Goal: Transaction & Acquisition: Purchase product/service

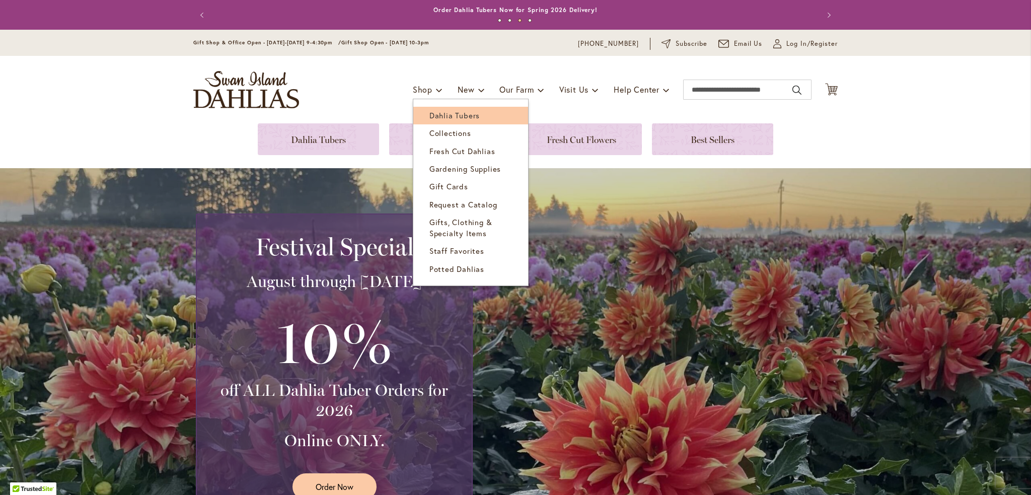
click at [439, 111] on span "Dahlia Tubers" at bounding box center [454, 115] width 50 height 10
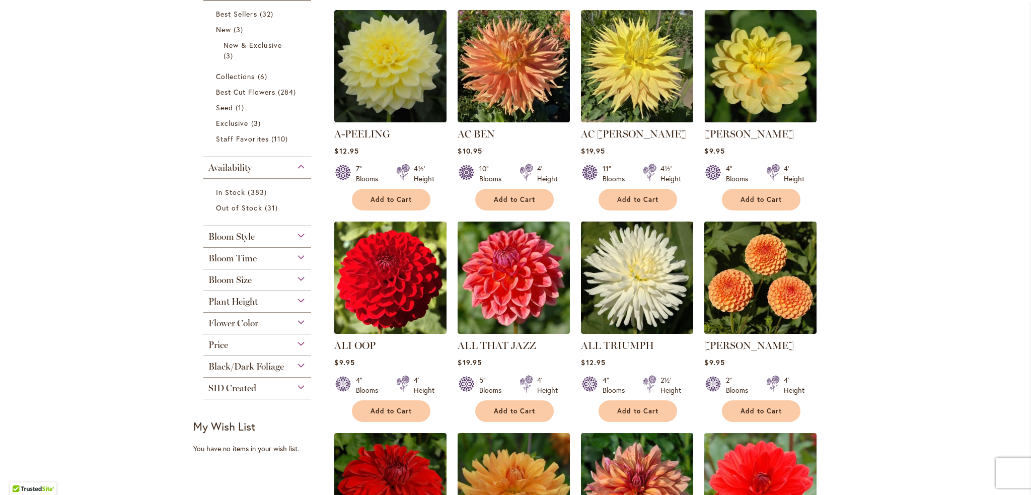
scroll to position [252, 0]
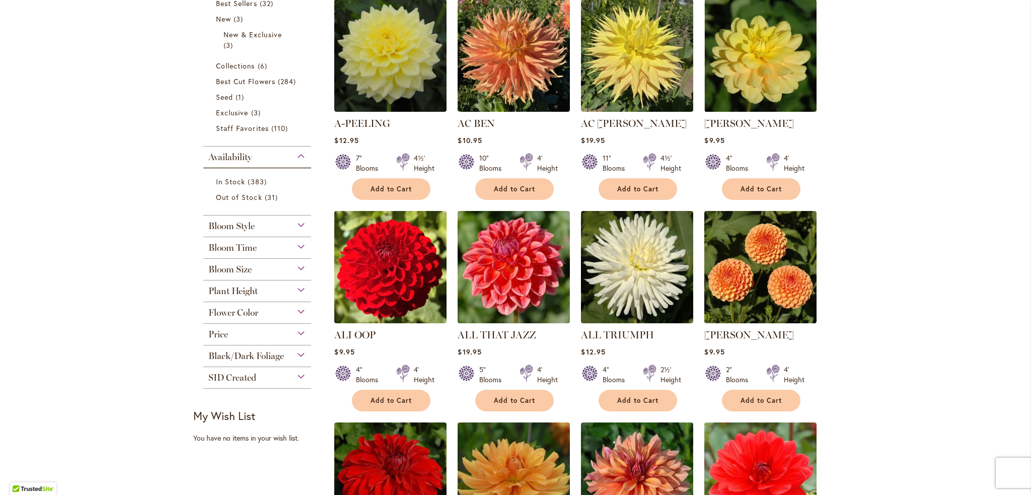
click at [297, 224] on div "Bloom Style" at bounding box center [257, 223] width 108 height 16
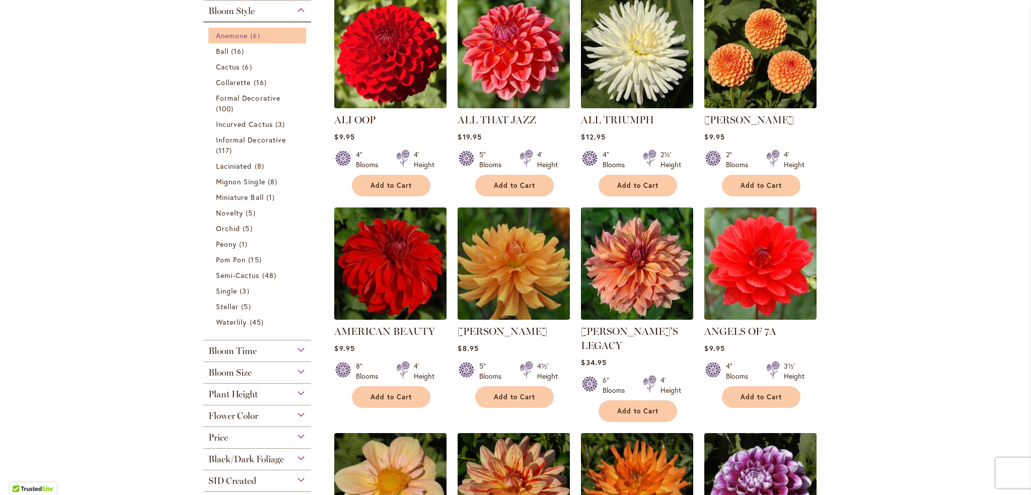
click at [221, 36] on span "Anemone" at bounding box center [232, 36] width 32 height 10
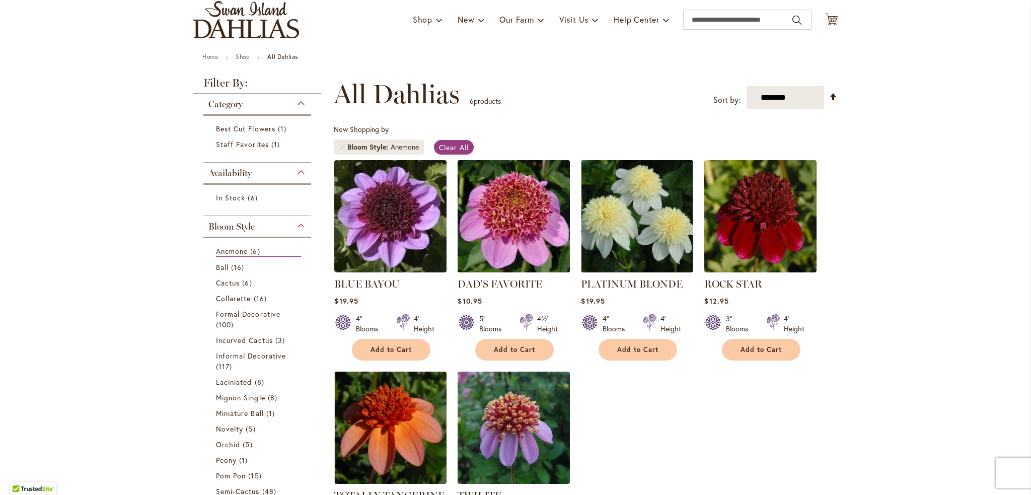
scroll to position [151, 0]
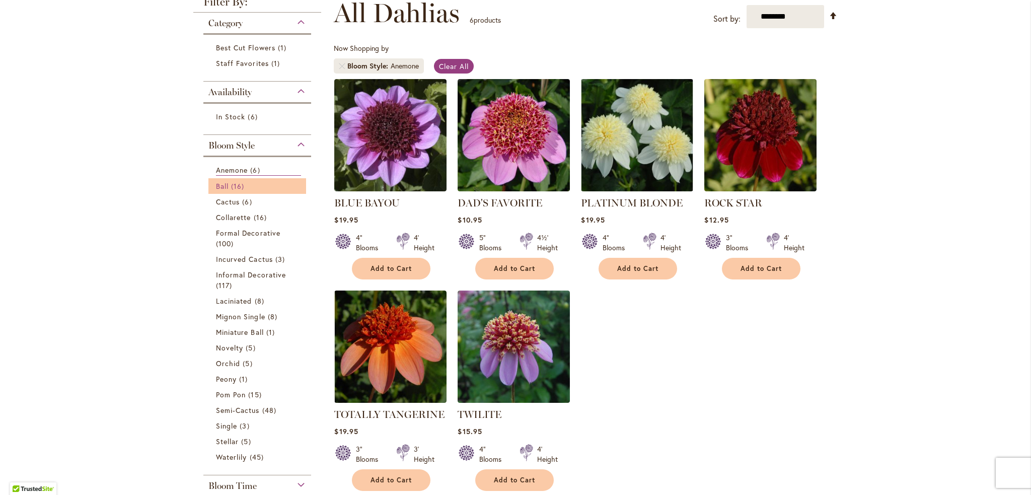
click at [231, 184] on span "16 items" at bounding box center [239, 186] width 16 height 11
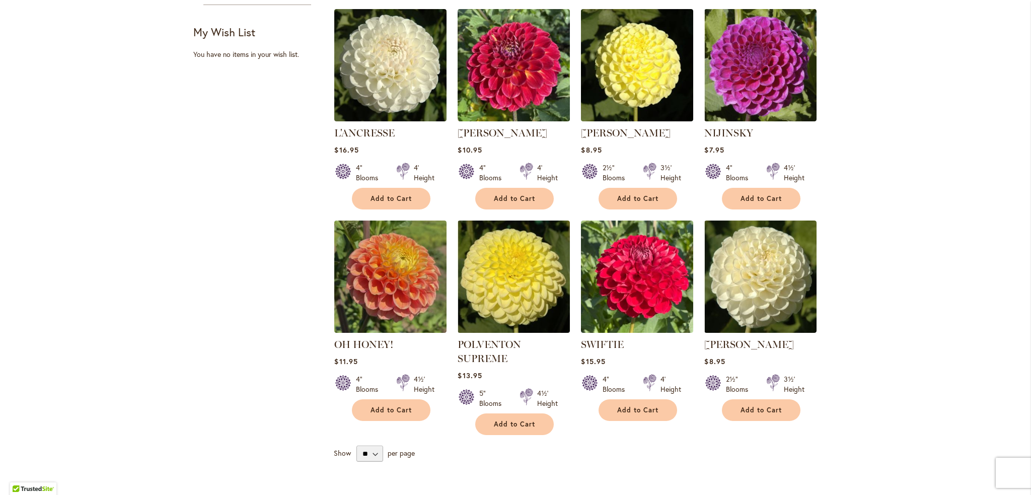
scroll to position [705, 0]
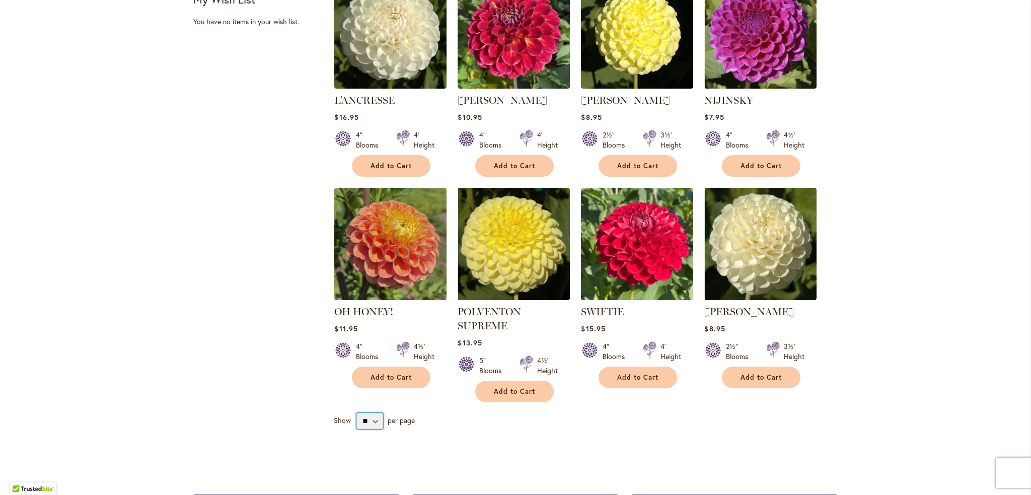
click at [372, 413] on select "** ** ** **" at bounding box center [369, 421] width 27 height 16
select select "**"
click at [356, 413] on select "** ** ** **" at bounding box center [369, 421] width 27 height 16
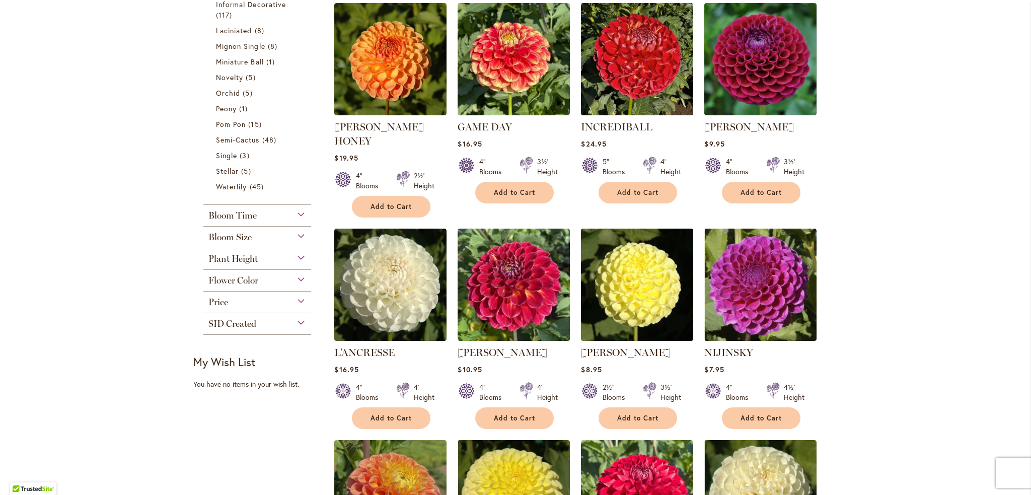
scroll to position [453, 0]
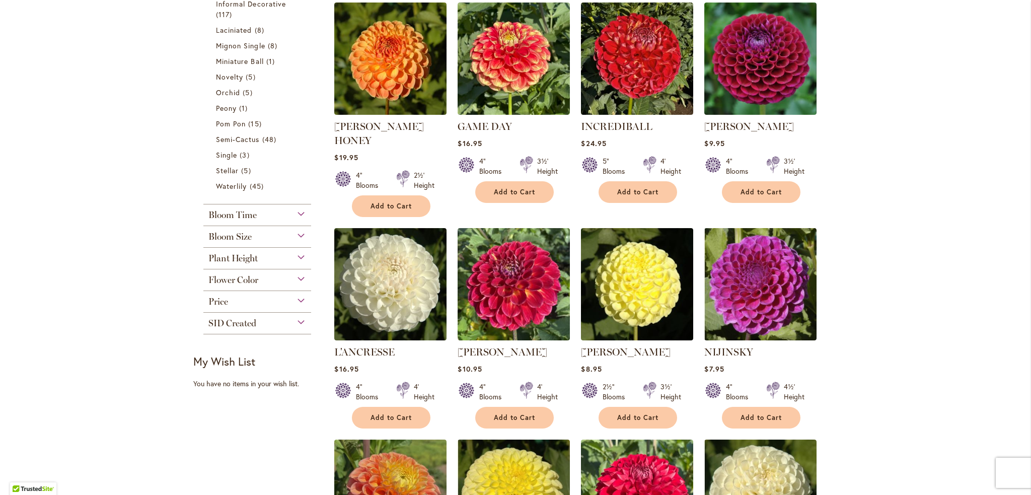
click at [297, 260] on div "Plant Height" at bounding box center [257, 256] width 108 height 16
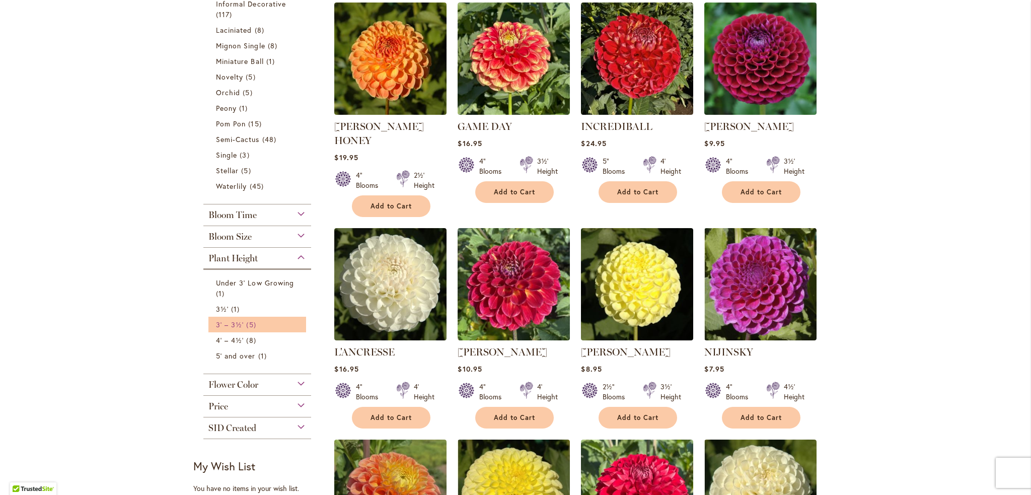
click at [248, 323] on span "5 items" at bounding box center [252, 324] width 12 height 11
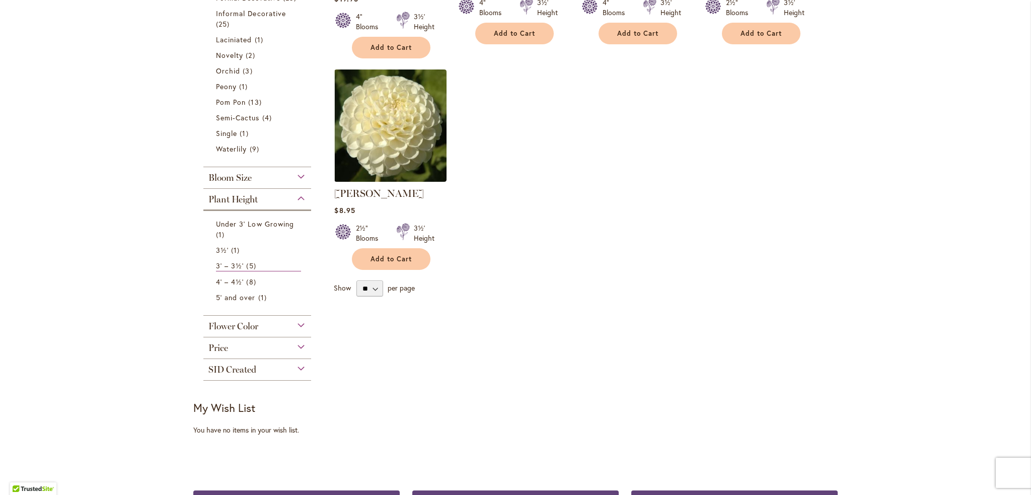
scroll to position [388, 0]
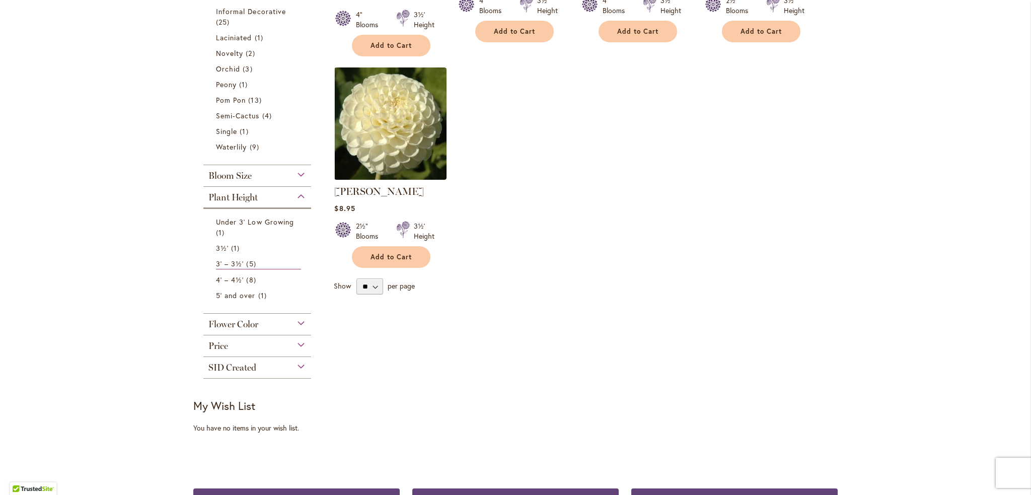
click at [296, 195] on div "Plant Height" at bounding box center [257, 195] width 108 height 16
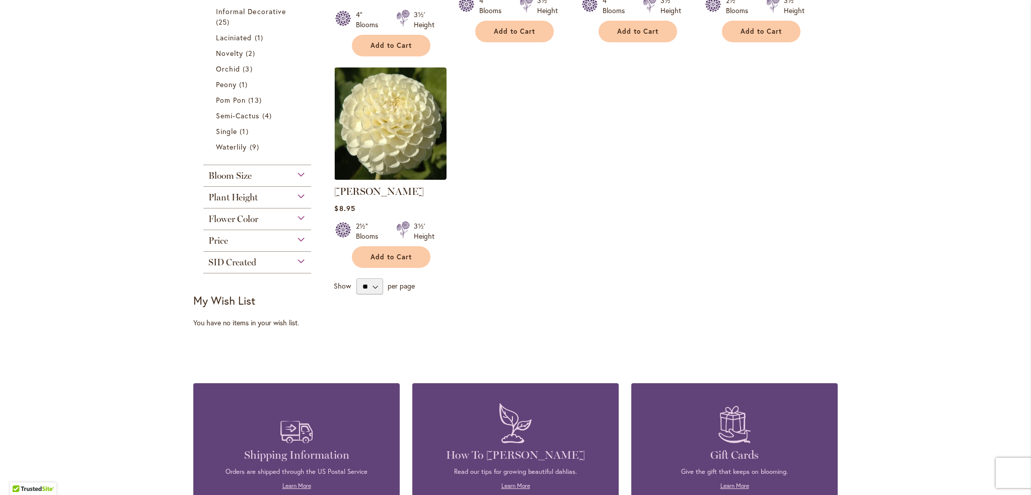
click at [296, 195] on div "Plant Height" at bounding box center [257, 195] width 108 height 16
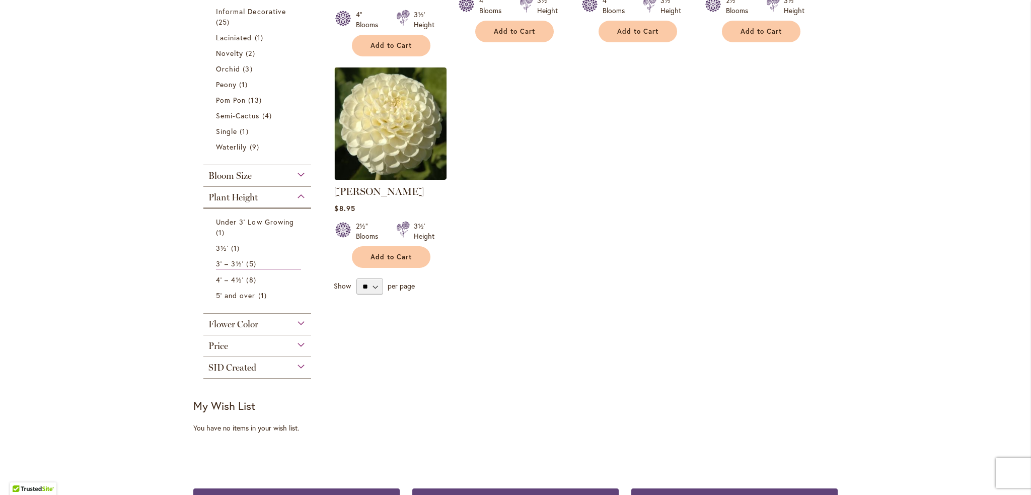
click at [296, 195] on div "Plant Height" at bounding box center [257, 195] width 108 height 16
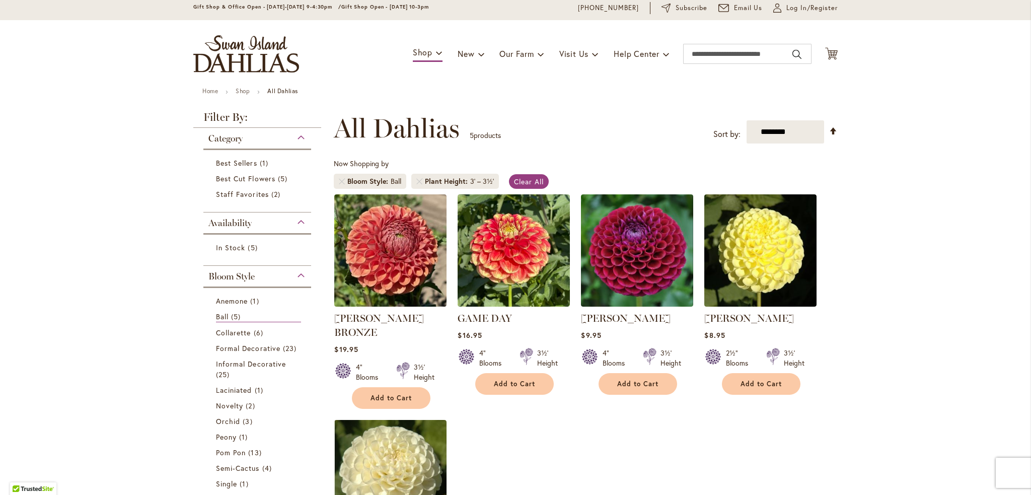
scroll to position [0, 0]
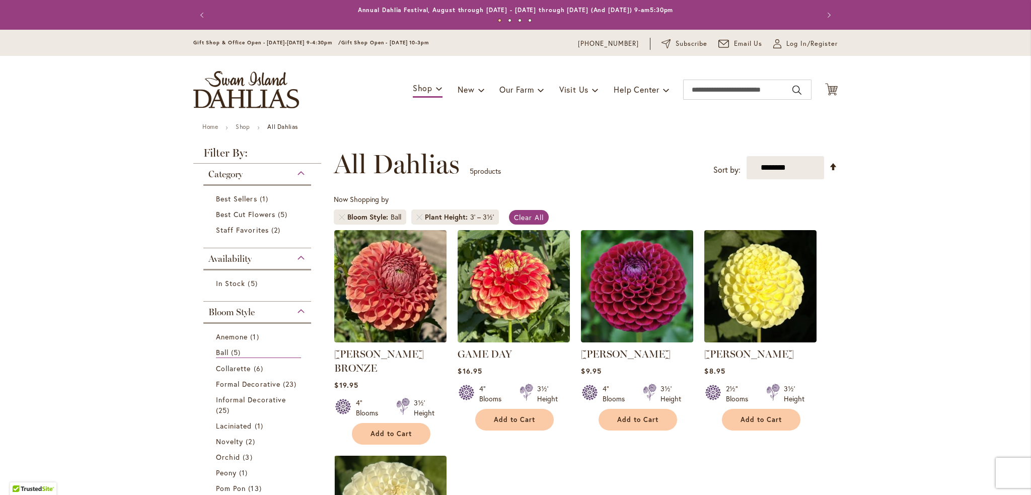
click at [482, 219] on div "3' – 3½'" at bounding box center [482, 217] width 24 height 10
click at [431, 217] on span "Plant Height" at bounding box center [447, 217] width 45 height 10
click at [416, 217] on link "Remove Plant Height 3' – 3½'" at bounding box center [419, 217] width 6 height 6
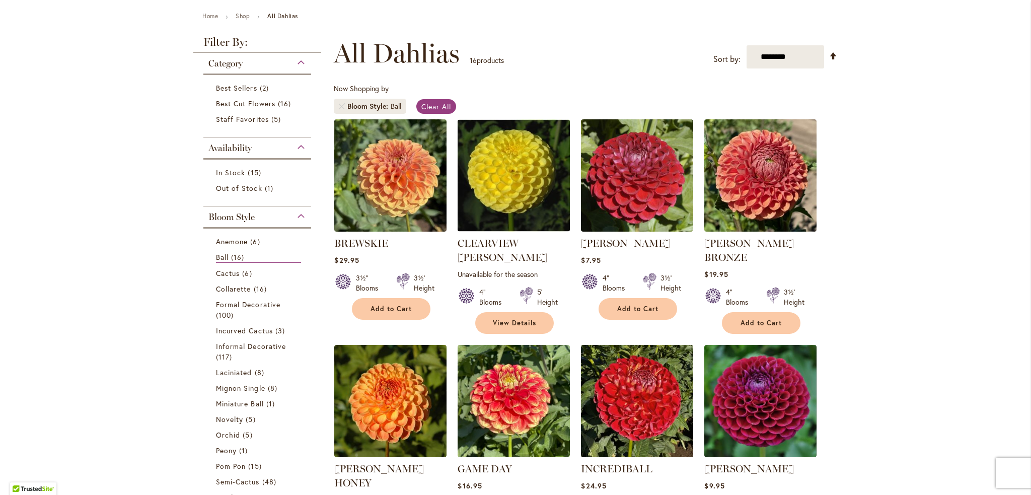
scroll to position [55, 0]
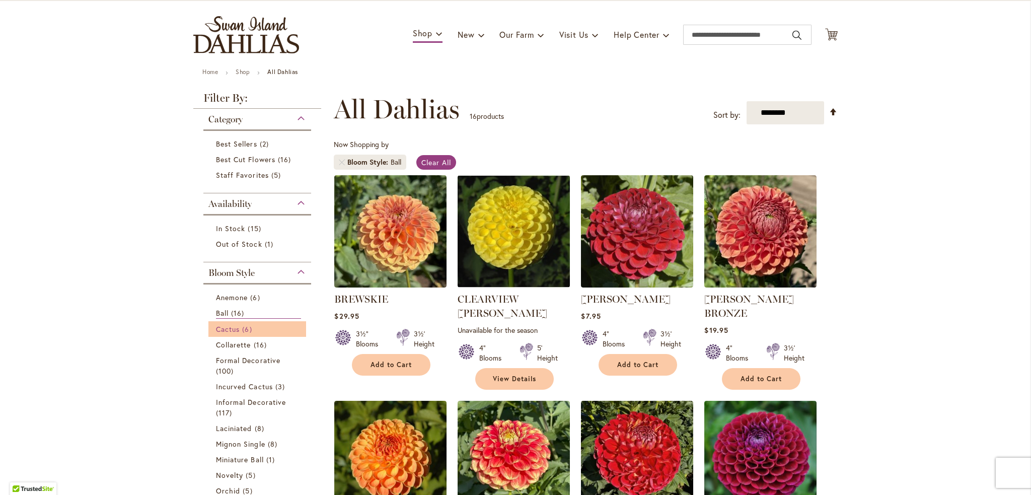
click at [242, 324] on span "6 items" at bounding box center [248, 329] width 12 height 11
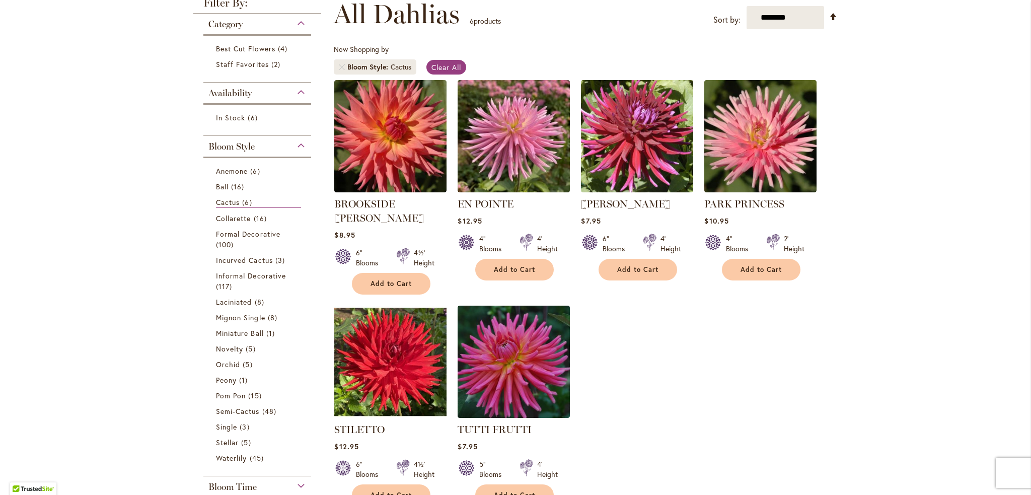
scroll to position [151, 0]
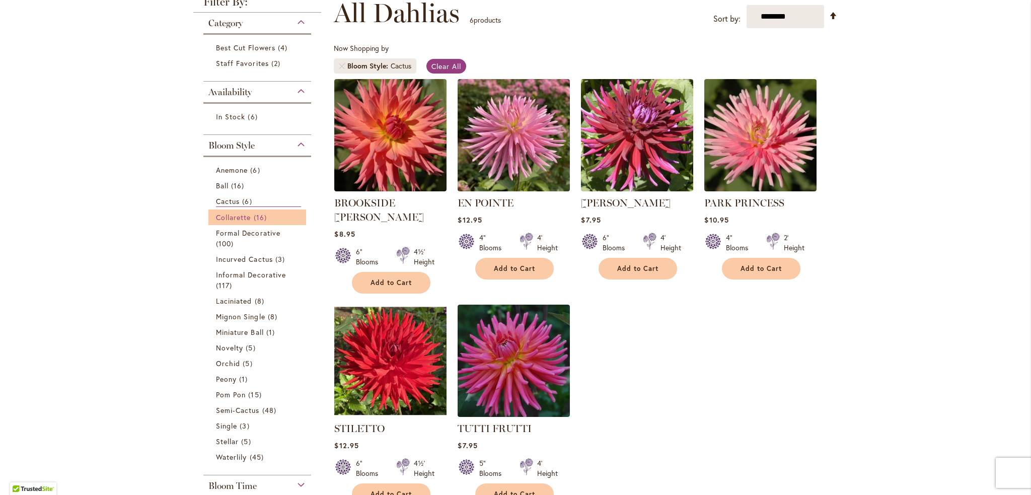
click at [239, 216] on span "Collarette" at bounding box center [233, 217] width 35 height 10
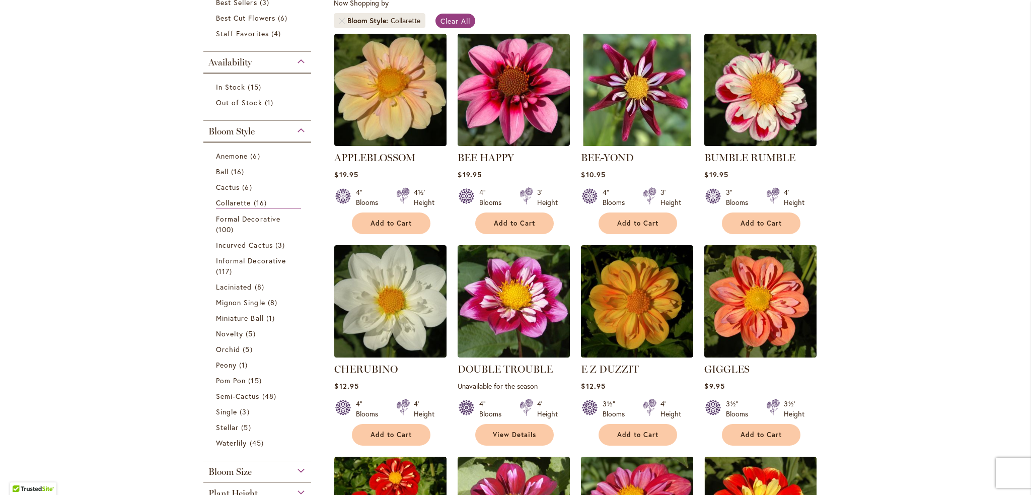
scroll to position [201, 0]
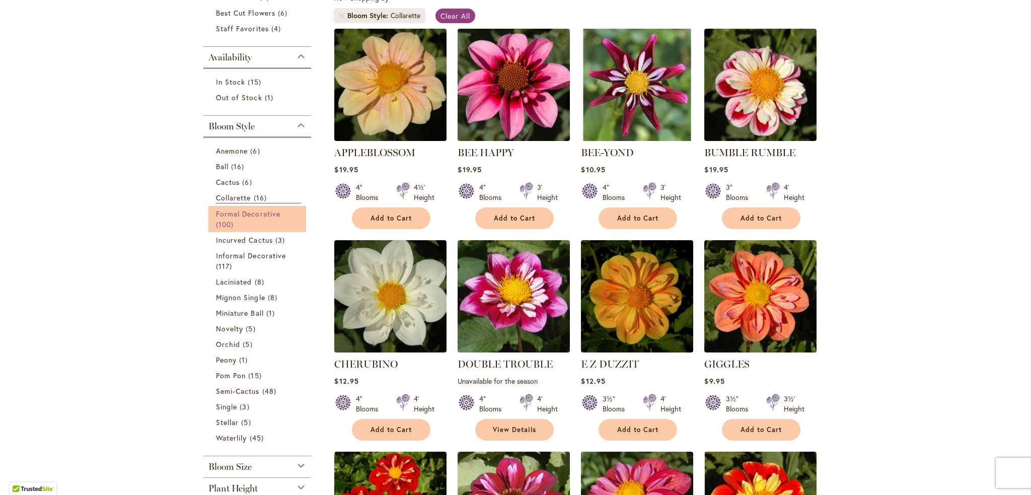
click at [242, 217] on link "Formal Decorative 100 items" at bounding box center [258, 218] width 85 height 21
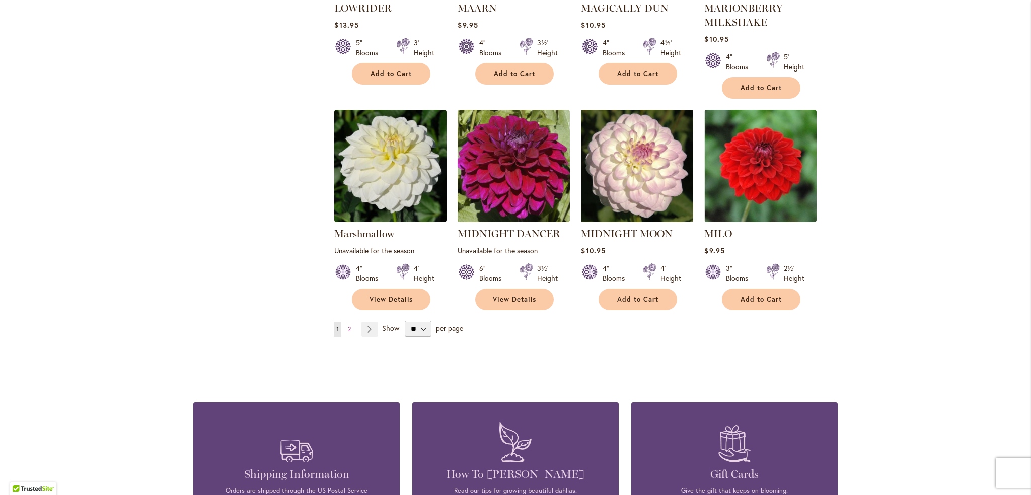
scroll to position [3427, 0]
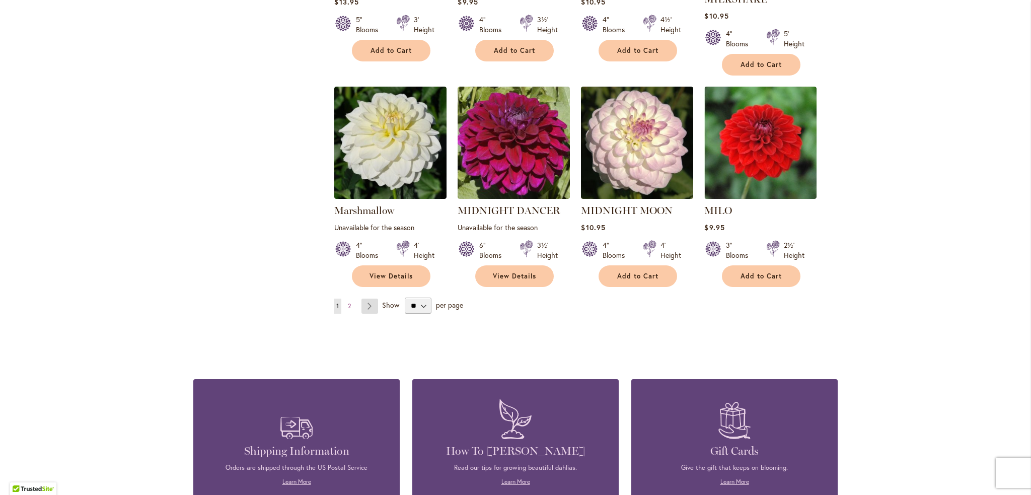
click at [364, 298] on link "Page Next" at bounding box center [369, 305] width 17 height 15
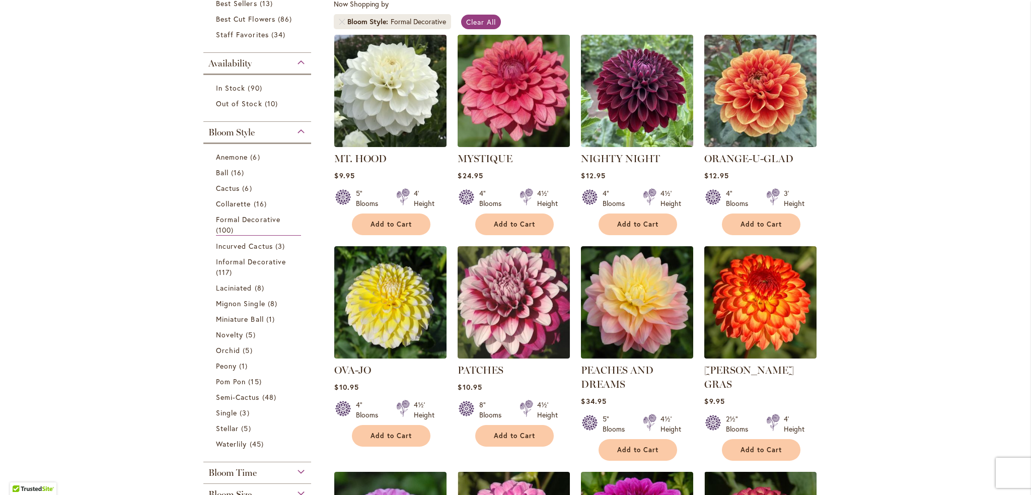
scroll to position [55, 0]
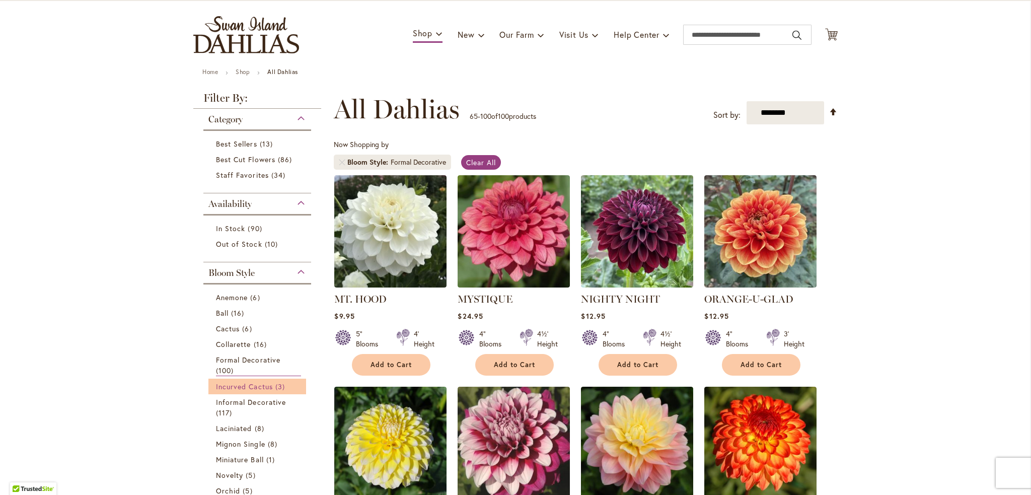
click at [252, 383] on span "Incurved Cactus" at bounding box center [244, 386] width 57 height 10
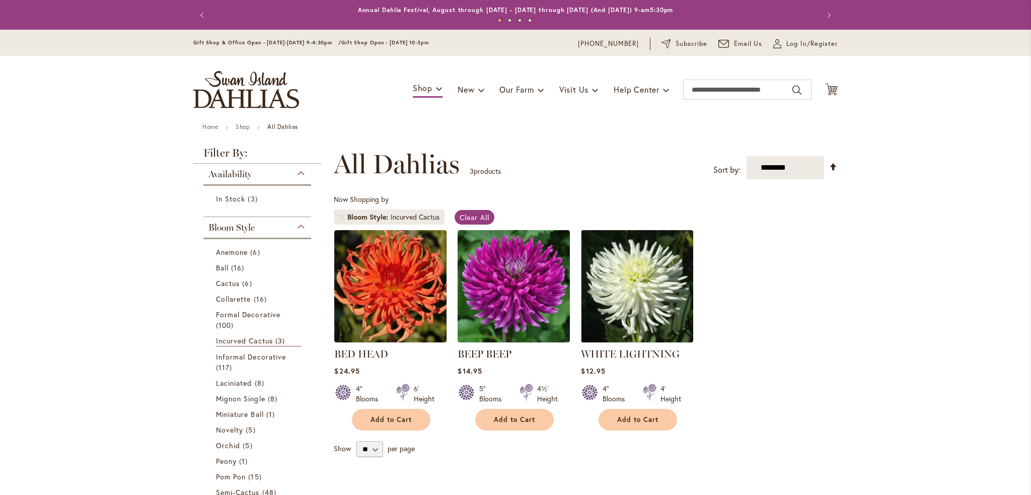
scroll to position [156, 0]
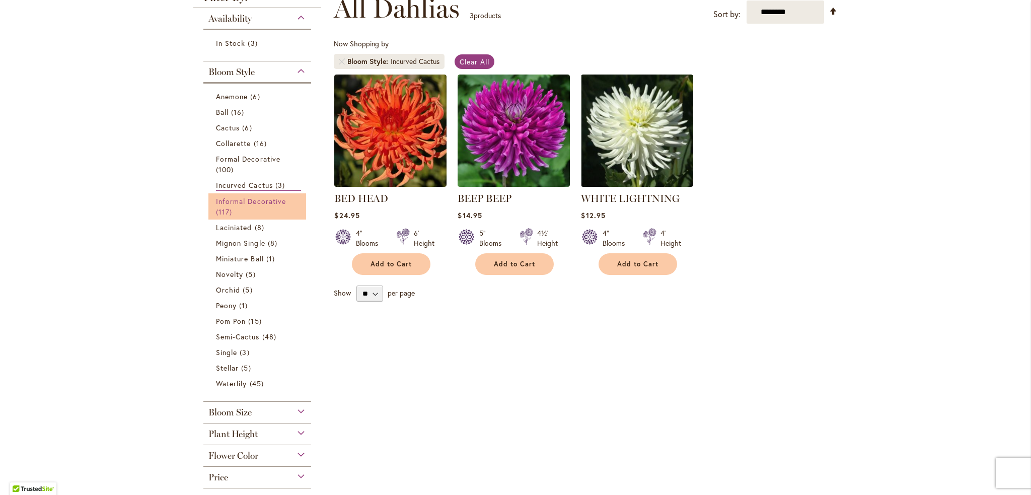
click at [252, 197] on span "Informal Decorative" at bounding box center [251, 201] width 70 height 10
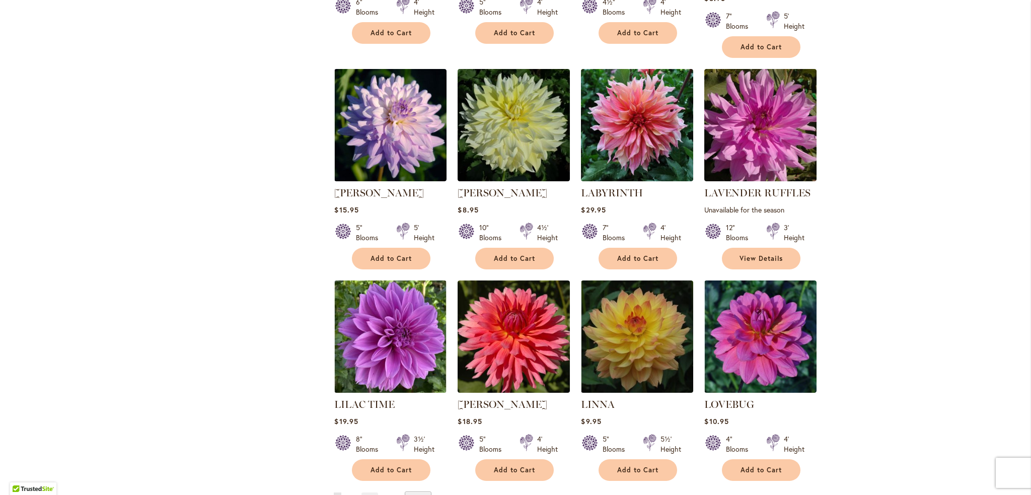
scroll to position [3276, 0]
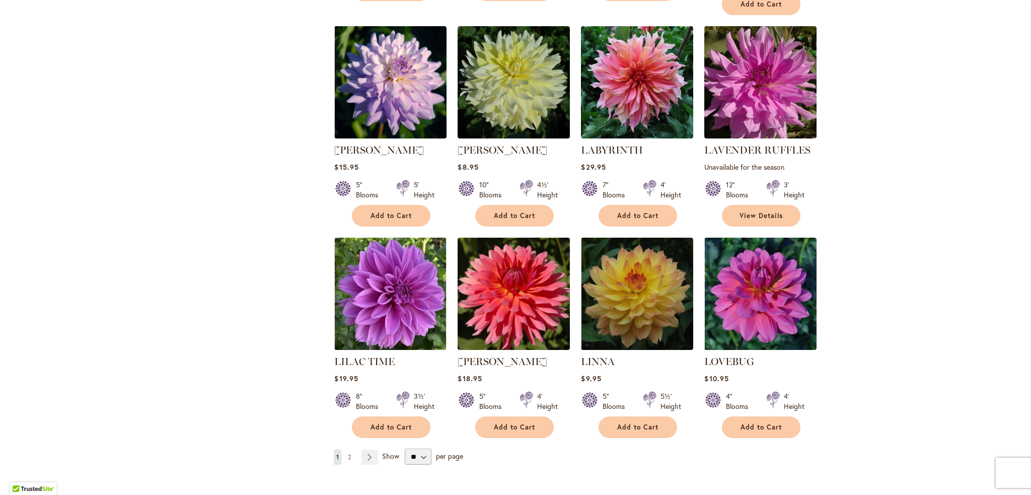
click at [350, 449] on ul "You're currently reading page 1 Page 2 Page Next" at bounding box center [358, 456] width 48 height 15
click at [357, 449] on li "Page Next" at bounding box center [367, 456] width 21 height 15
click at [361, 449] on link "Page Next" at bounding box center [369, 456] width 17 height 15
click at [364, 449] on link "Page Next" at bounding box center [369, 456] width 17 height 15
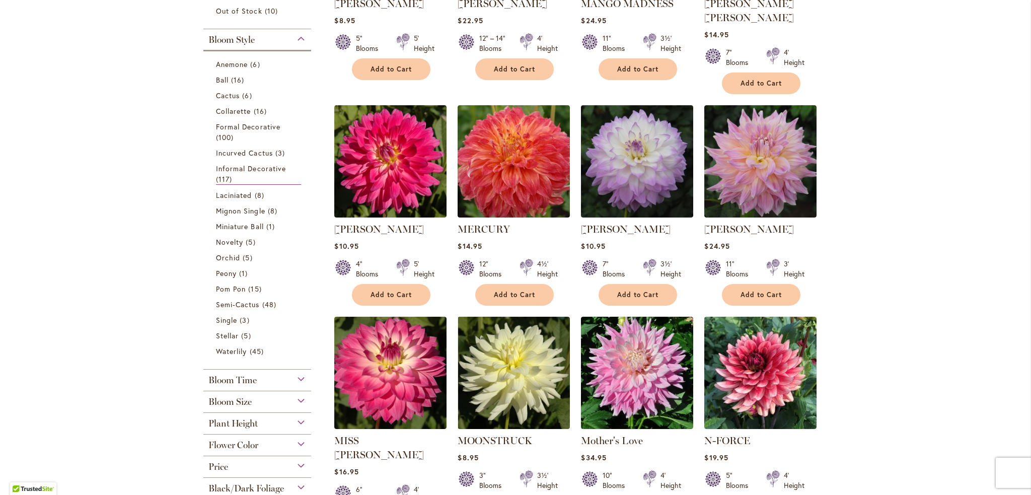
scroll to position [352, 0]
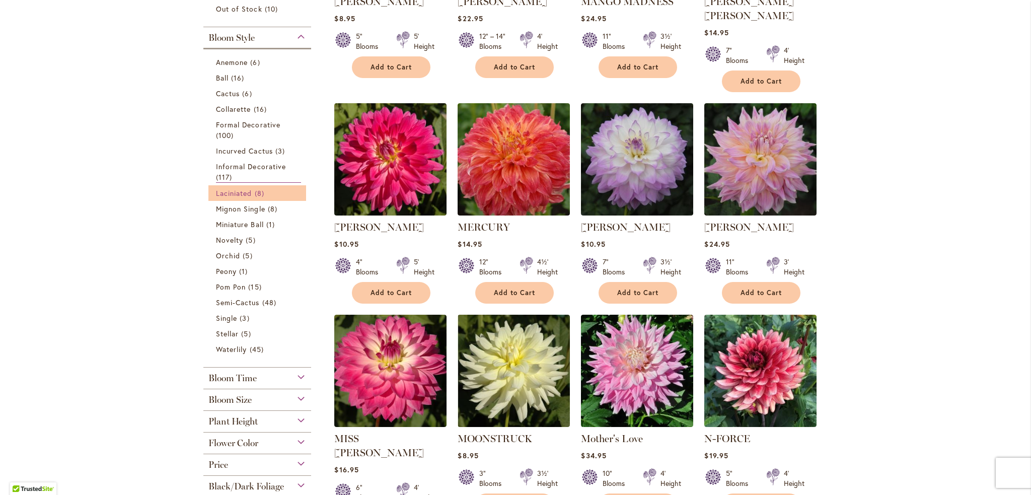
click at [258, 193] on span "8 items" at bounding box center [261, 193] width 12 height 11
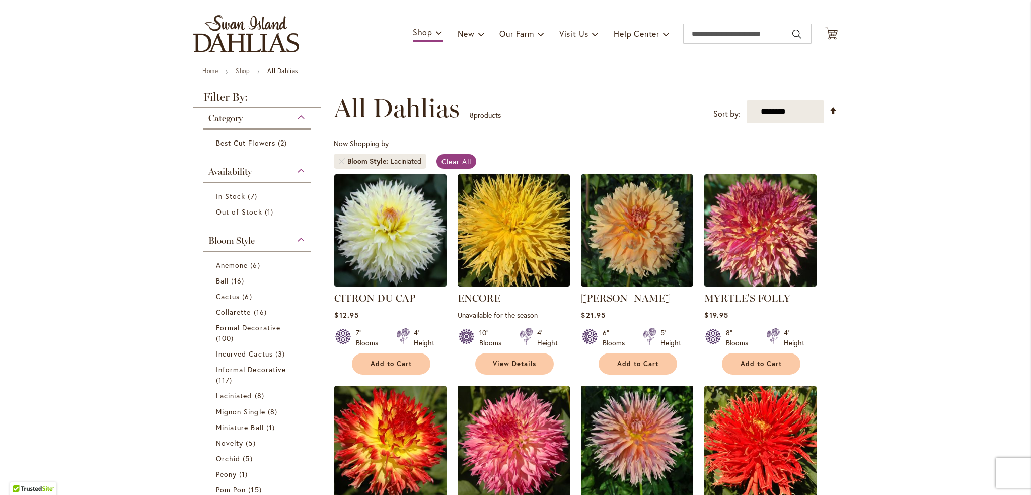
scroll to position [55, 0]
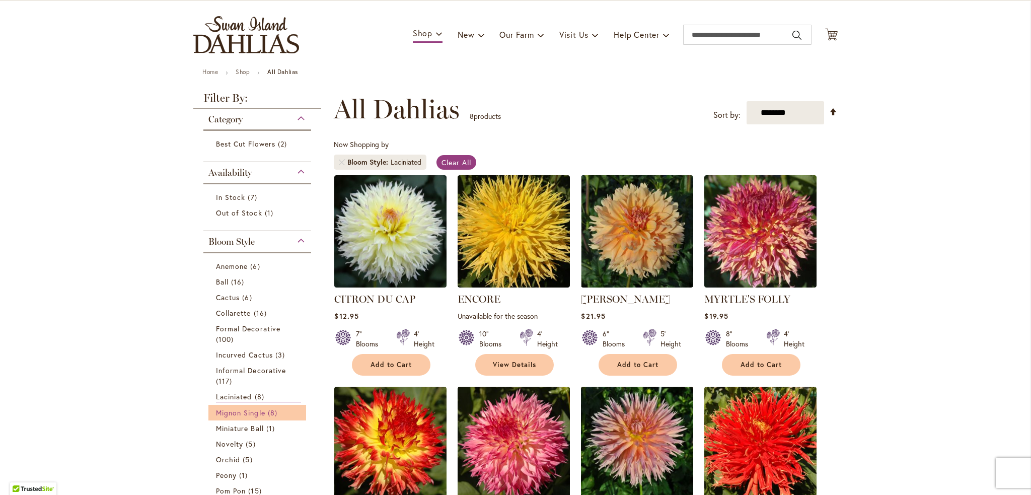
click at [253, 409] on span "Mignon Single" at bounding box center [240, 413] width 49 height 10
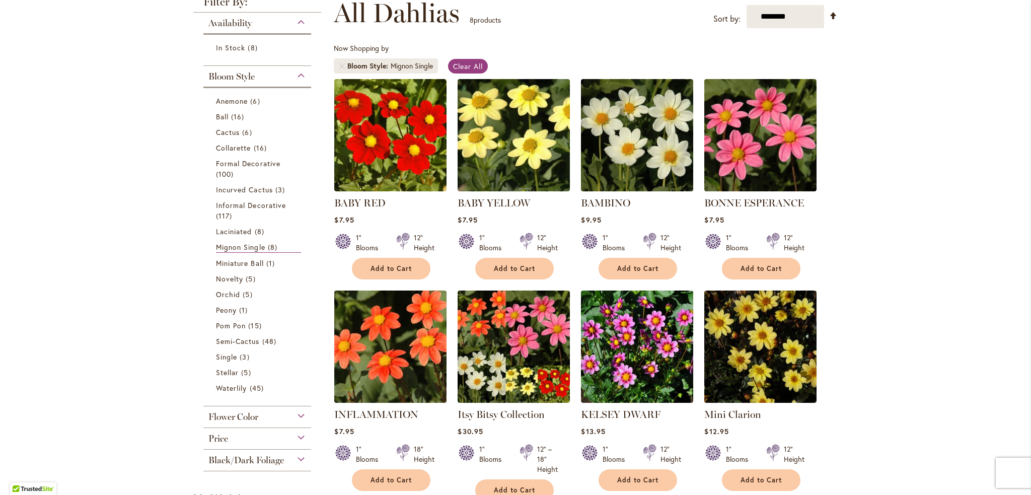
scroll to position [252, 0]
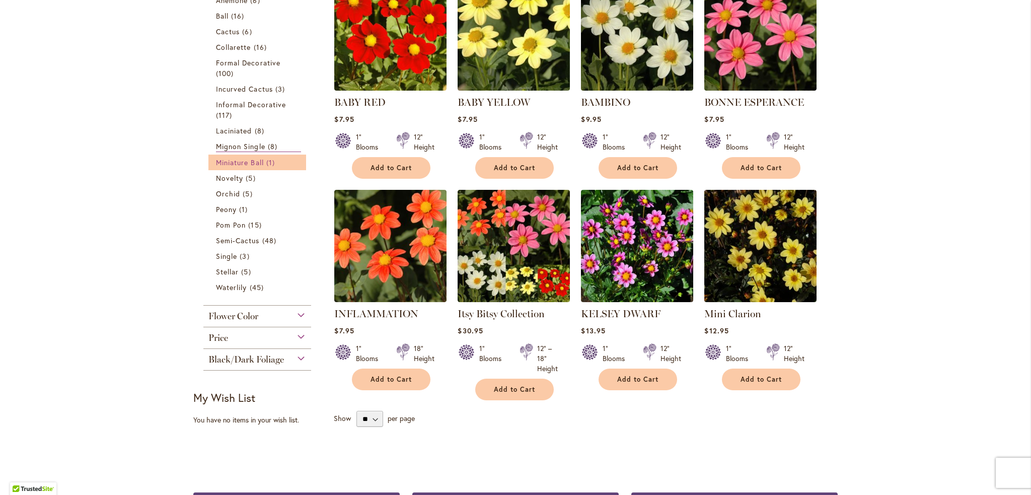
click at [224, 164] on span "Miniature Ball" at bounding box center [240, 163] width 48 height 10
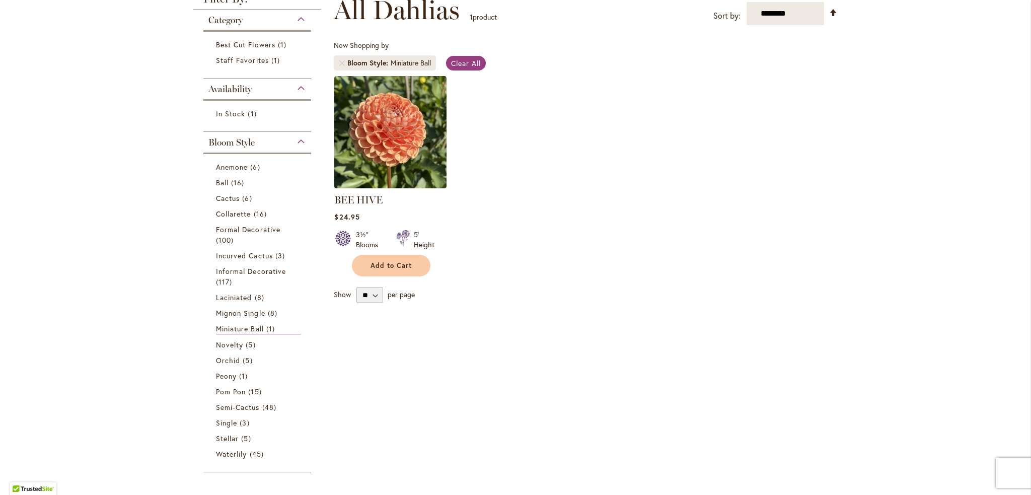
scroll to position [201, 0]
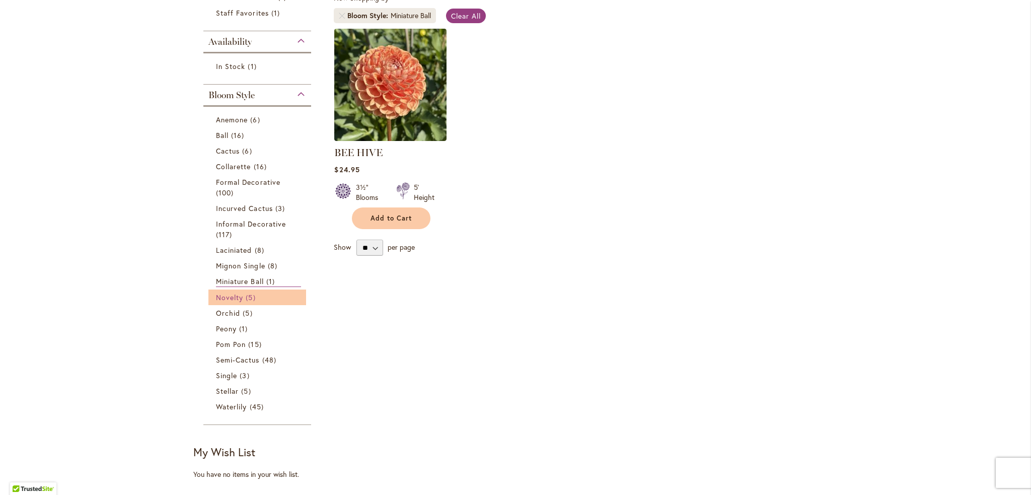
click at [234, 295] on span "Novelty" at bounding box center [229, 297] width 27 height 10
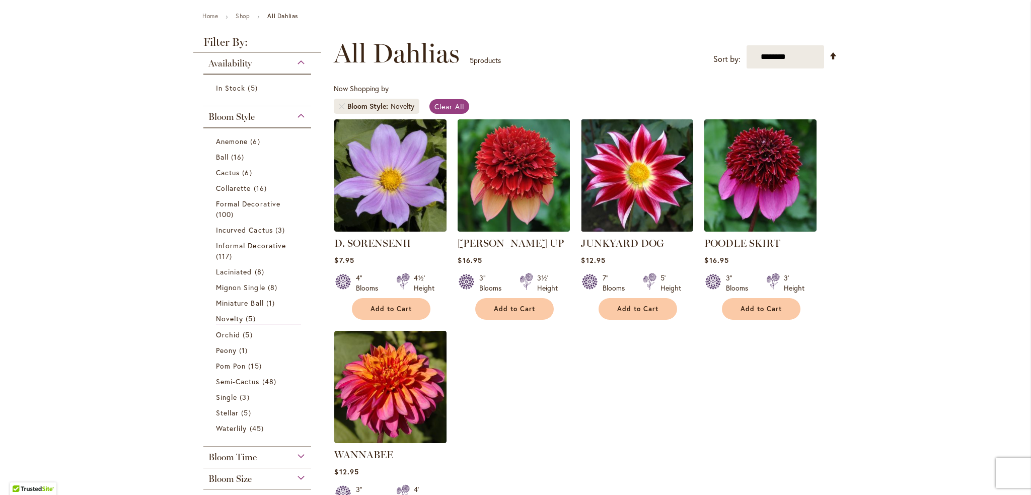
scroll to position [151, 0]
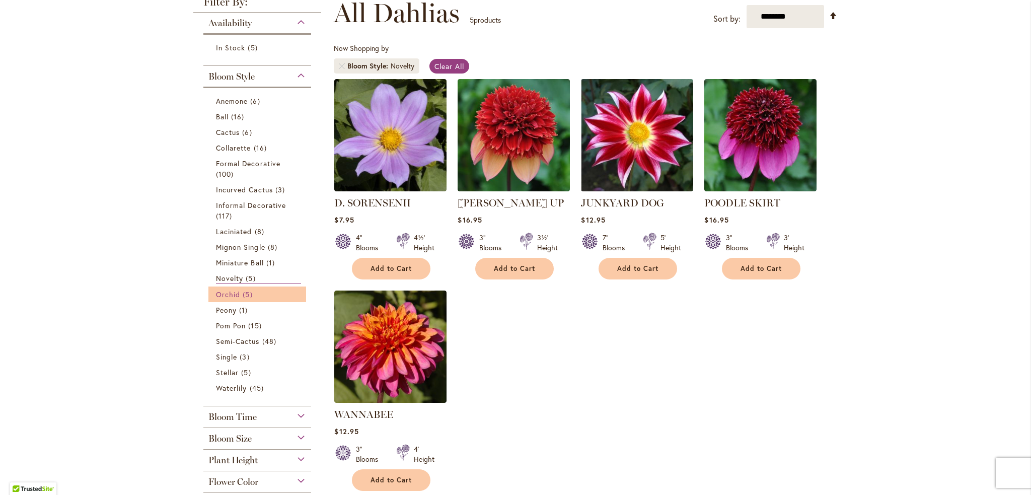
click at [220, 291] on span "Orchid" at bounding box center [228, 294] width 24 height 10
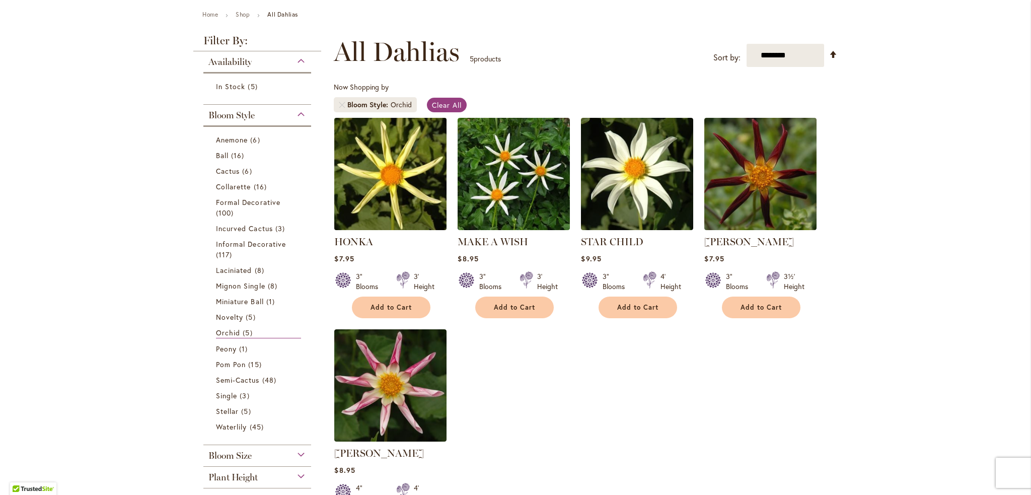
scroll to position [151, 0]
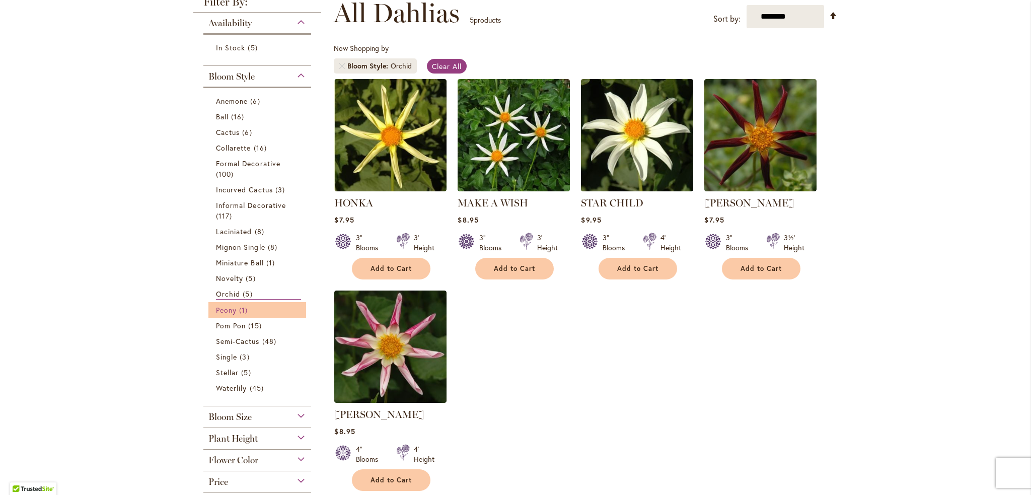
click at [223, 311] on span "Peony" at bounding box center [226, 310] width 21 height 10
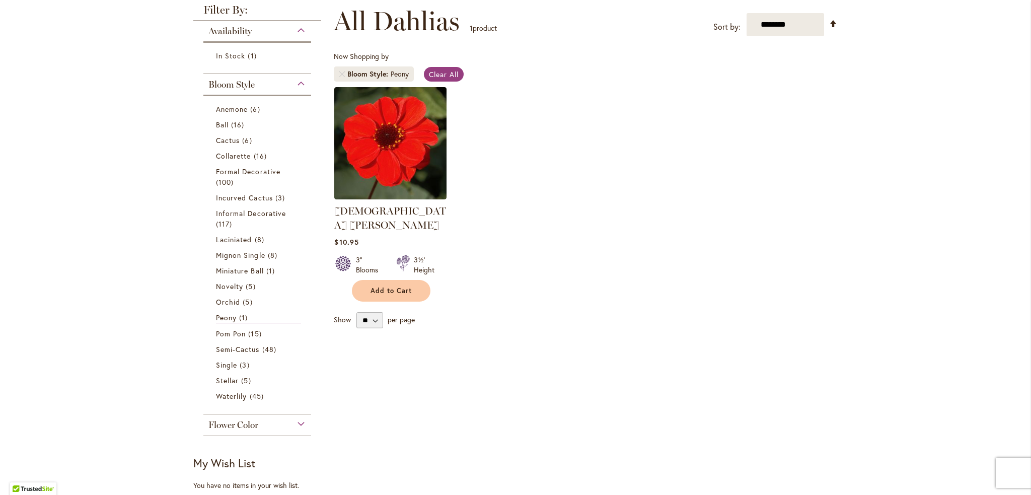
scroll to position [151, 0]
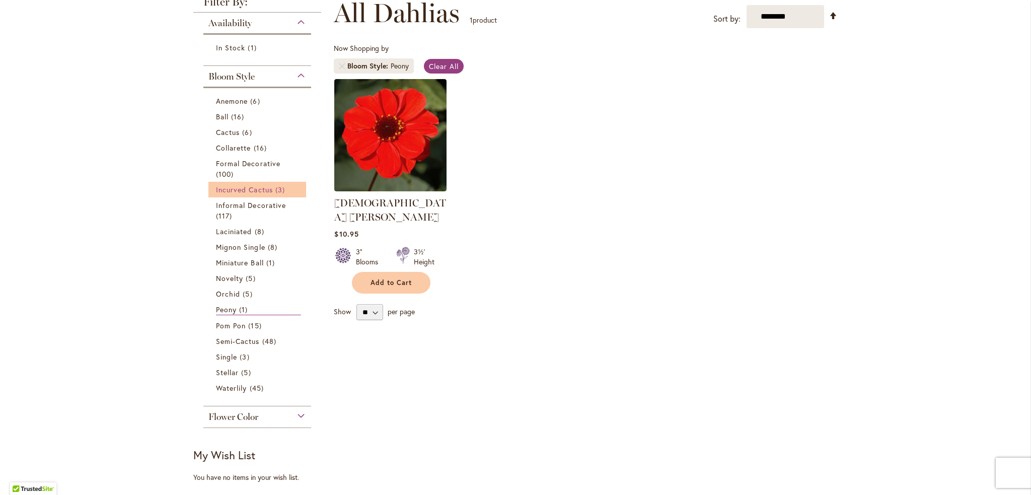
click at [244, 191] on span "Incurved Cactus" at bounding box center [244, 190] width 57 height 10
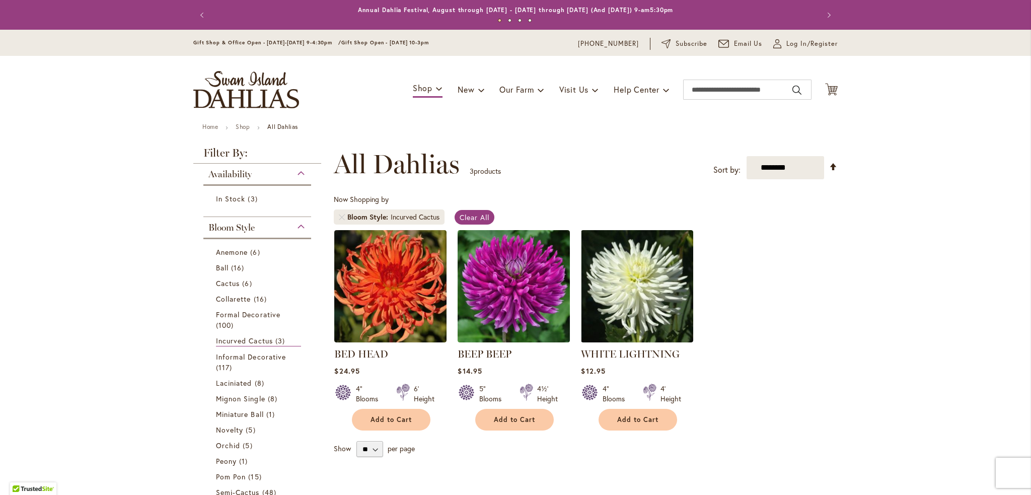
scroll to position [136, 0]
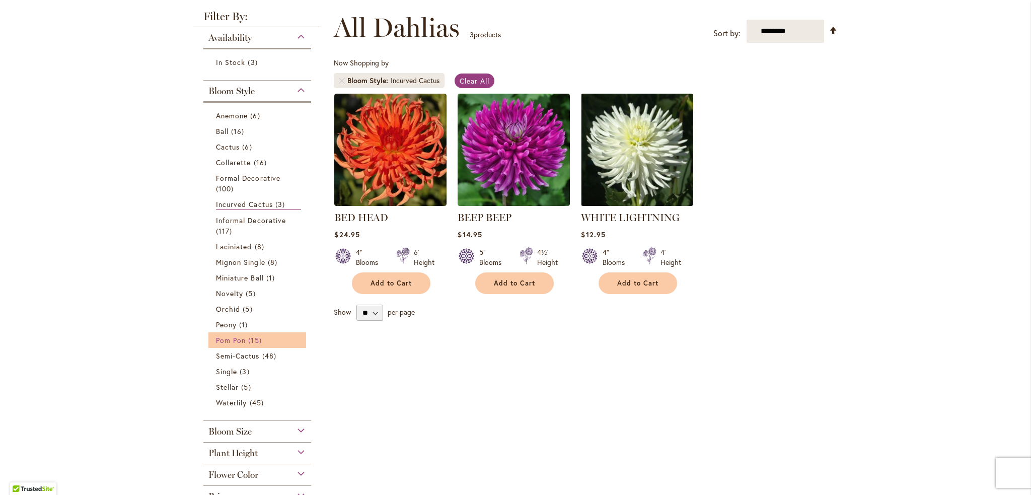
click at [236, 339] on span "Pom Pon" at bounding box center [231, 340] width 30 height 10
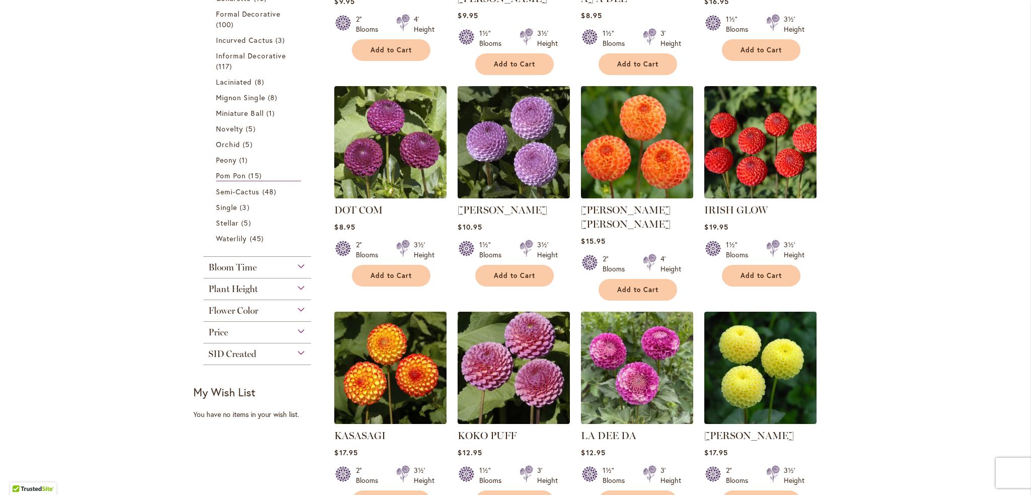
scroll to position [352, 0]
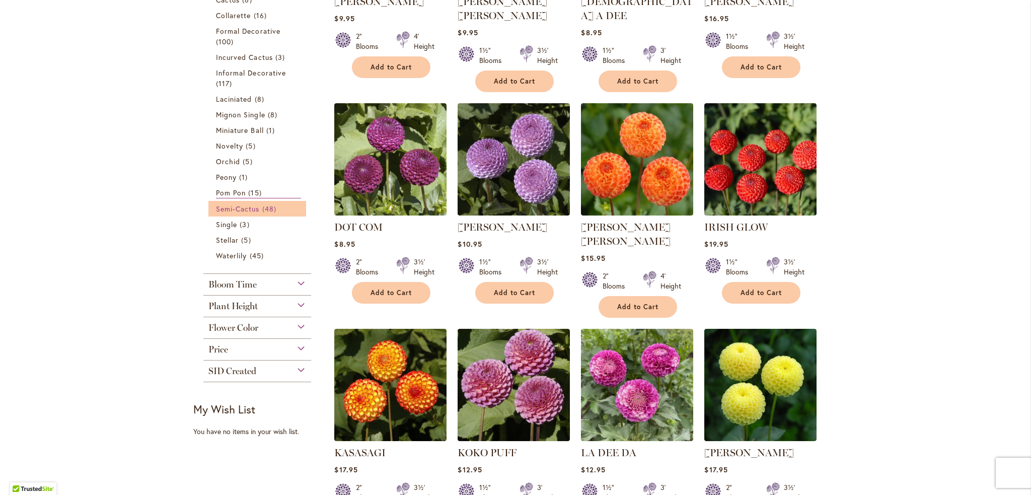
click at [246, 206] on span "Semi-Cactus" at bounding box center [238, 209] width 44 height 10
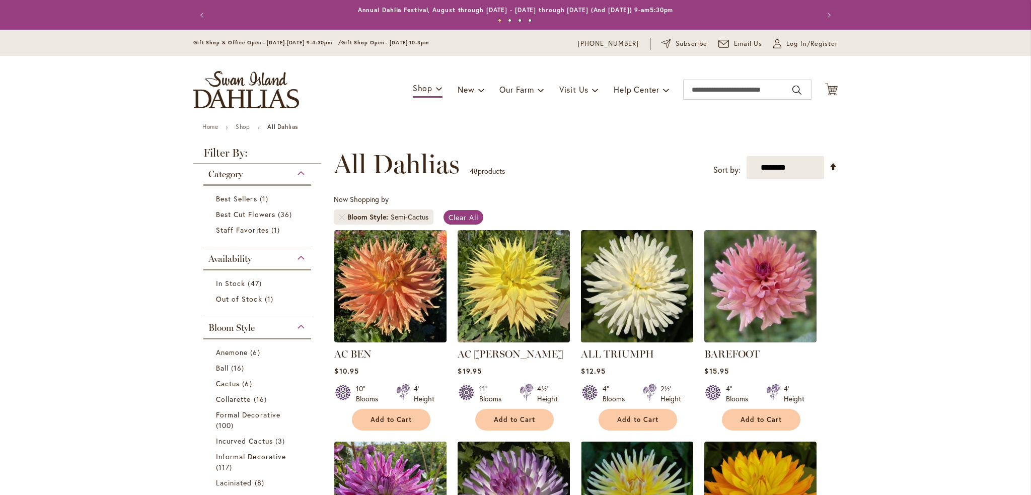
scroll to position [156, 0]
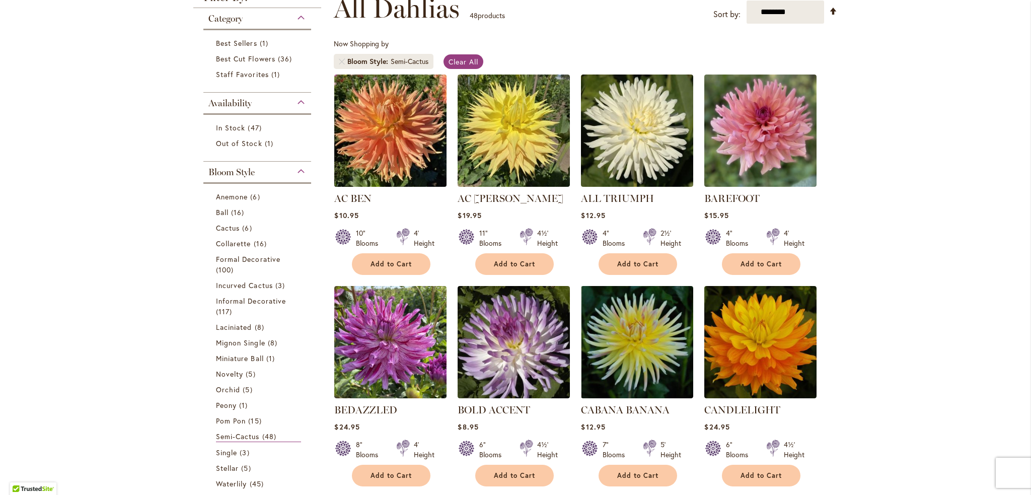
click at [408, 133] on img at bounding box center [391, 130] width 118 height 118
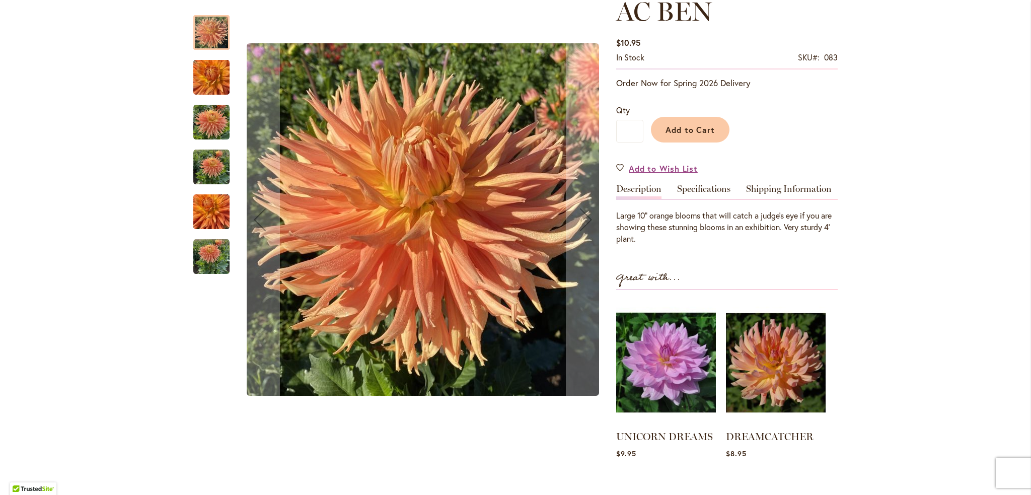
scroll to position [201, 0]
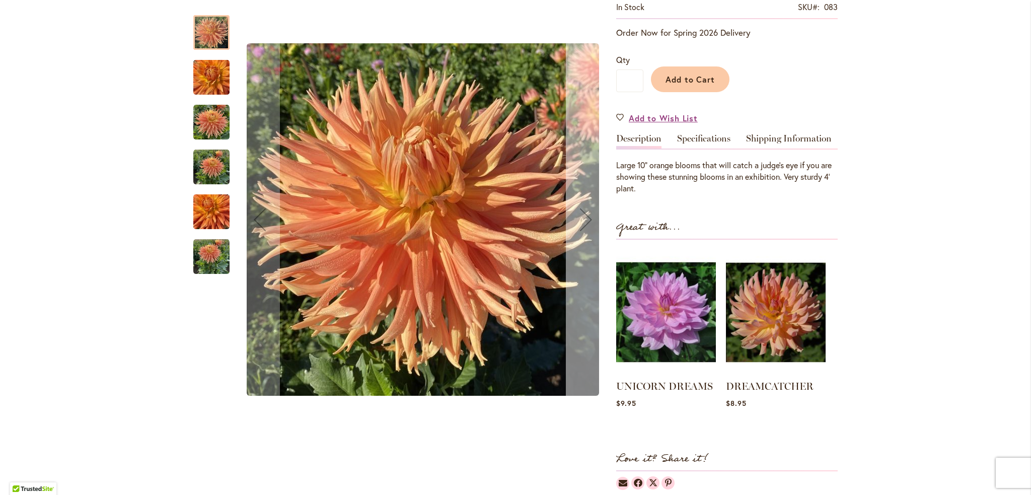
click at [584, 220] on div "Next" at bounding box center [586, 219] width 40 height 40
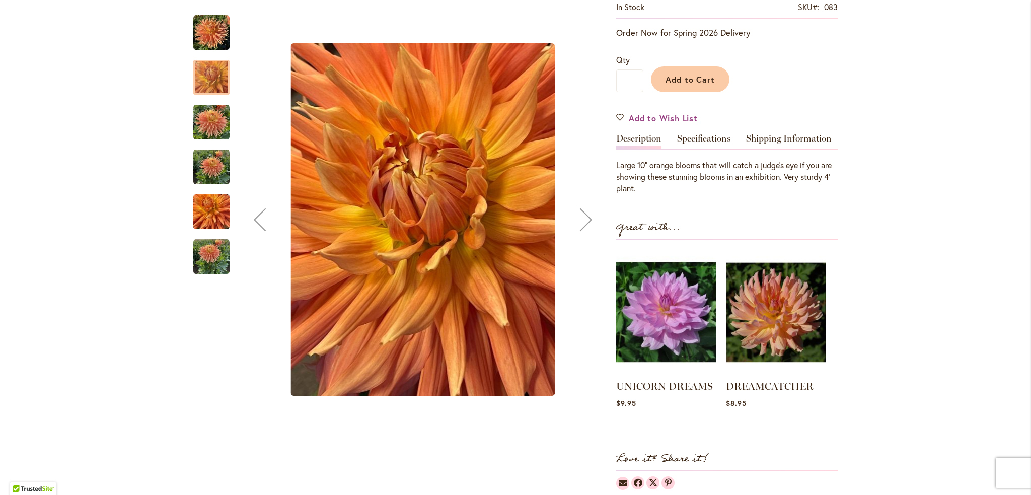
click at [584, 220] on div "Next" at bounding box center [586, 219] width 40 height 40
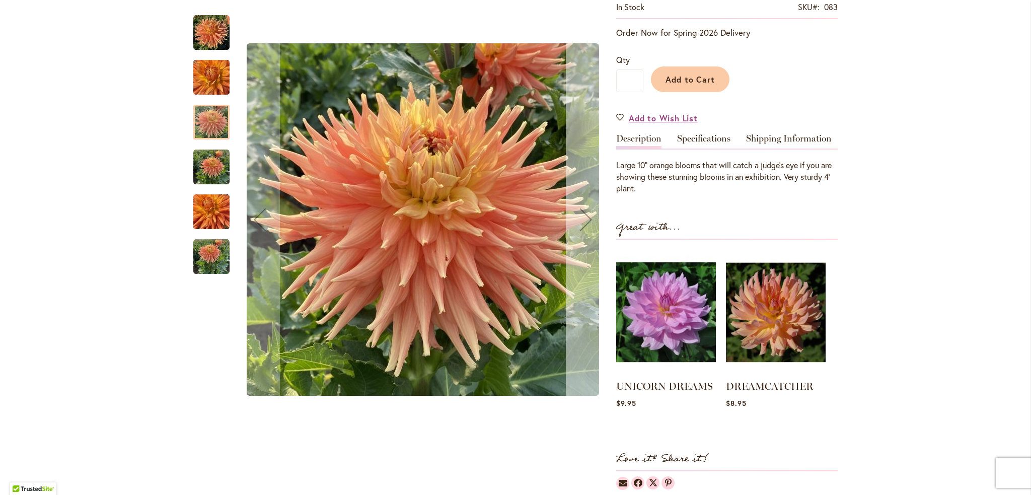
click at [584, 221] on div "Next" at bounding box center [586, 219] width 40 height 40
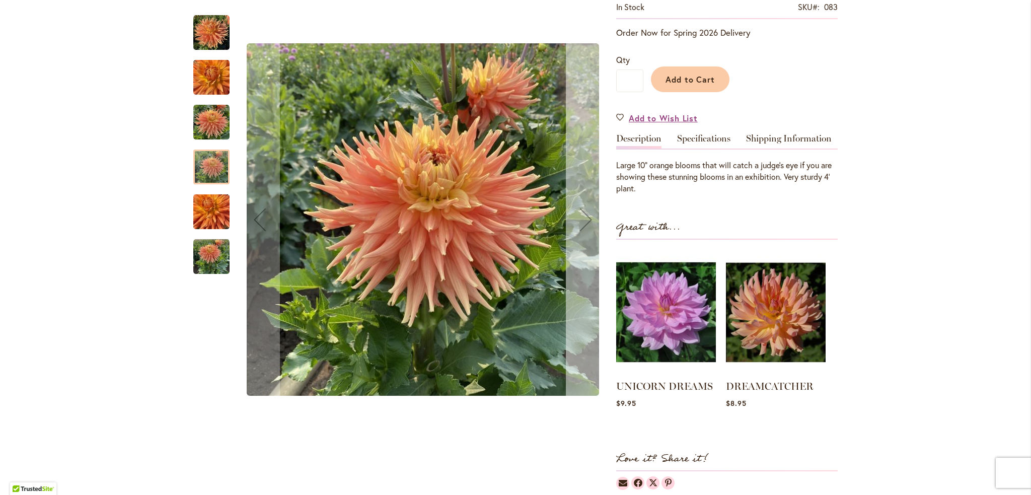
click at [584, 221] on div "Next" at bounding box center [586, 219] width 40 height 40
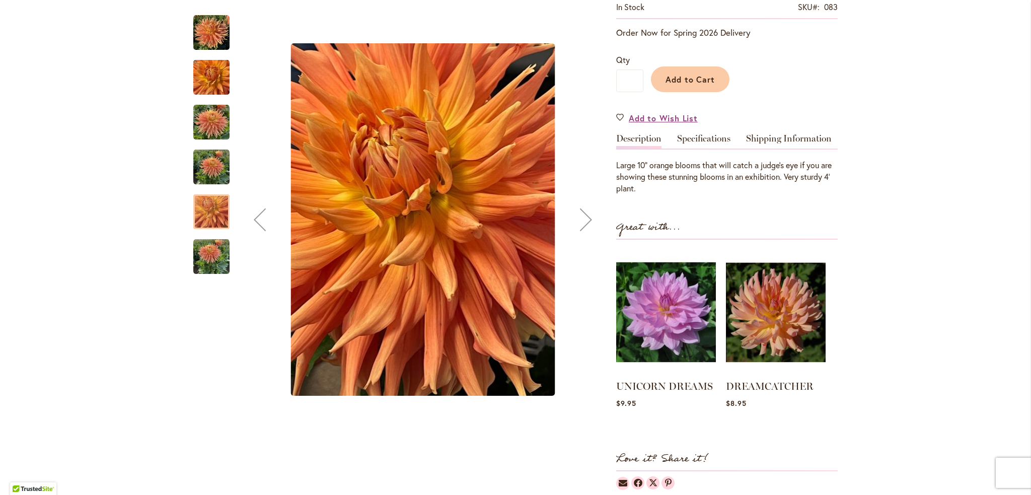
click at [584, 221] on div "Next" at bounding box center [586, 219] width 40 height 40
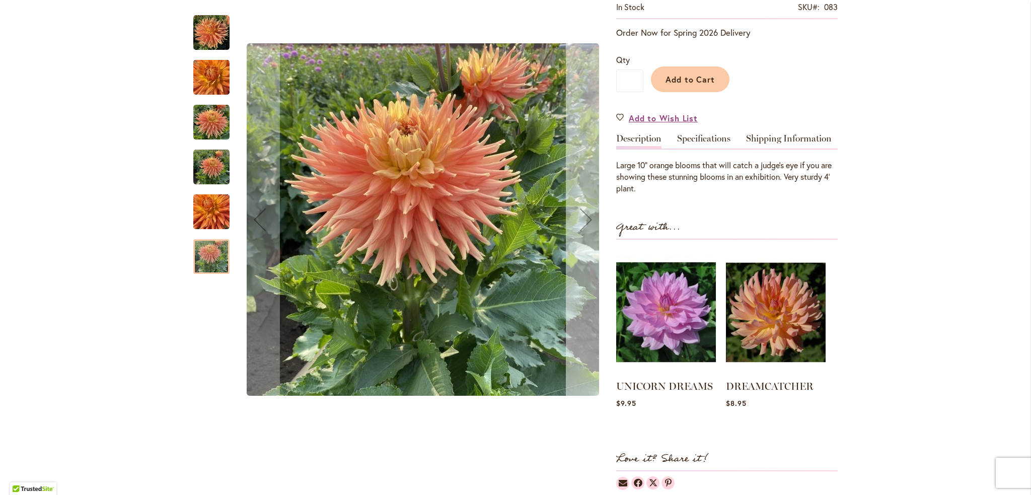
click at [584, 221] on div "Next" at bounding box center [586, 219] width 40 height 40
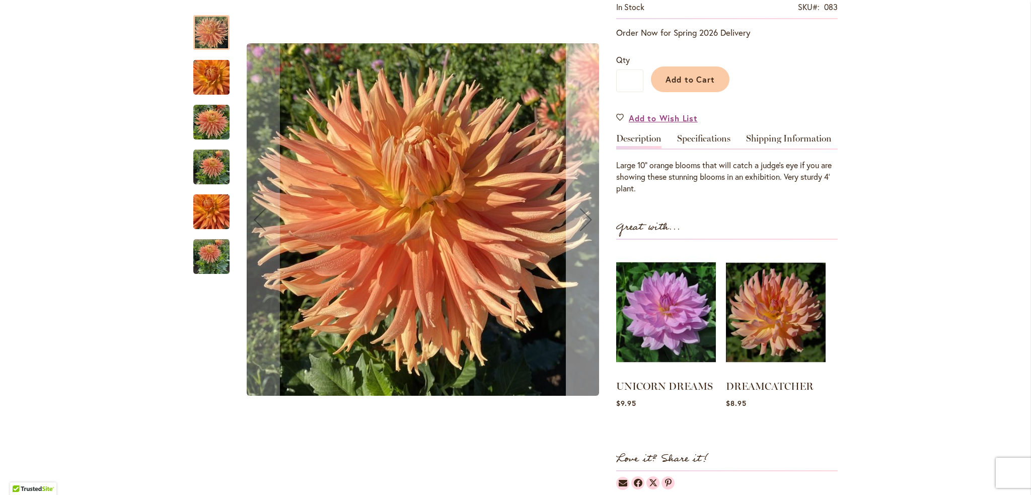
click at [584, 221] on div "Next" at bounding box center [586, 219] width 40 height 40
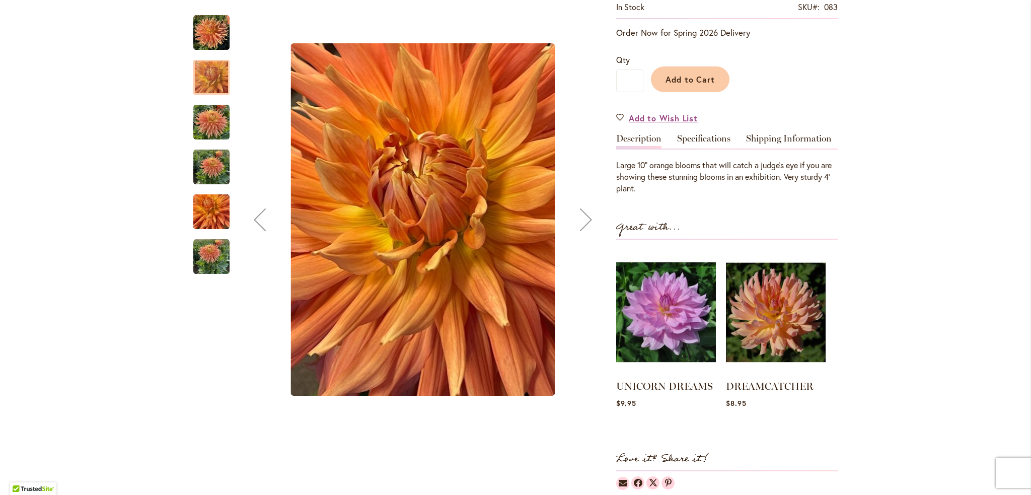
click at [584, 221] on div "Next" at bounding box center [586, 219] width 40 height 40
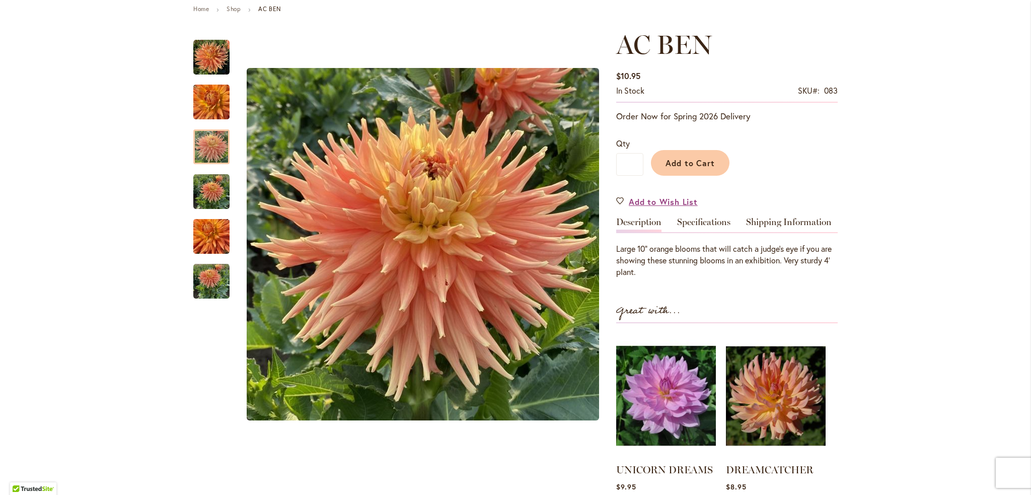
scroll to position [101, 0]
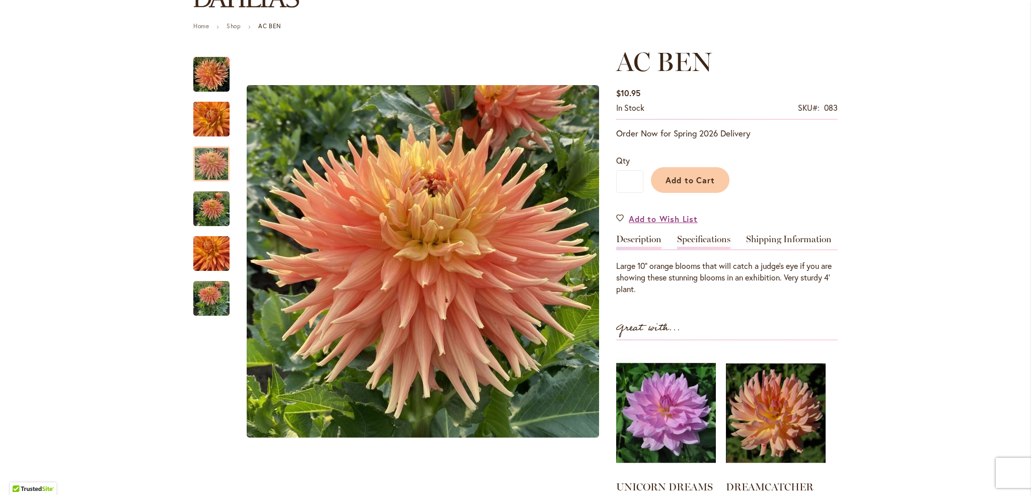
click at [699, 237] on link "Specifications" at bounding box center [703, 242] width 53 height 15
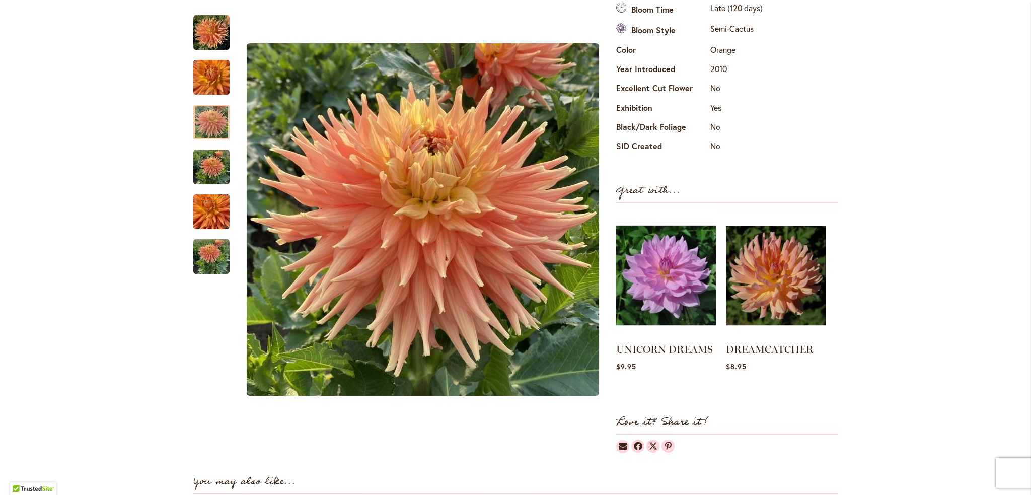
scroll to position [0, 0]
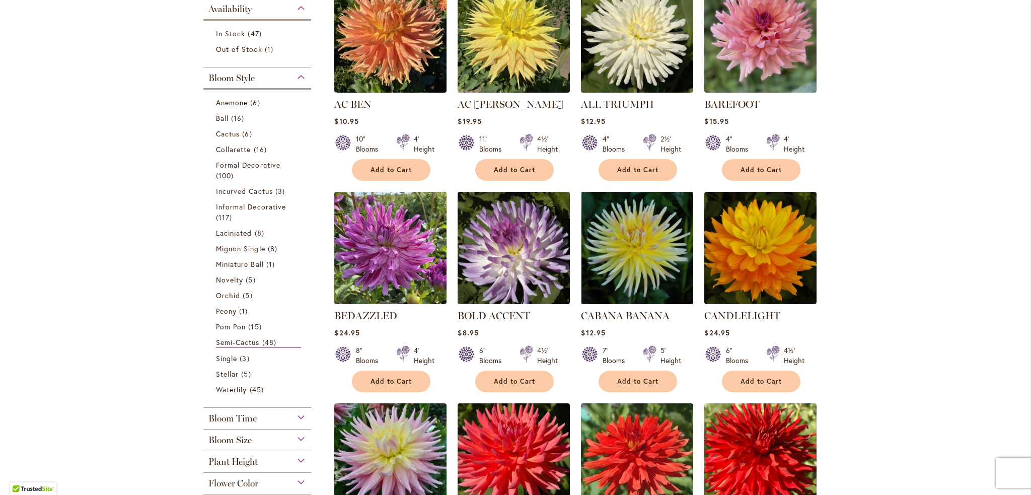
scroll to position [252, 0]
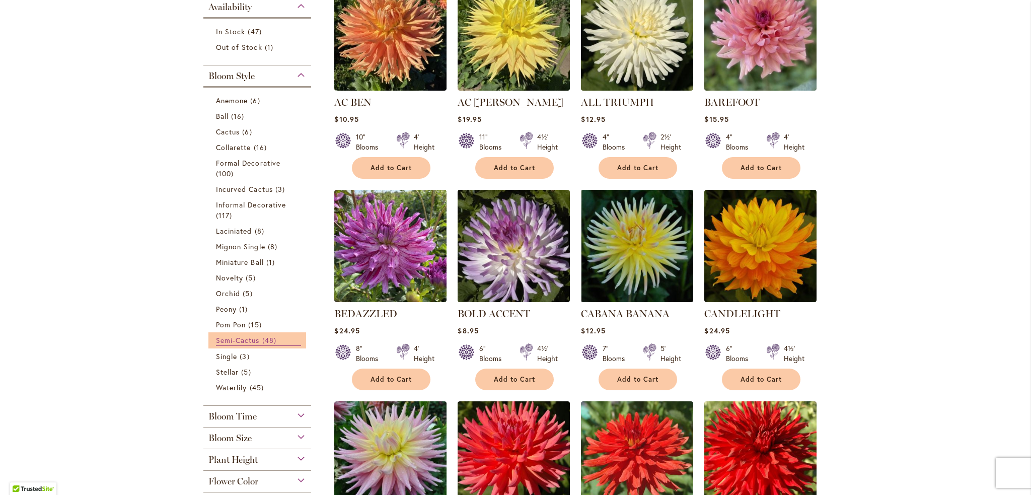
click at [268, 339] on span "48 items" at bounding box center [270, 340] width 17 height 11
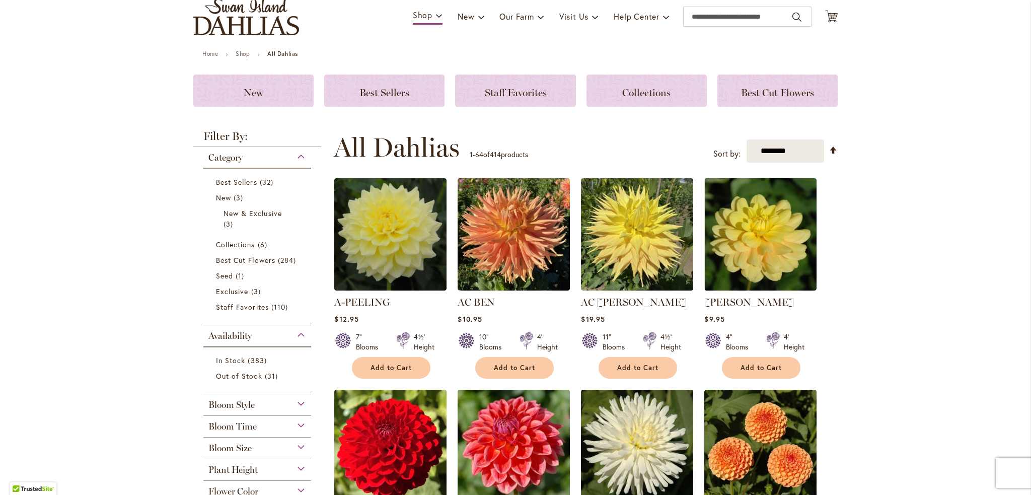
scroll to position [61, 0]
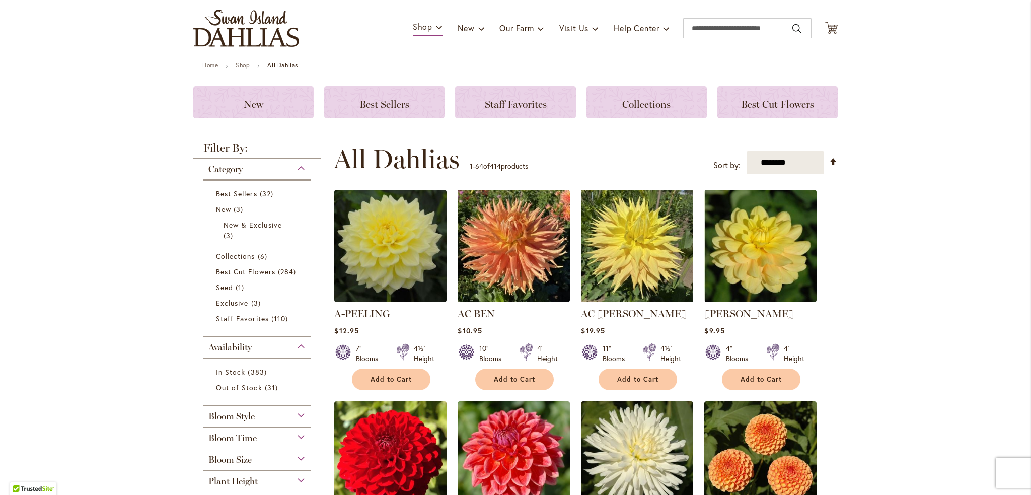
click at [296, 415] on div "Bloom Style" at bounding box center [257, 414] width 108 height 16
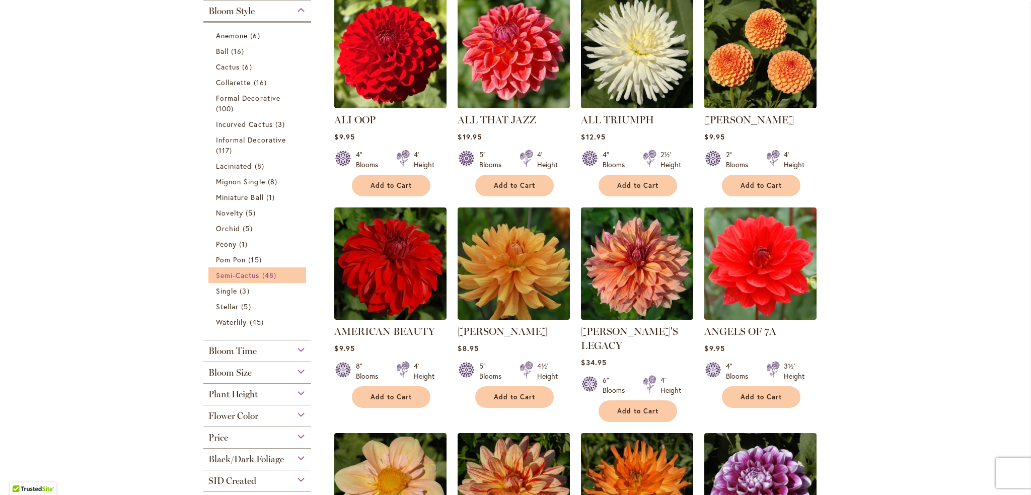
click at [246, 273] on span "Semi-Cactus" at bounding box center [238, 275] width 44 height 10
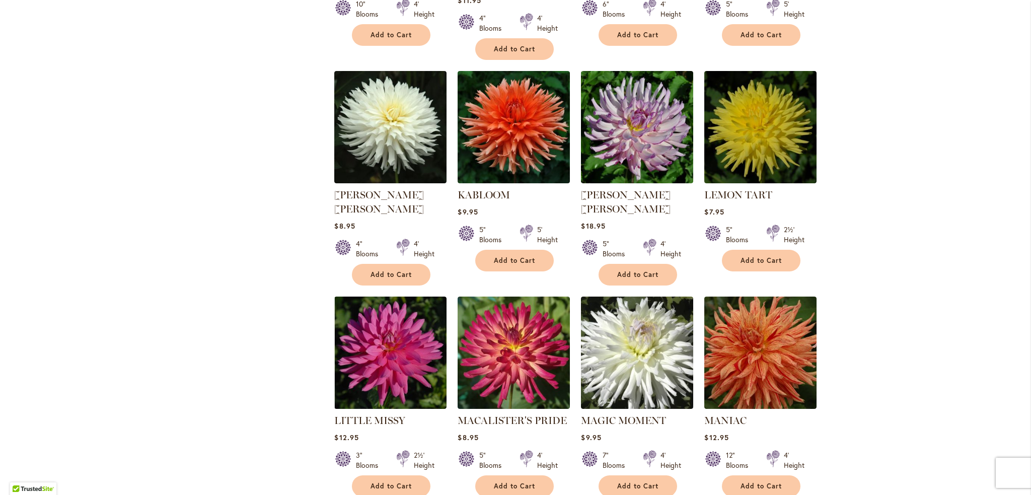
scroll to position [1464, 0]
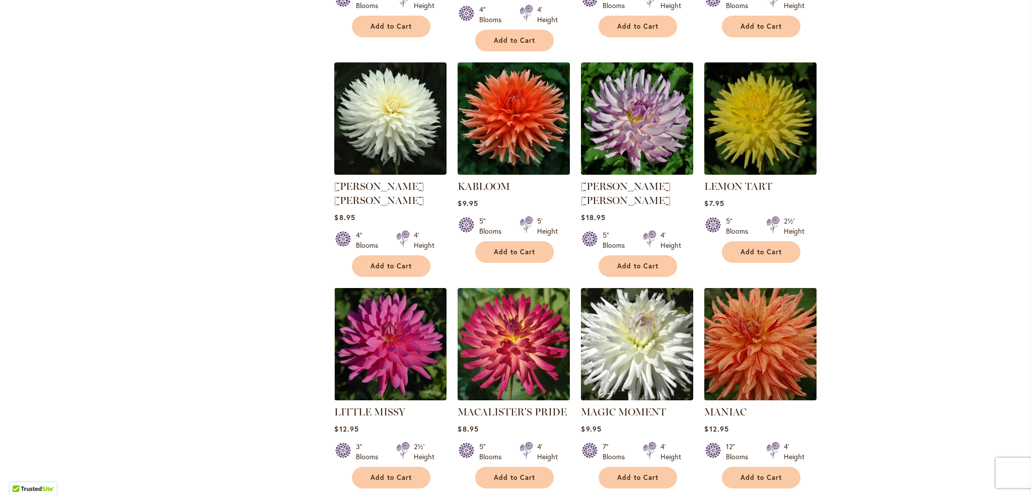
click at [751, 299] on img at bounding box center [761, 344] width 118 height 118
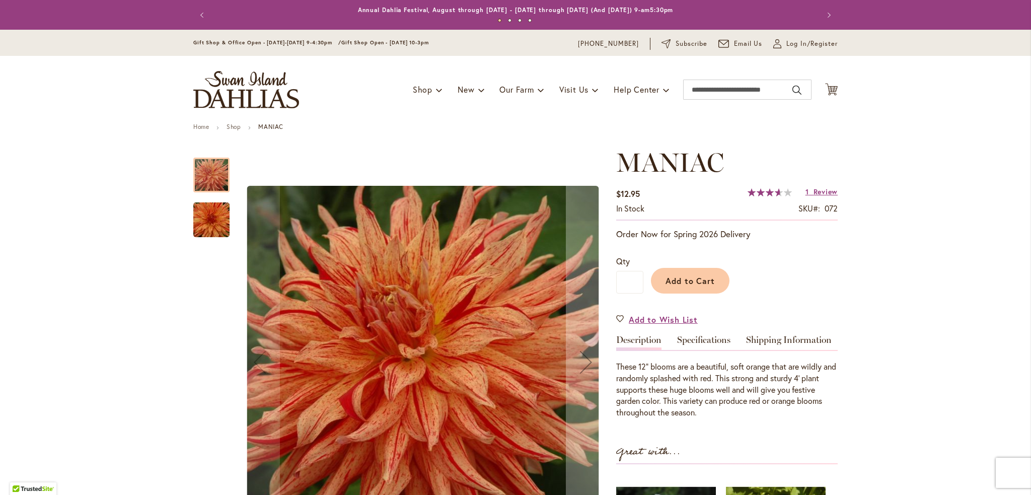
click at [205, 219] on img "Maniac" at bounding box center [211, 220] width 72 height 48
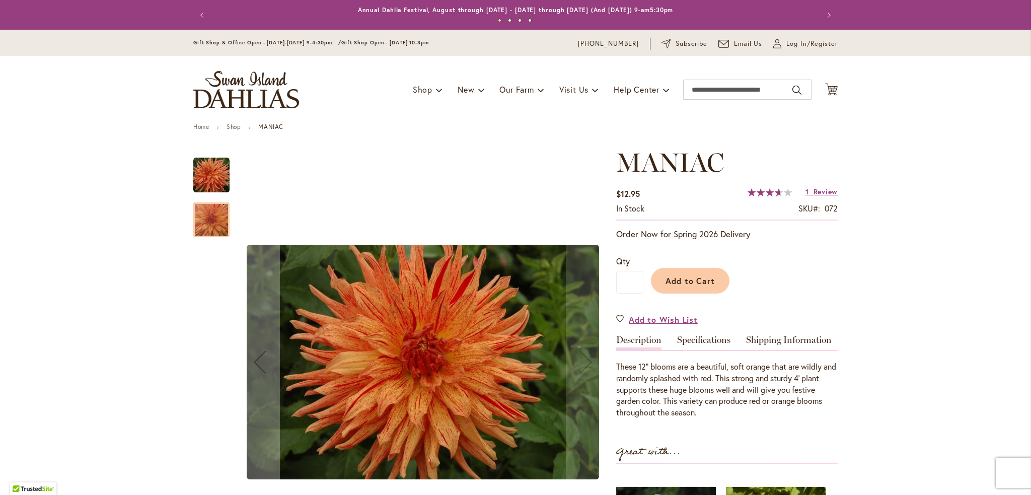
click at [200, 167] on img "Maniac" at bounding box center [211, 175] width 36 height 36
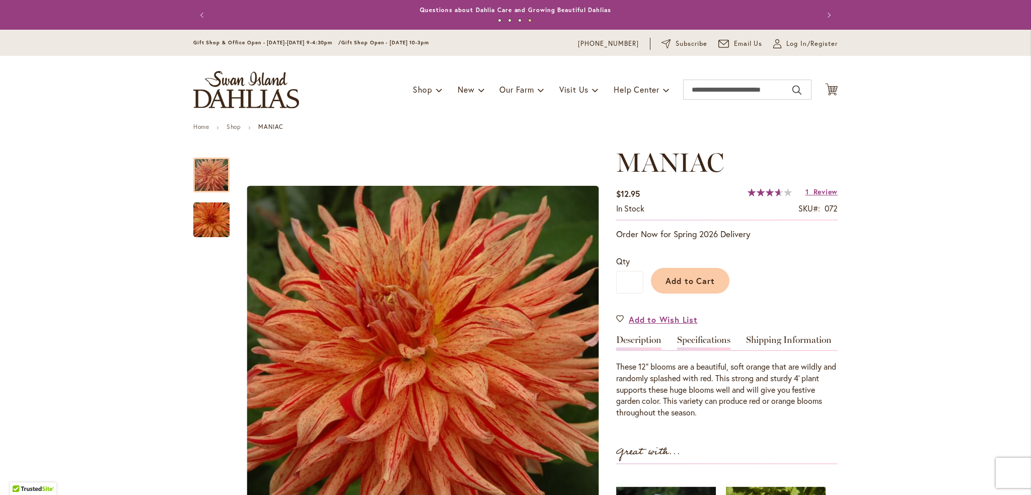
click at [681, 335] on link "Specifications" at bounding box center [703, 342] width 53 height 15
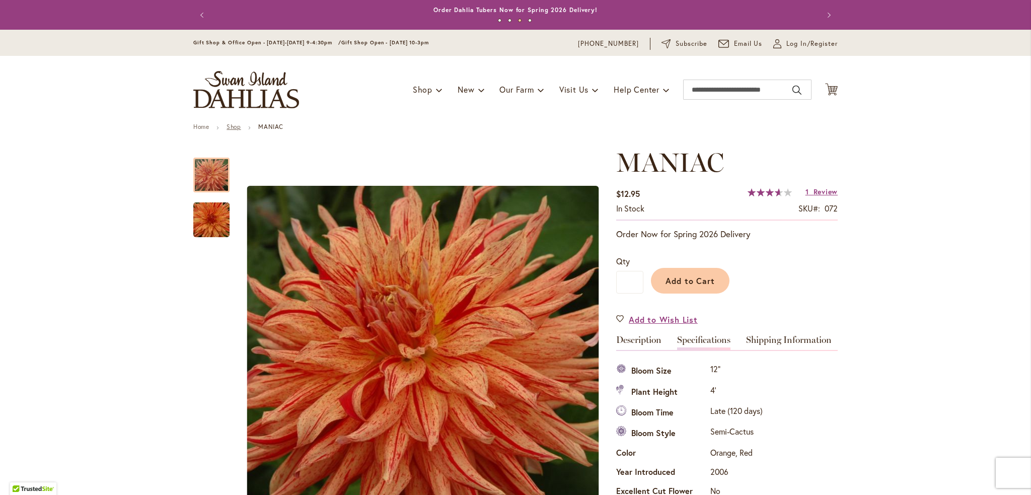
click at [236, 128] on link "Shop" at bounding box center [233, 127] width 14 height 8
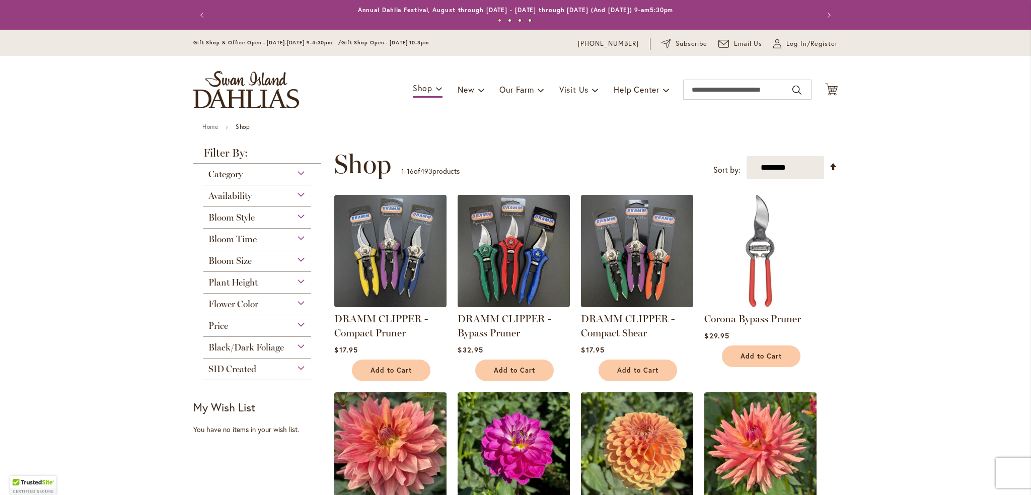
click at [297, 219] on div "Bloom Style" at bounding box center [257, 215] width 108 height 16
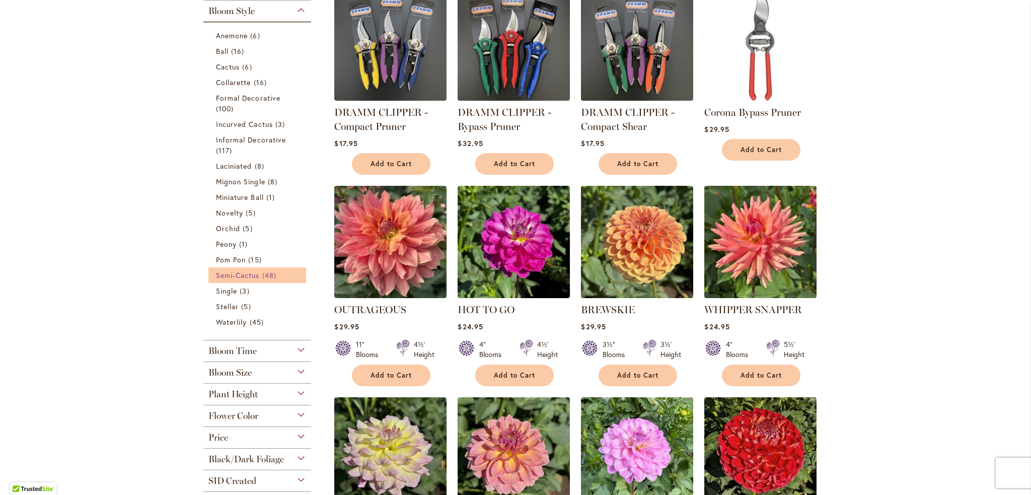
click at [238, 271] on span "Semi-Cactus" at bounding box center [238, 275] width 44 height 10
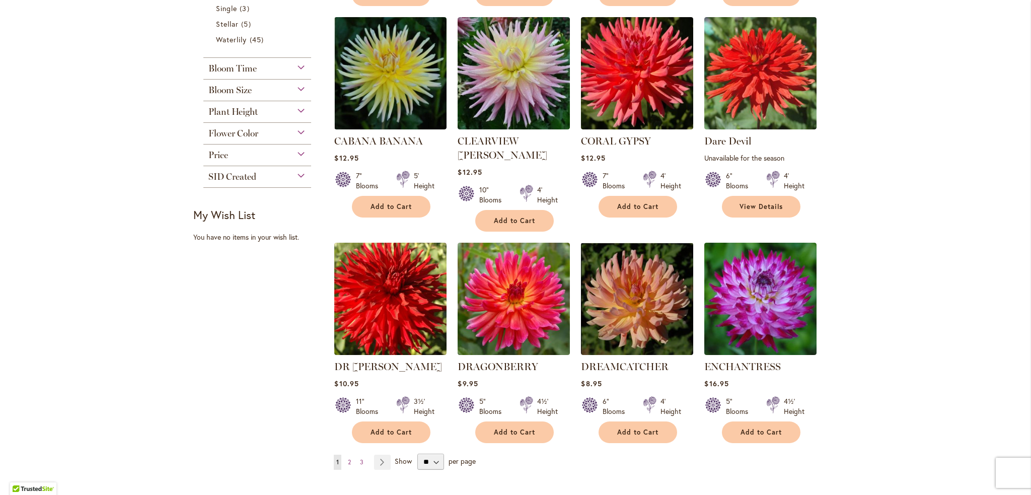
scroll to position [856, 0]
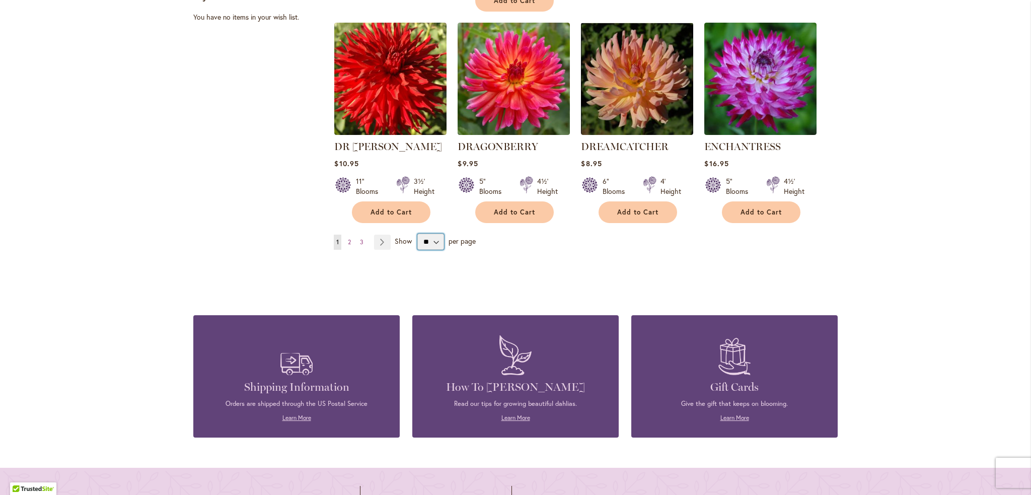
click at [431, 234] on select "** ** ** **" at bounding box center [430, 242] width 27 height 16
select select "**"
click at [417, 234] on select "** ** ** **" at bounding box center [430, 242] width 27 height 16
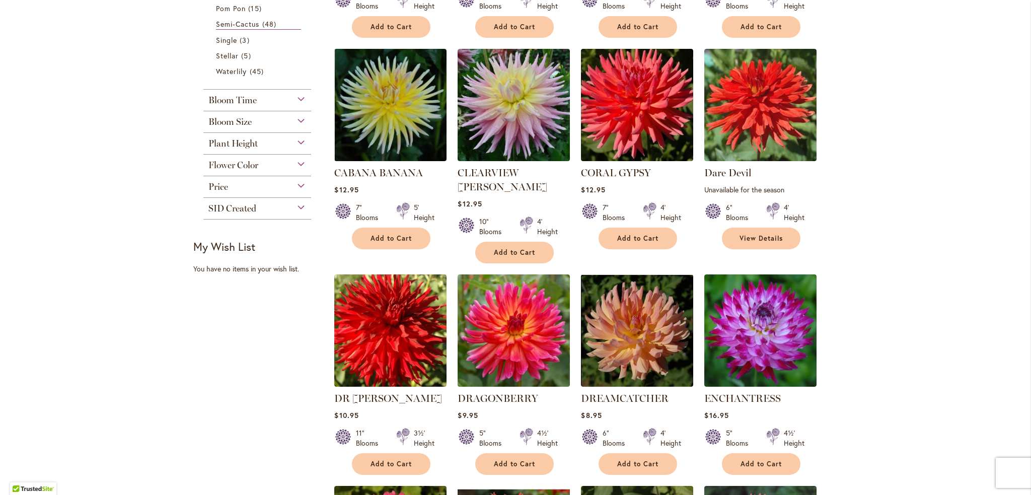
scroll to position [403, 0]
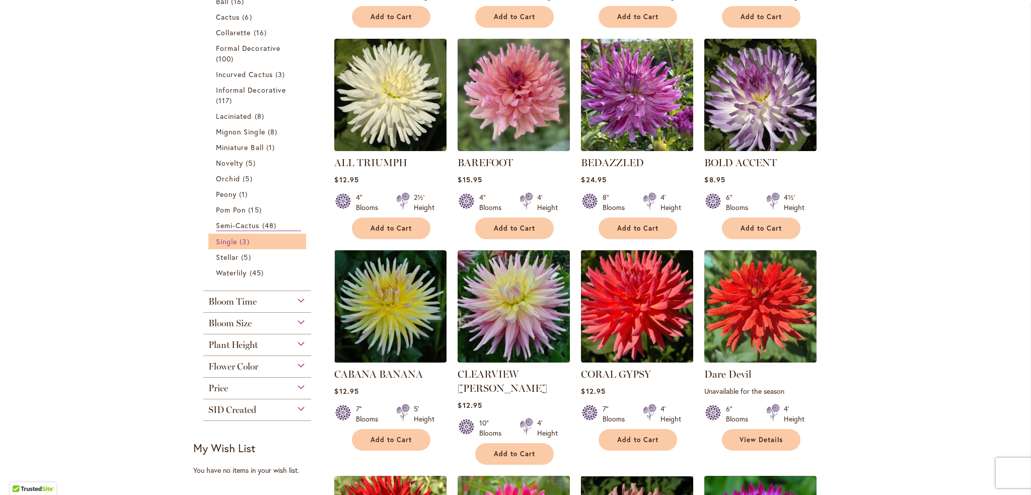
click at [223, 237] on span "Single" at bounding box center [226, 242] width 21 height 10
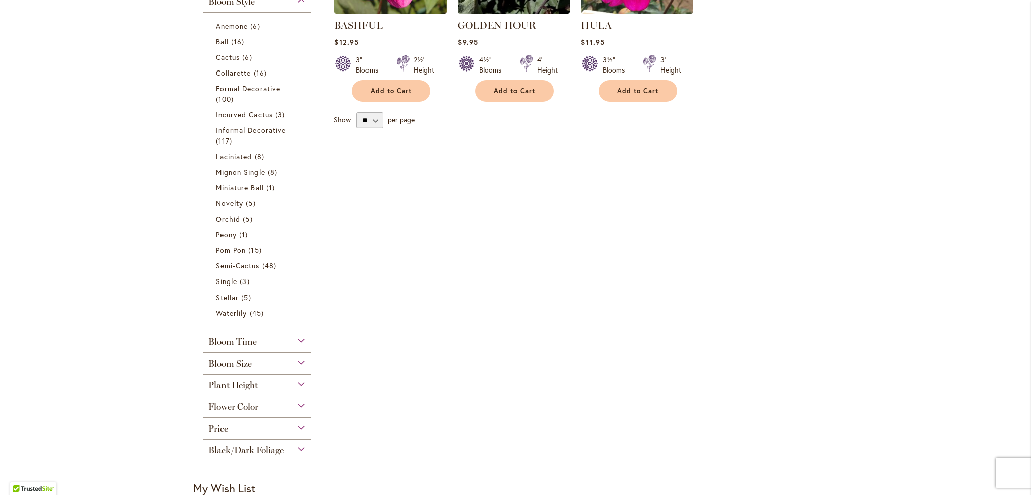
scroll to position [357, 0]
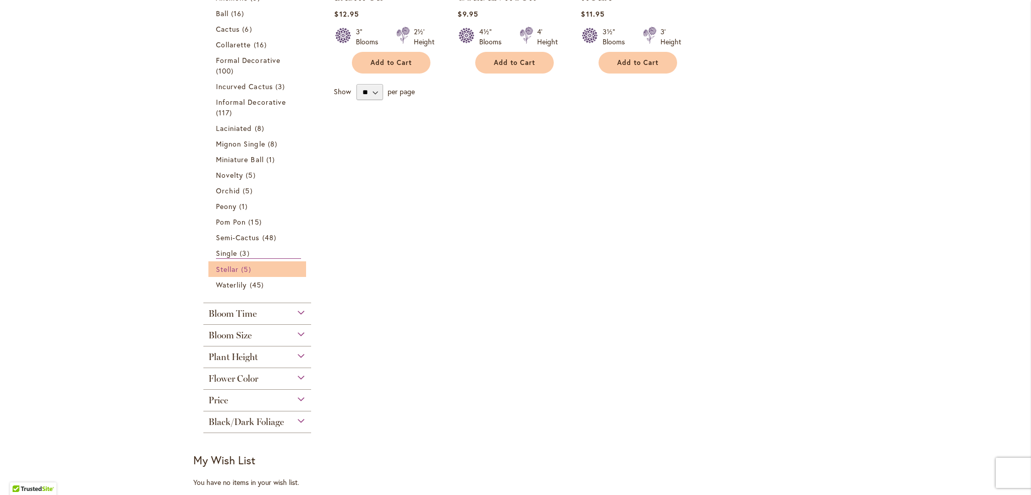
click at [225, 266] on span "Stellar" at bounding box center [227, 269] width 23 height 10
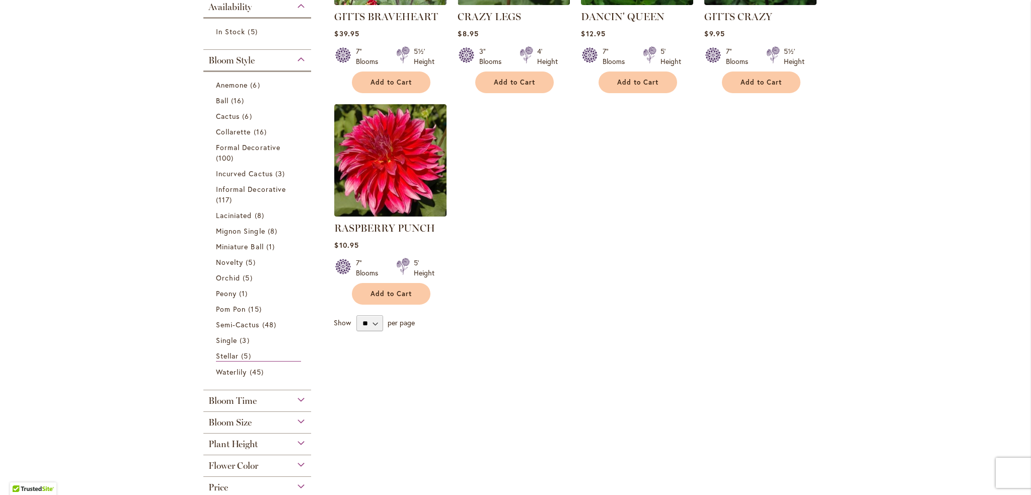
scroll to position [352, 0]
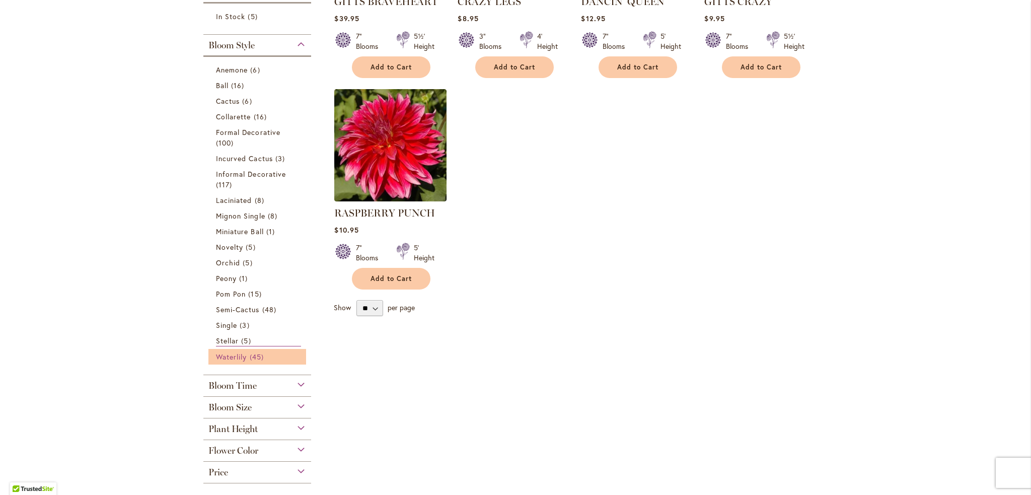
click at [240, 358] on span "Waterlily" at bounding box center [231, 357] width 31 height 10
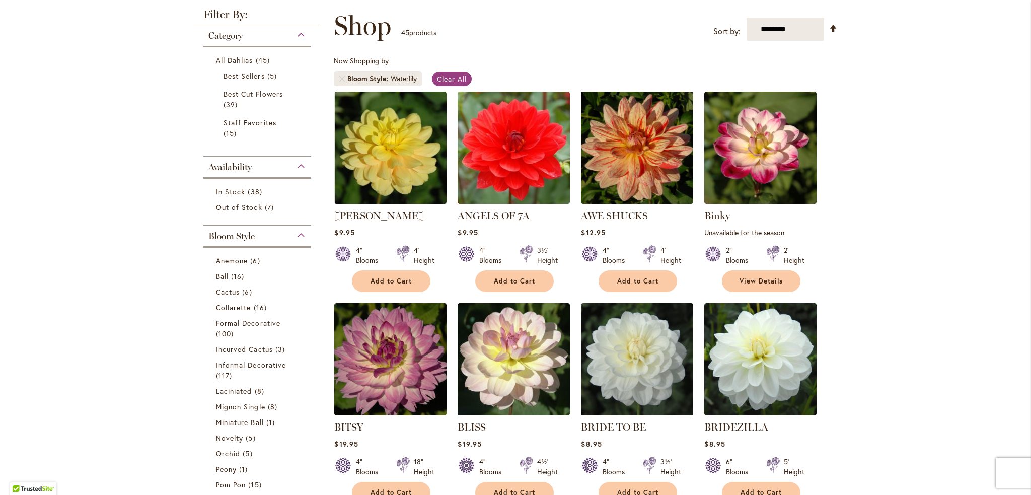
scroll to position [5, 0]
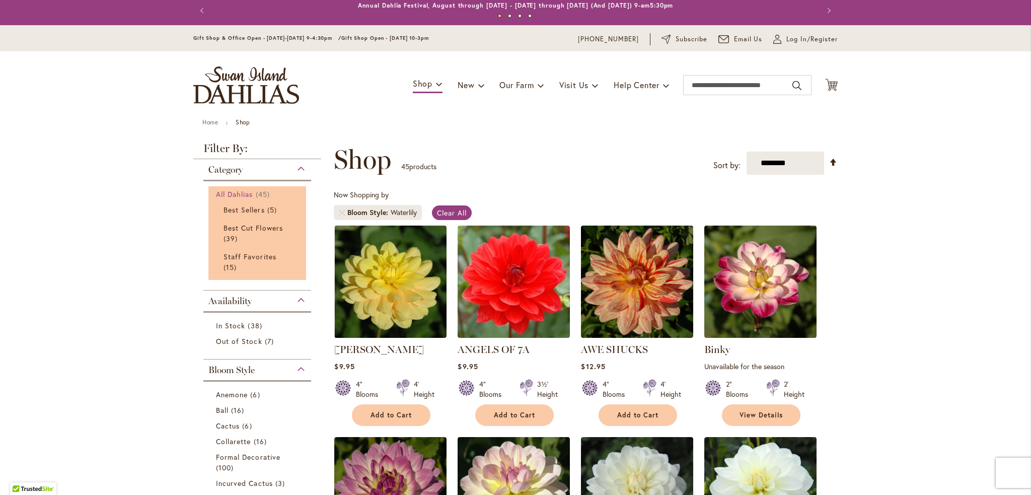
click at [248, 191] on span "All Dahlias" at bounding box center [234, 194] width 37 height 10
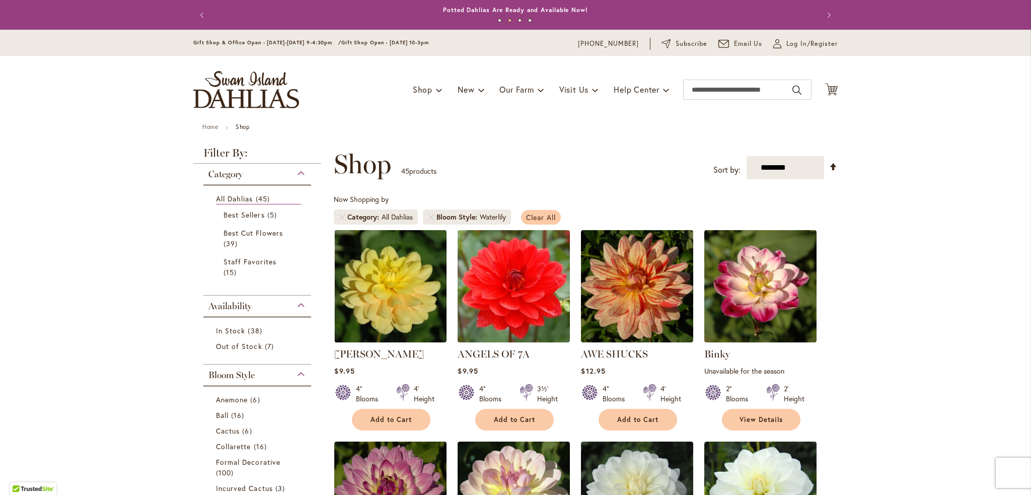
click at [537, 217] on span "Clear All" at bounding box center [541, 217] width 30 height 10
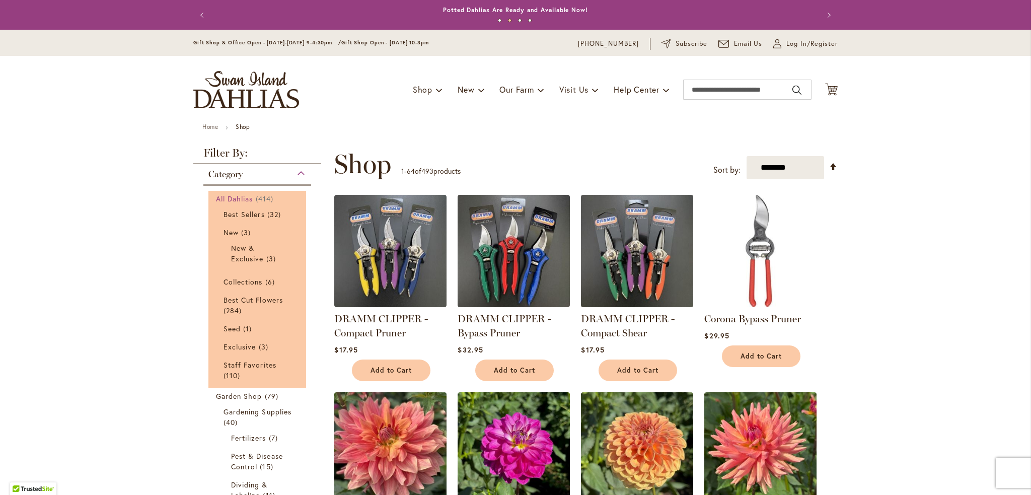
click at [247, 194] on span "All Dahlias" at bounding box center [234, 199] width 37 height 10
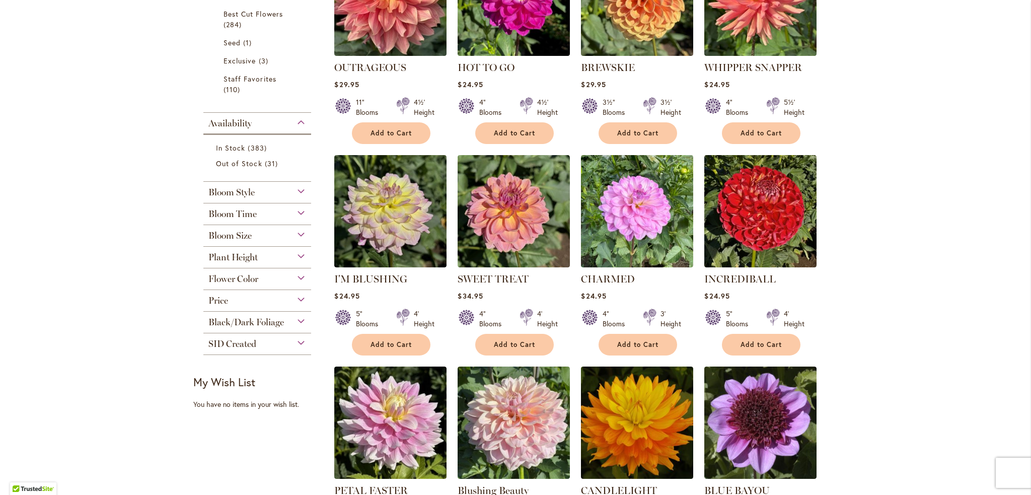
scroll to position [302, 0]
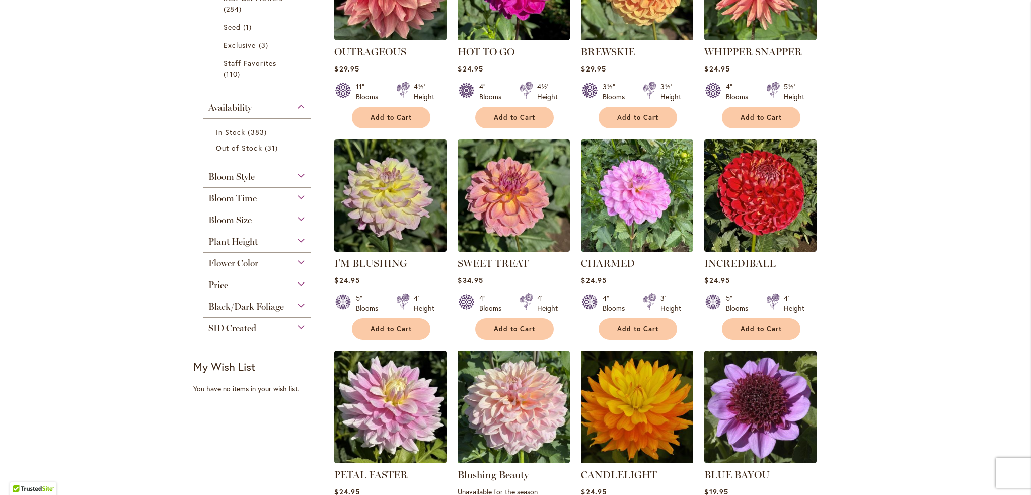
click at [296, 239] on div "Plant Height" at bounding box center [257, 239] width 108 height 16
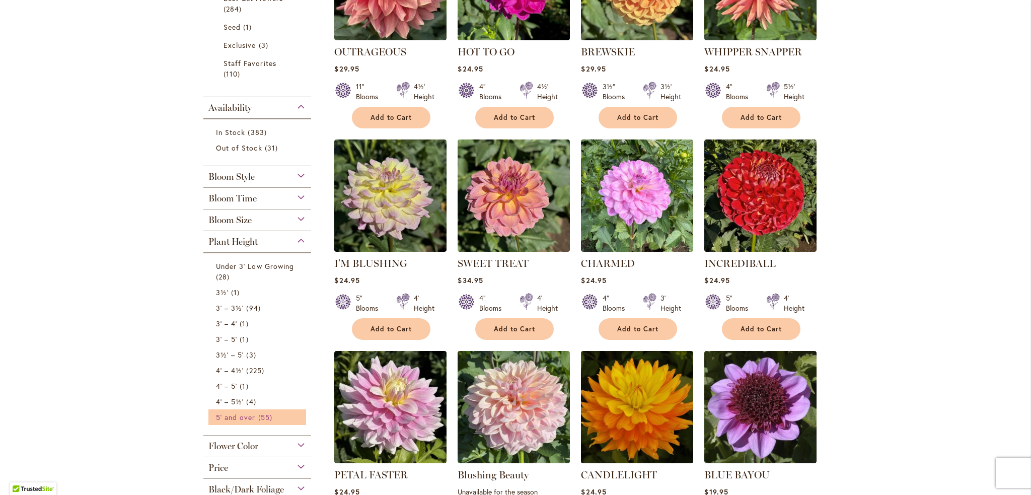
click at [258, 416] on span "55 items" at bounding box center [266, 417] width 17 height 11
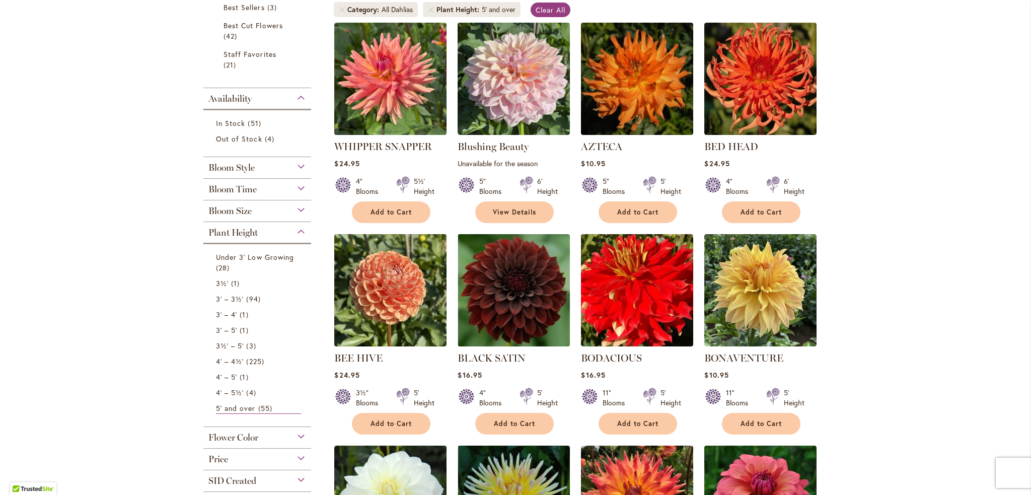
scroll to position [252, 0]
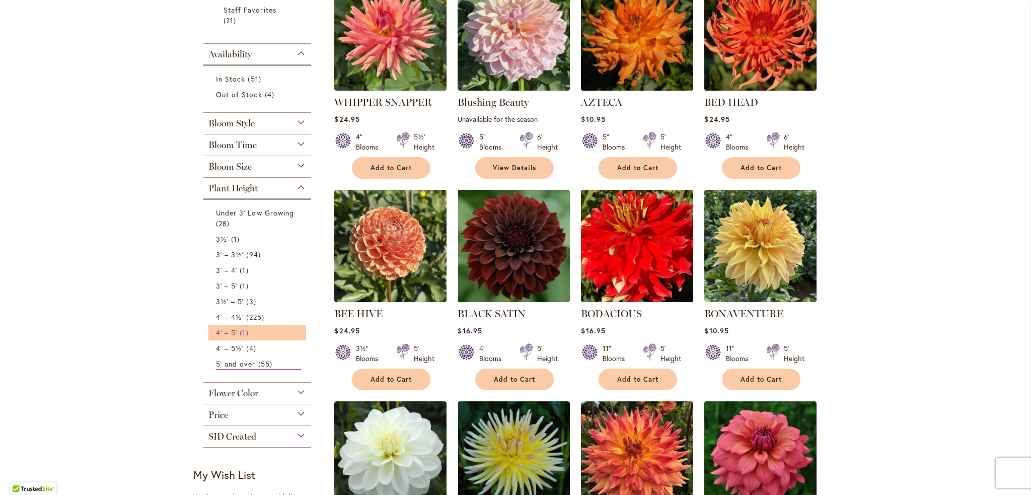
click at [225, 330] on span "4' – 5'" at bounding box center [226, 333] width 21 height 10
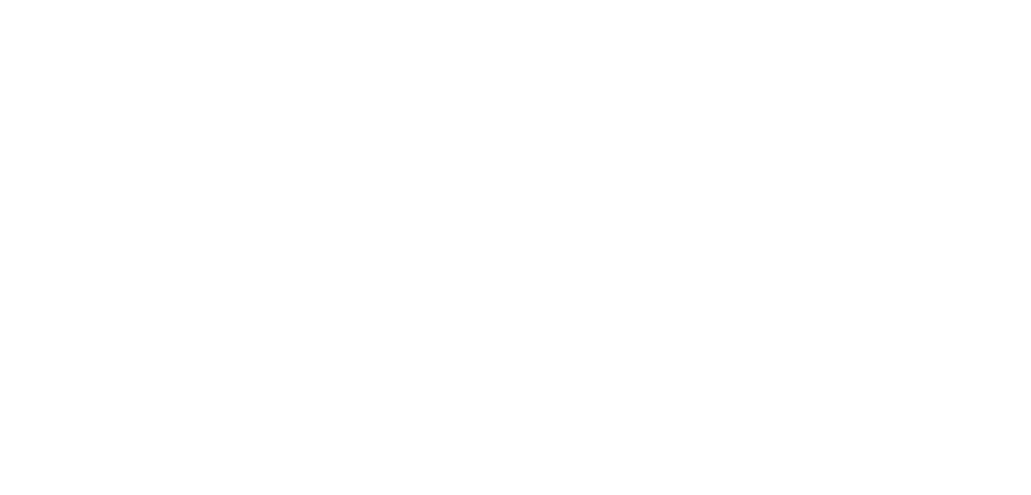
click at [227, 344] on span "28 items" at bounding box center [224, 347] width 16 height 11
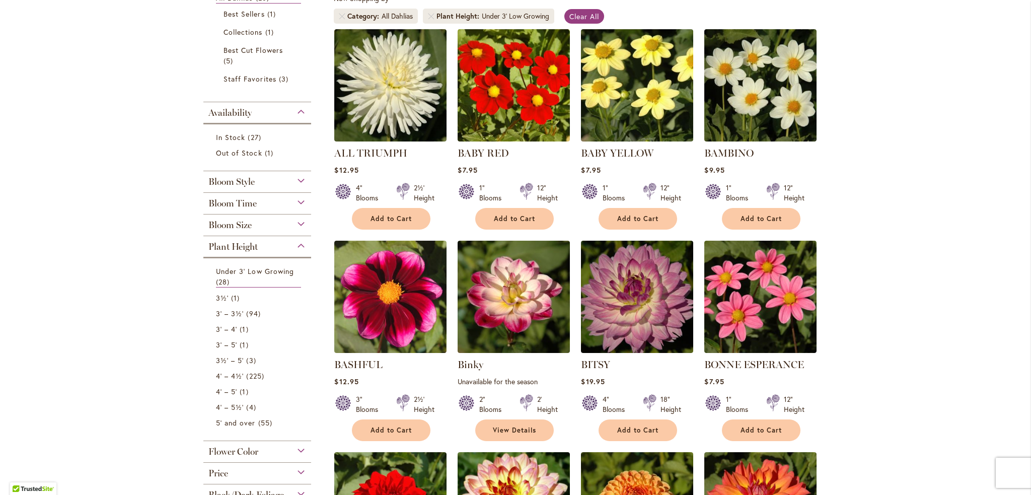
scroll to position [201, 0]
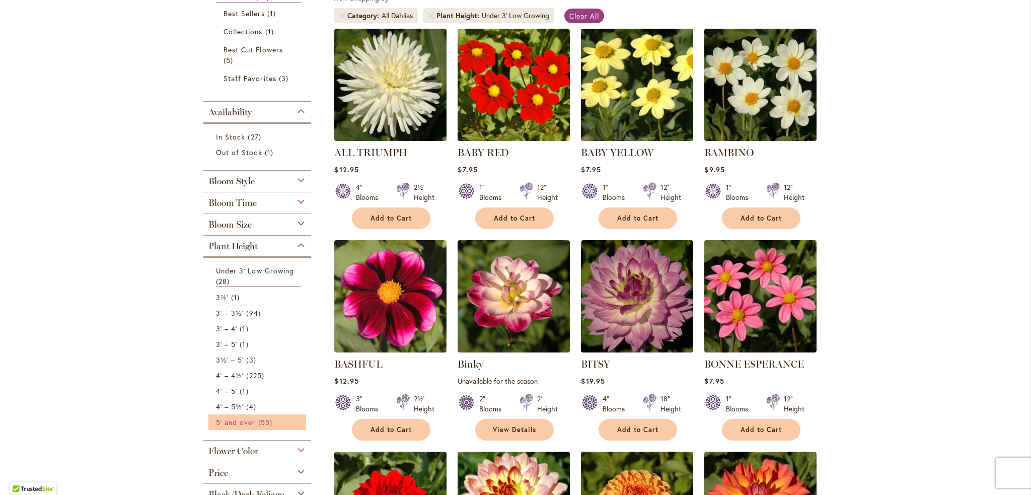
click at [263, 417] on span "55 items" at bounding box center [266, 422] width 17 height 11
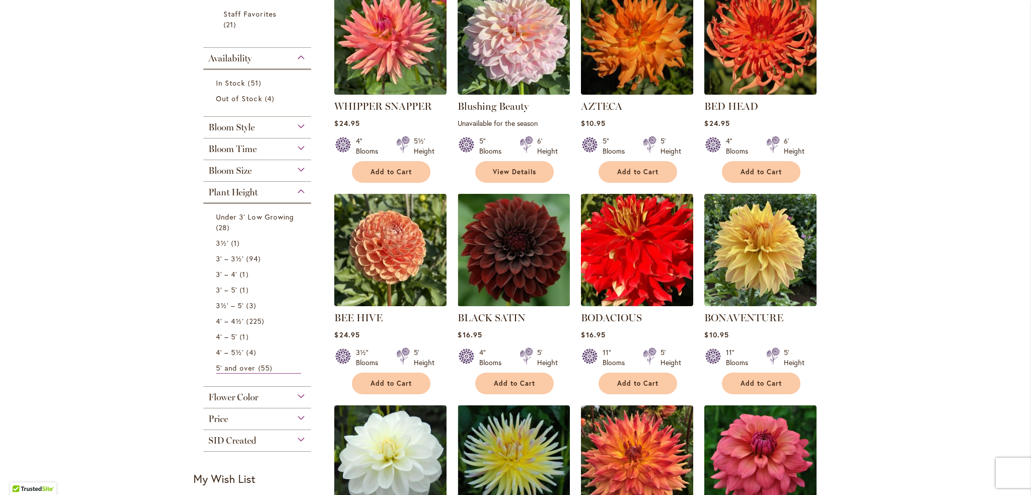
scroll to position [252, 0]
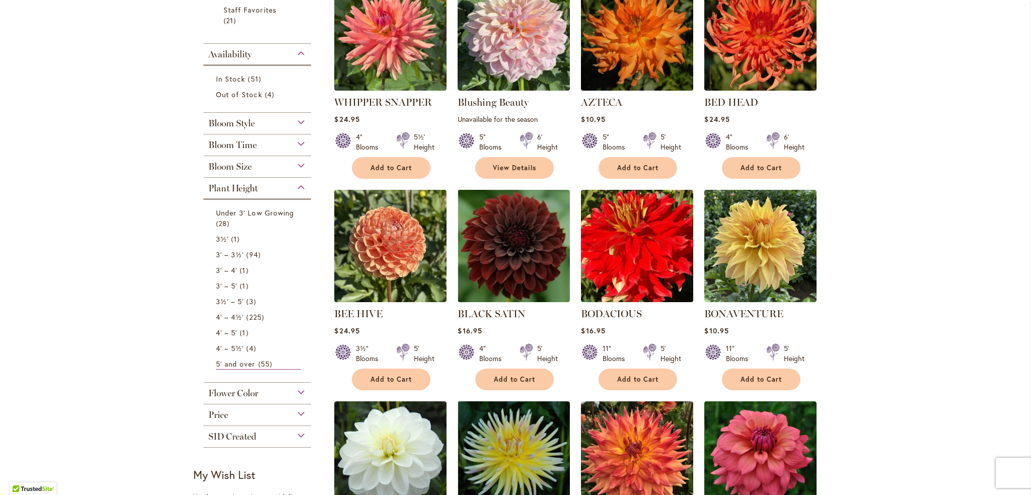
click at [300, 162] on div "Bloom Size" at bounding box center [257, 164] width 108 height 16
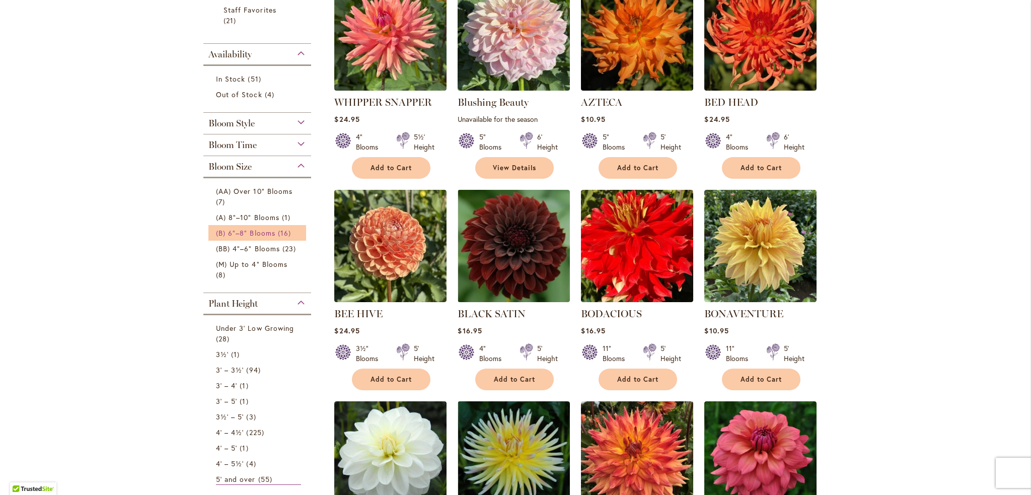
click at [254, 231] on span "(B) 6"–8" Blooms" at bounding box center [245, 233] width 59 height 10
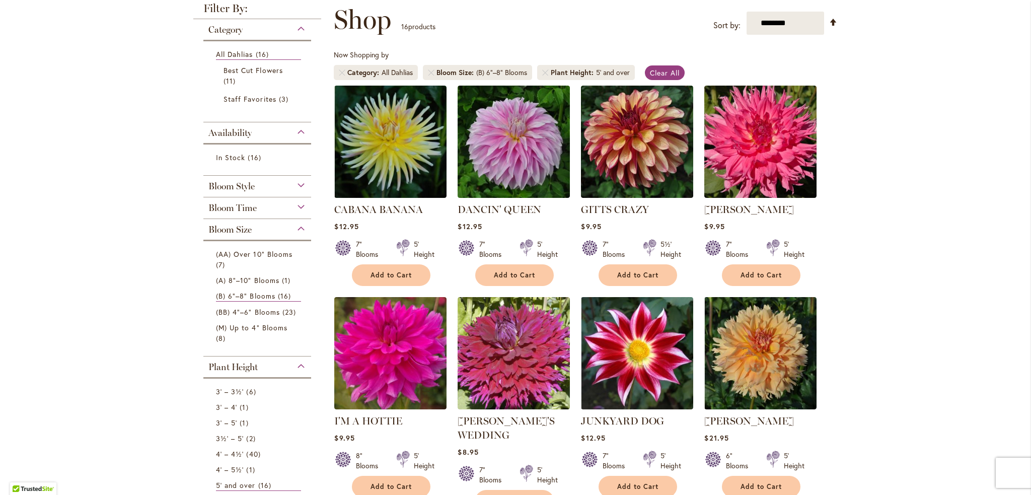
scroll to position [201, 0]
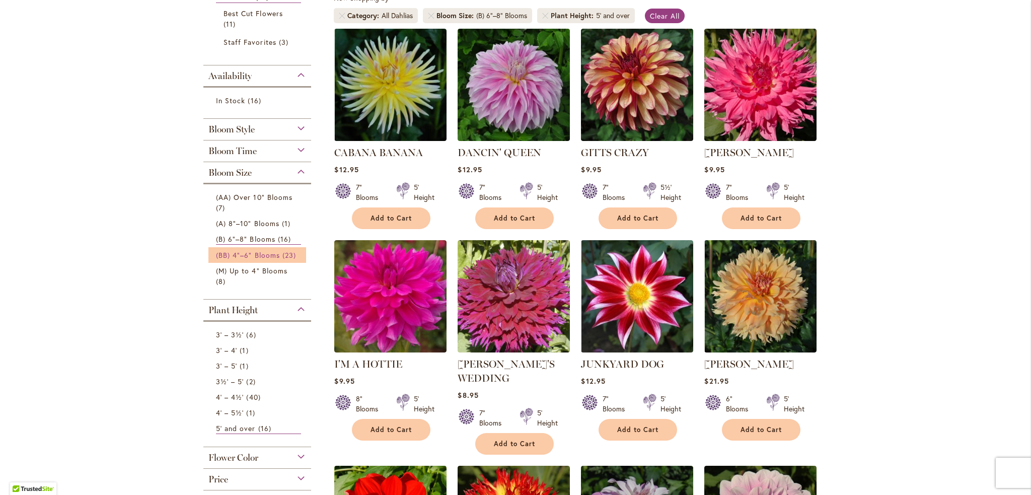
click at [251, 252] on span "(BB) 4"–6" Blooms" at bounding box center [248, 255] width 64 height 10
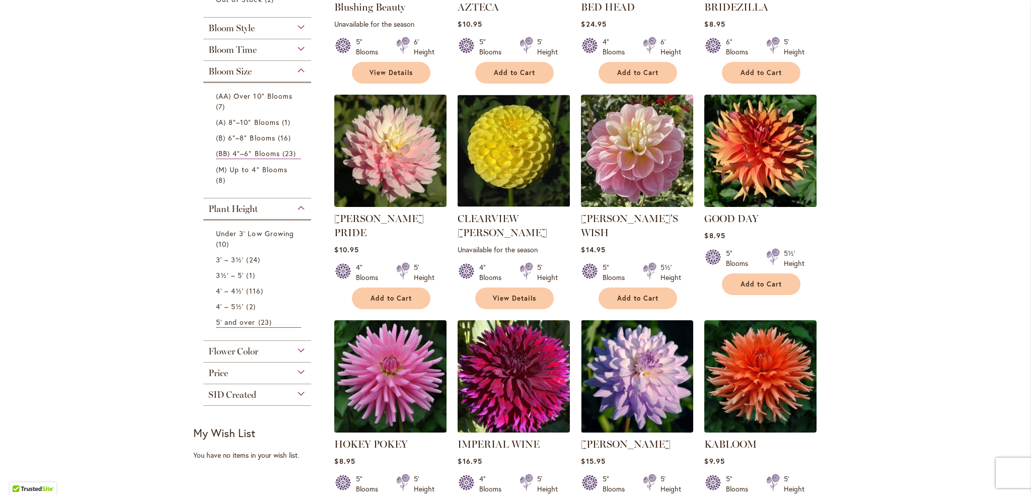
scroll to position [302, 0]
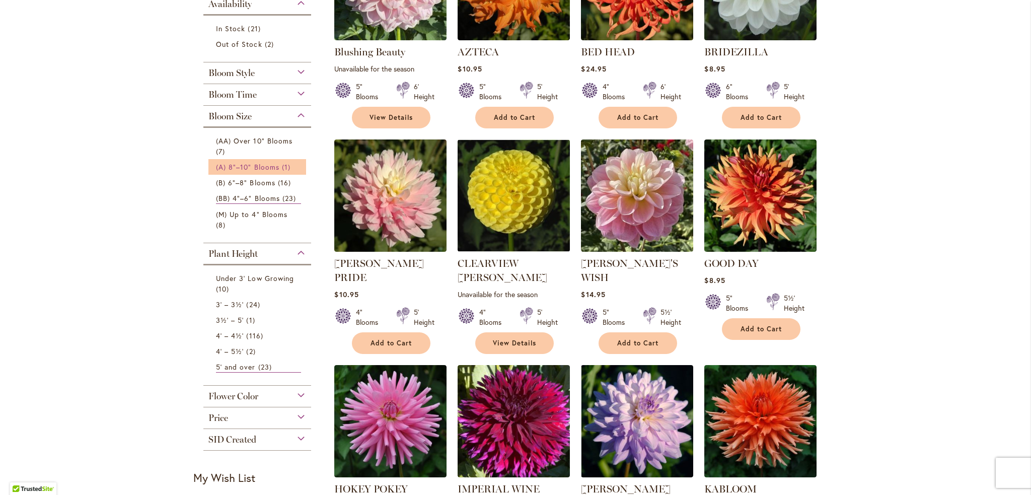
click at [246, 163] on span "(A) 8"–10" Blooms" at bounding box center [247, 167] width 63 height 10
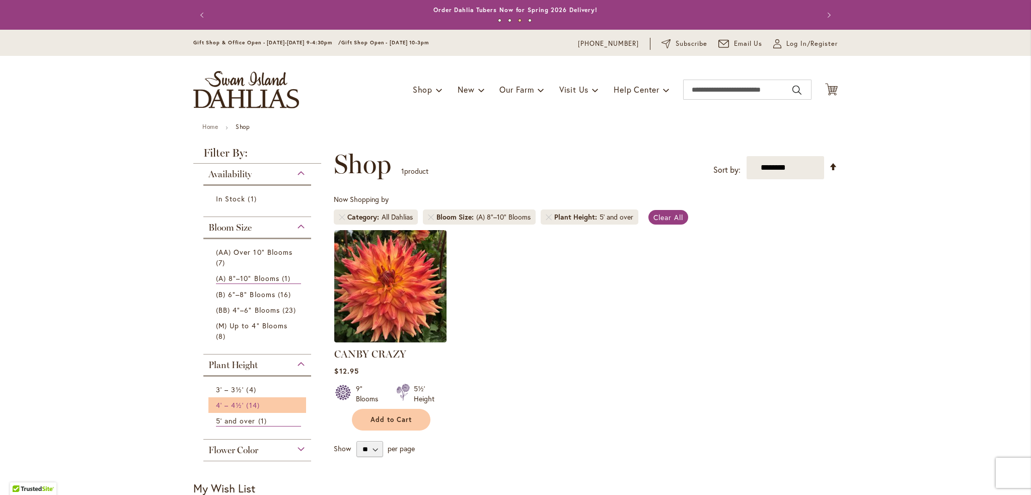
click at [246, 400] on span "14 items" at bounding box center [254, 405] width 16 height 11
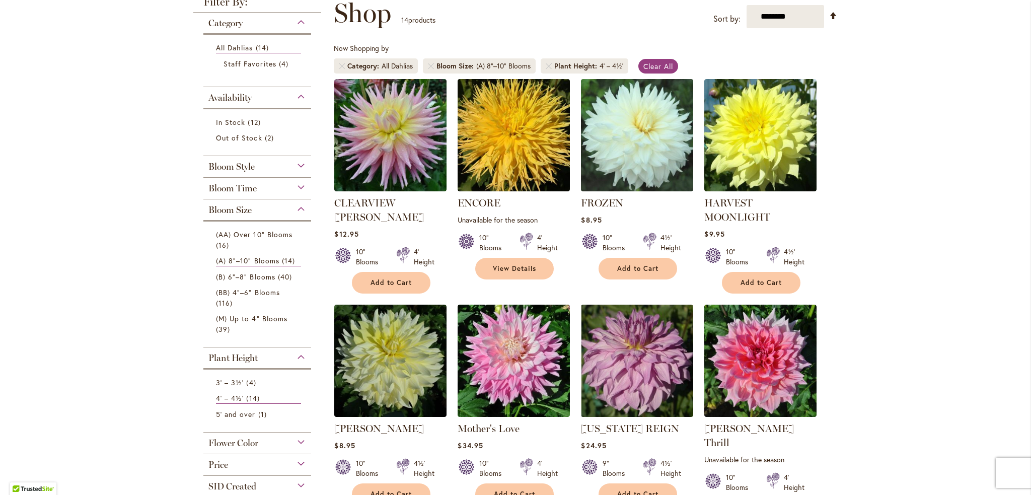
scroll to position [151, 0]
click at [246, 274] on span "(B) 6"–8" Blooms" at bounding box center [245, 277] width 59 height 10
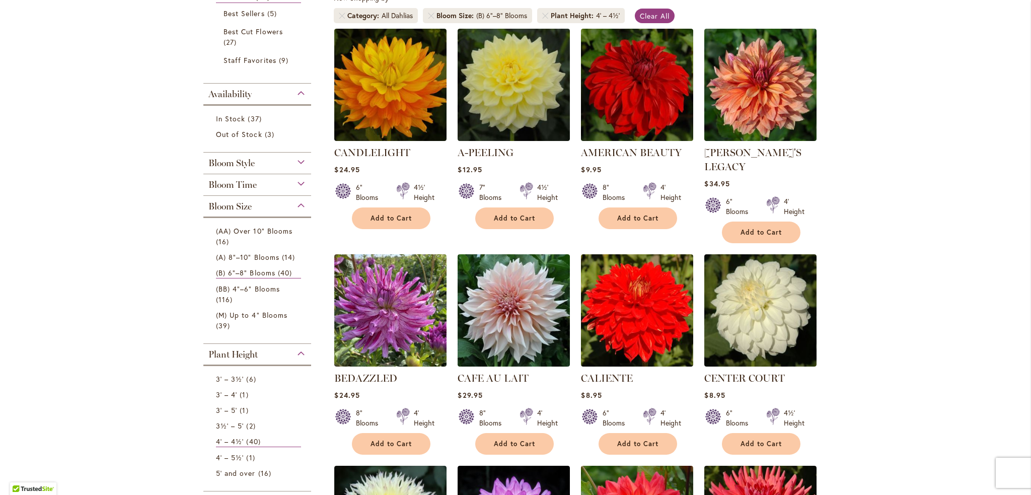
scroll to position [201, 0]
click at [252, 283] on link "(BB) 4"–6" Blooms 116 items" at bounding box center [258, 293] width 85 height 21
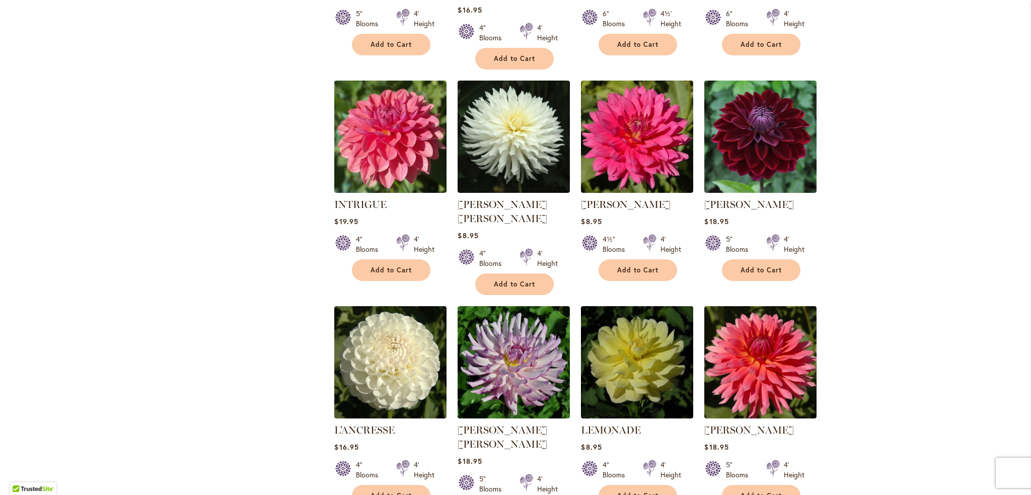
scroll to position [3221, 0]
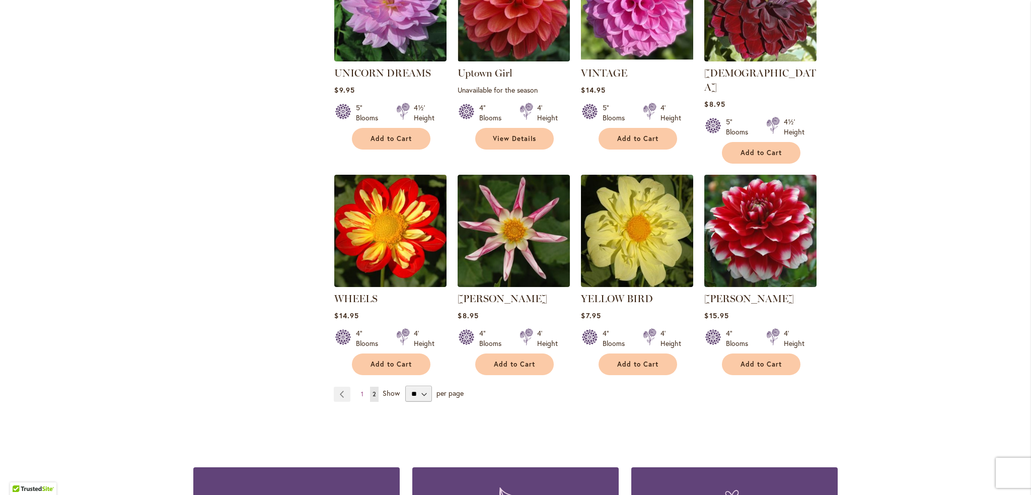
scroll to position [2667, 0]
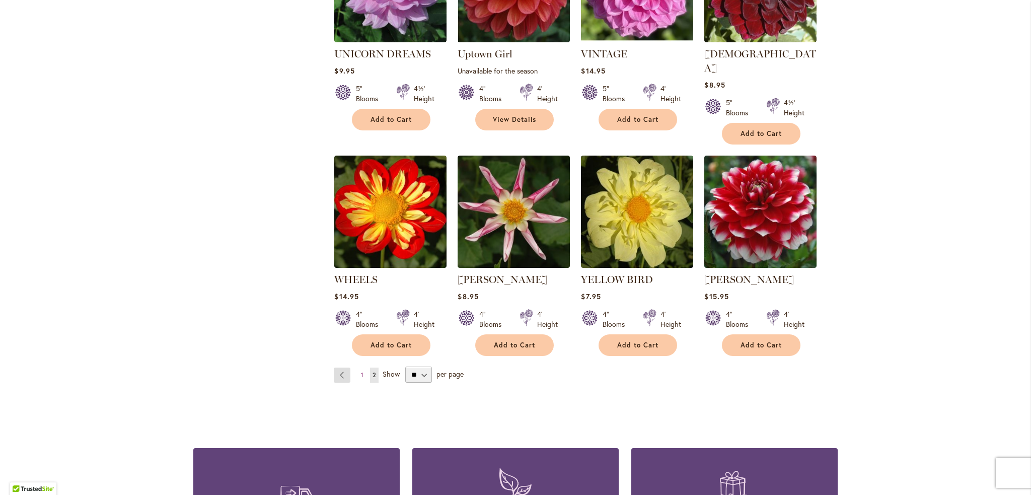
click at [336, 367] on link "Page Previous" at bounding box center [342, 374] width 17 height 15
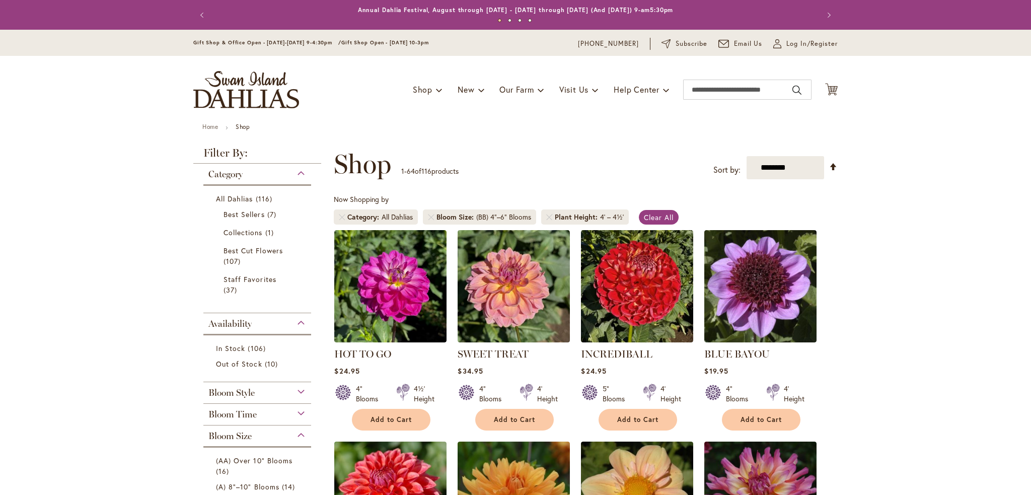
scroll to position [156, 0]
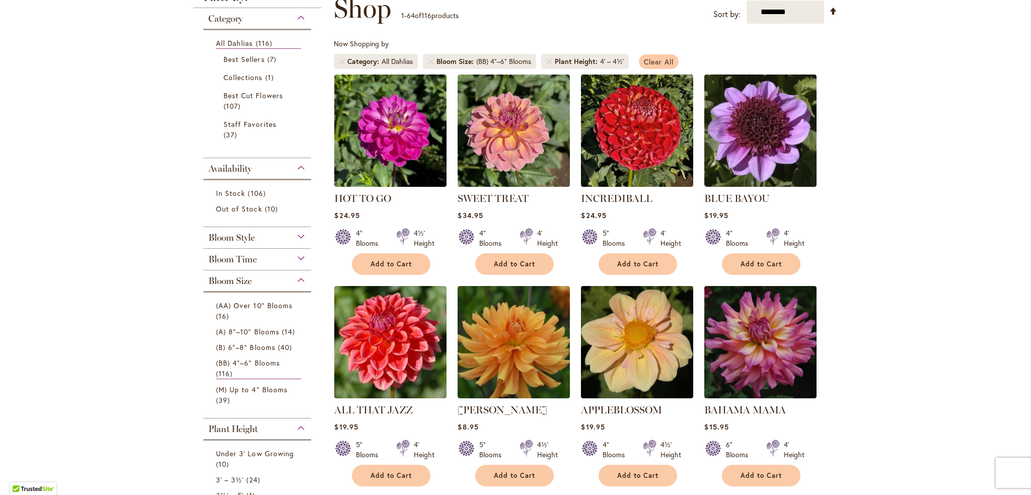
click at [662, 60] on span "Clear All" at bounding box center [659, 62] width 30 height 10
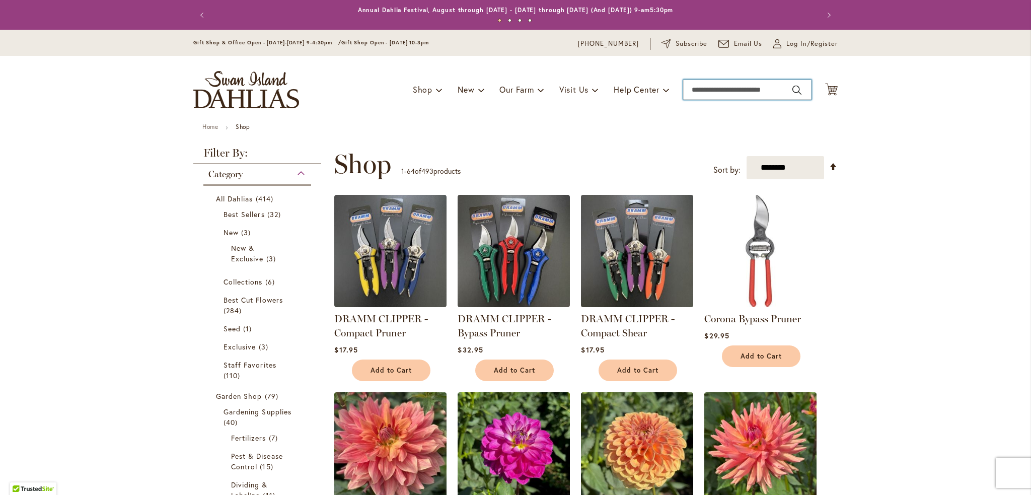
click at [701, 91] on input "Search" at bounding box center [747, 90] width 128 height 20
type input "***"
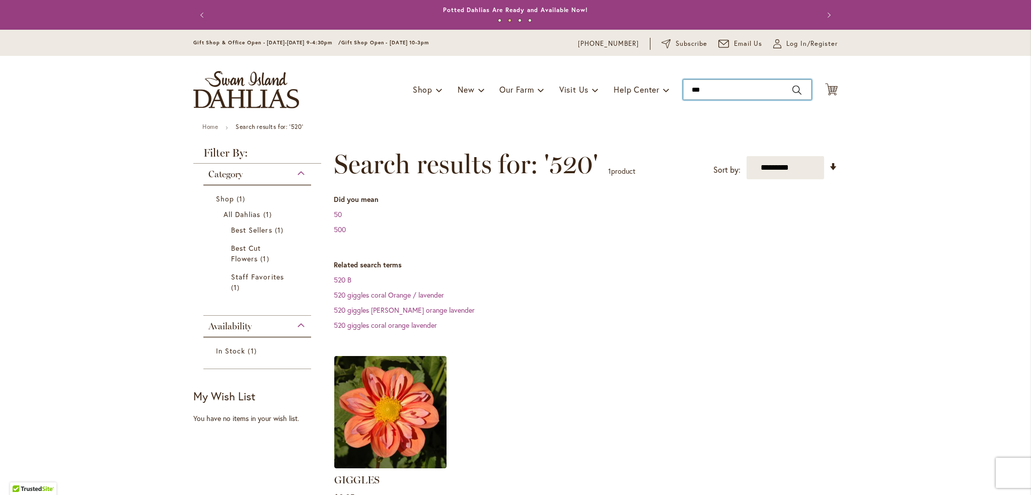
click at [747, 91] on input "***" at bounding box center [747, 90] width 128 height 20
type input "*******"
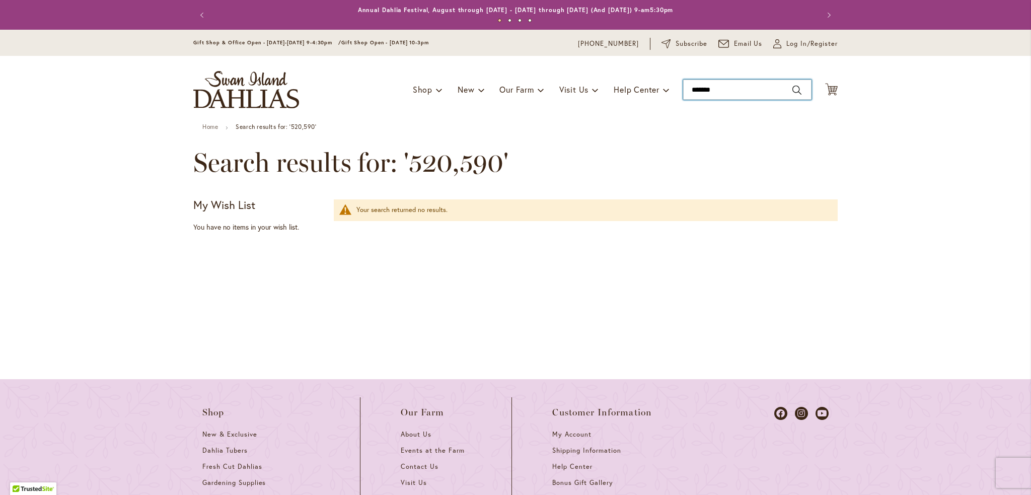
drag, startPoint x: 703, startPoint y: 90, endPoint x: 670, endPoint y: 90, distance: 33.2
click at [670, 90] on div "Toggle Nav Shop Dahlia Tubers Collections Fresh Cut Dahlias Gardening Supplies …" at bounding box center [515, 89] width 664 height 67
type input "***"
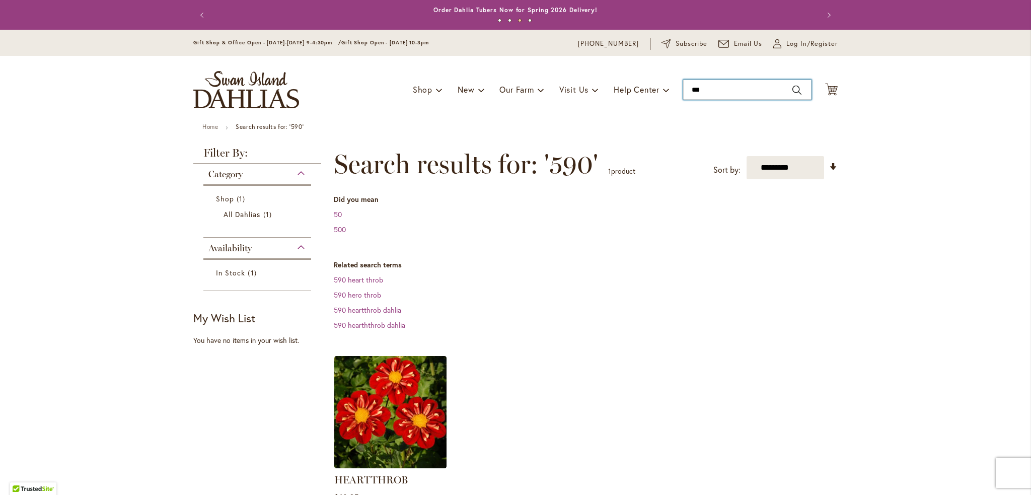
drag, startPoint x: 713, startPoint y: 86, endPoint x: 673, endPoint y: 87, distance: 40.3
click at [673, 87] on div "Toggle Nav Shop Dahlia Tubers Collections Fresh Cut Dahlias Gardening Supplies …" at bounding box center [515, 89] width 664 height 67
type input "***"
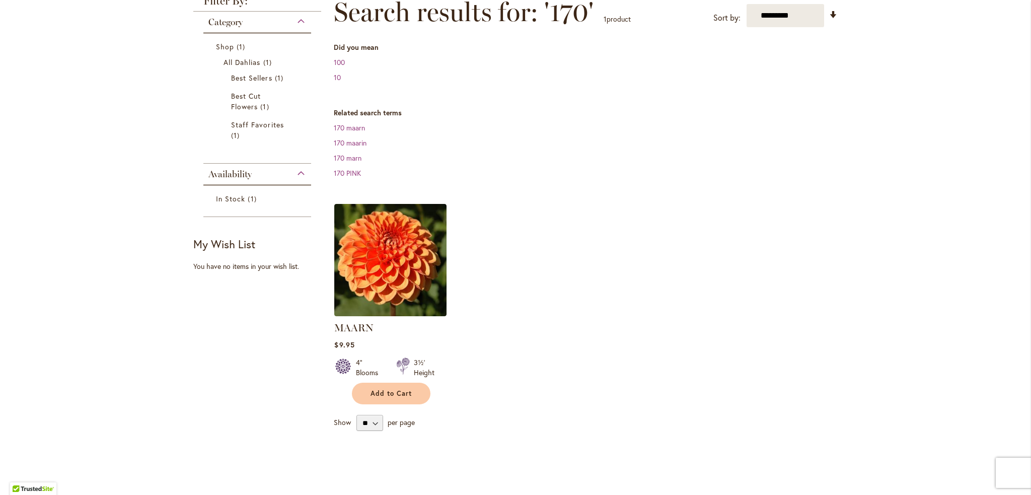
scroll to position [201, 0]
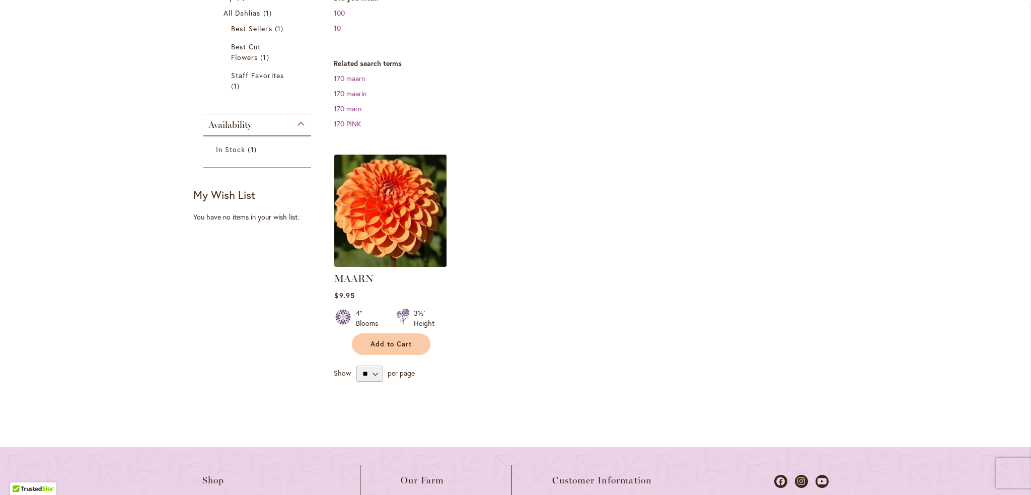
click at [403, 217] on img at bounding box center [391, 210] width 118 height 118
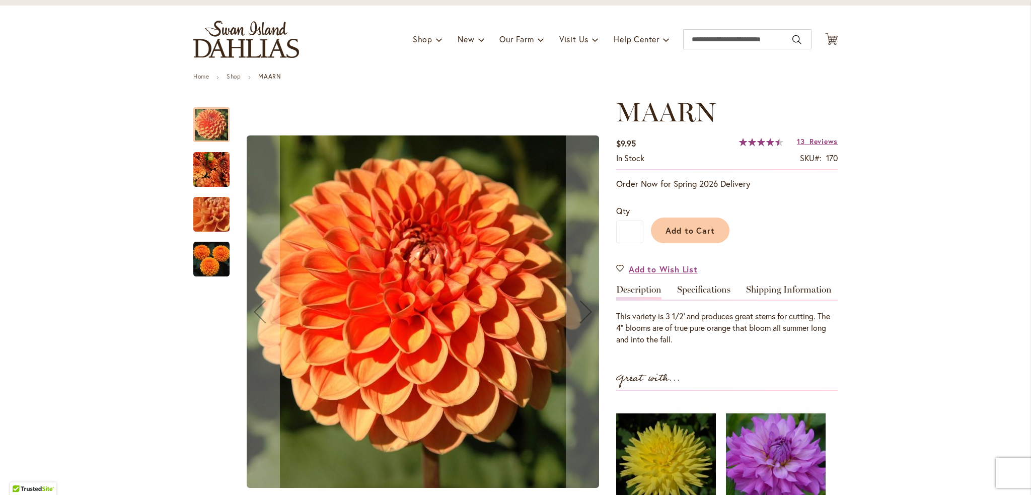
scroll to position [151, 0]
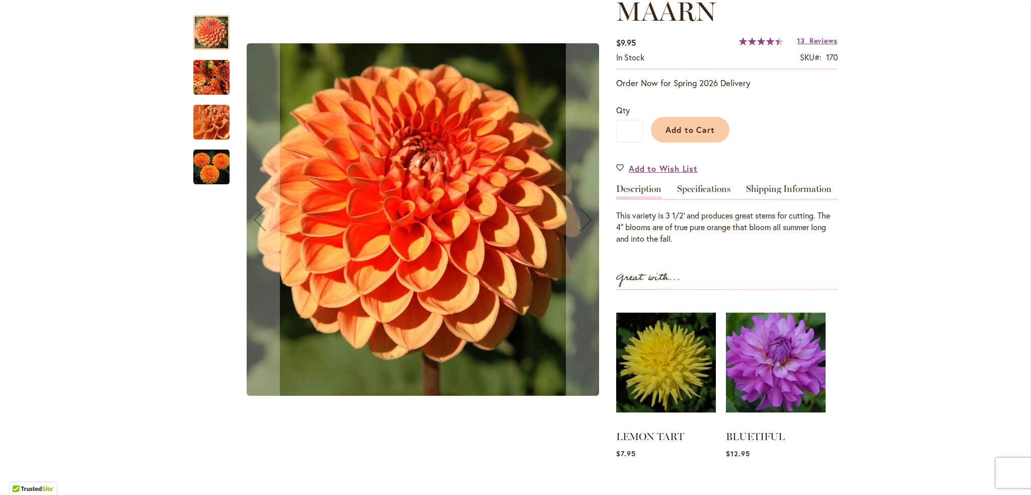
click at [209, 70] on img "MAARN" at bounding box center [211, 76] width 36 height 39
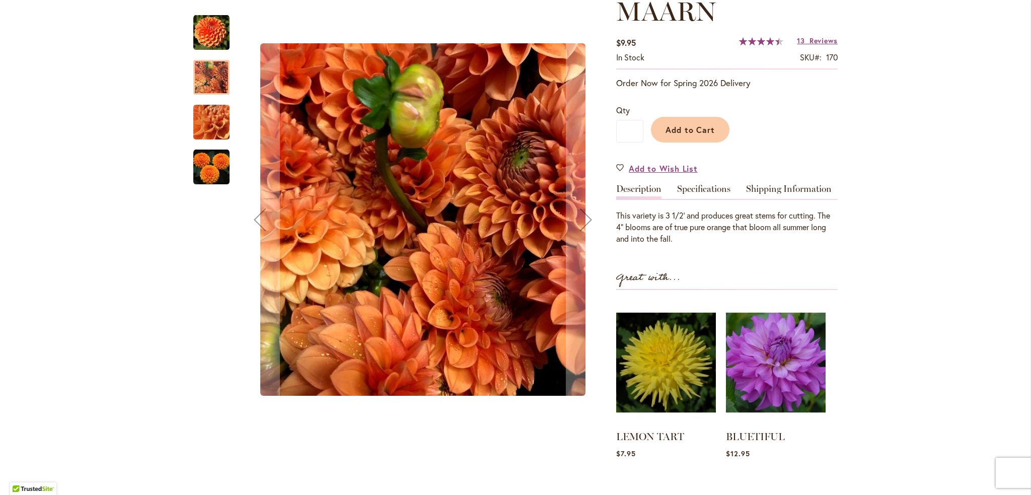
click at [213, 123] on img "MAARN" at bounding box center [211, 122] width 72 height 54
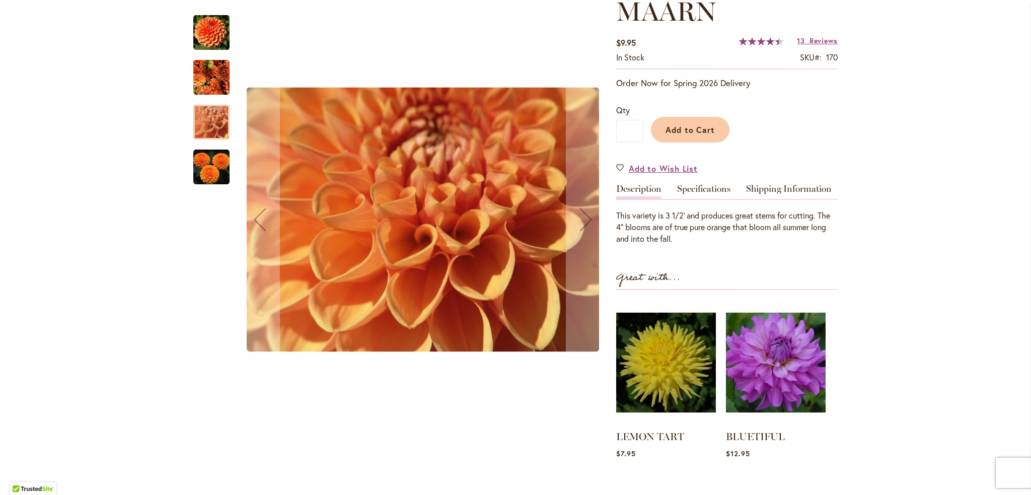
click at [217, 179] on img "MAARN" at bounding box center [211, 167] width 36 height 36
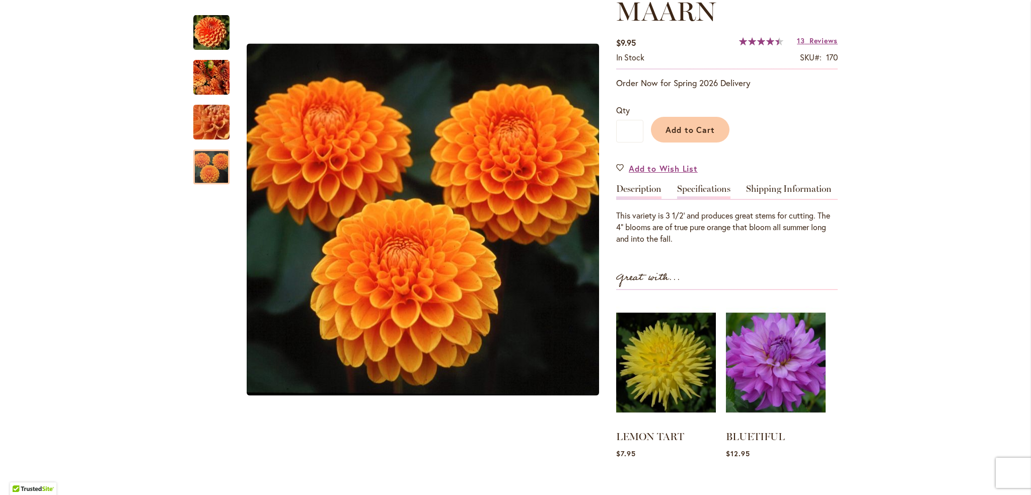
click at [688, 190] on link "Specifications" at bounding box center [703, 191] width 53 height 15
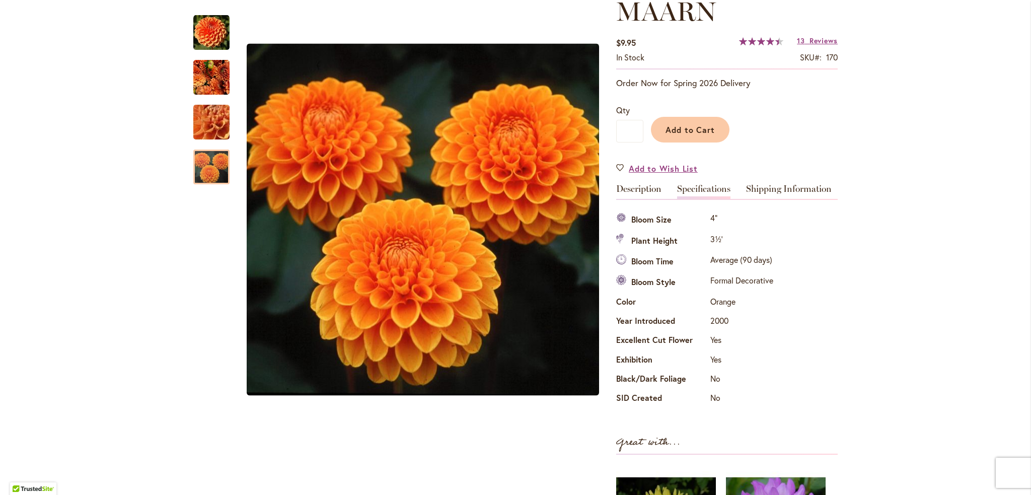
scroll to position [0, 0]
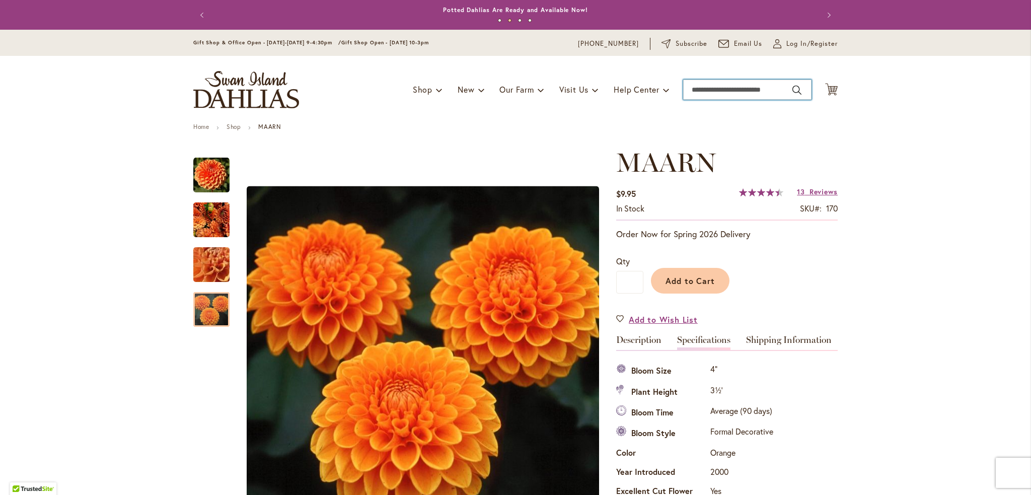
click at [770, 88] on input "Search" at bounding box center [747, 90] width 128 height 20
type input "***"
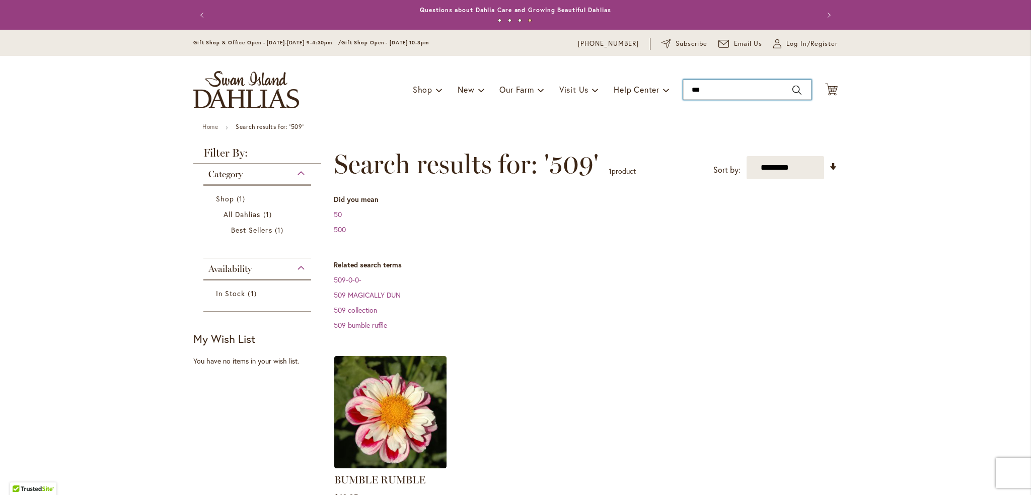
drag, startPoint x: 723, startPoint y: 90, endPoint x: 675, endPoint y: 87, distance: 47.9
click at [675, 87] on div "Toggle Nav Shop Dahlia Tubers Collections Fresh Cut Dahlias Gardening Supplies …" at bounding box center [515, 89] width 664 height 67
type input "***"
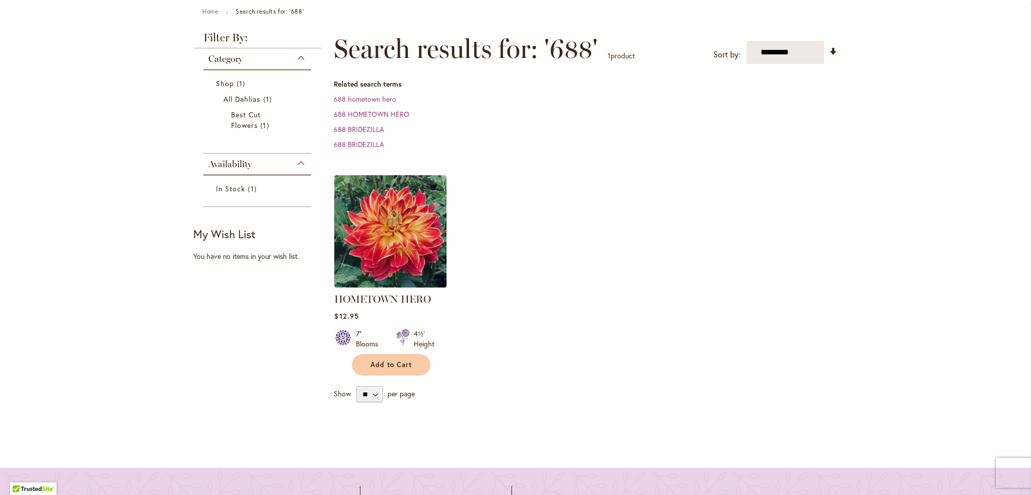
scroll to position [201, 0]
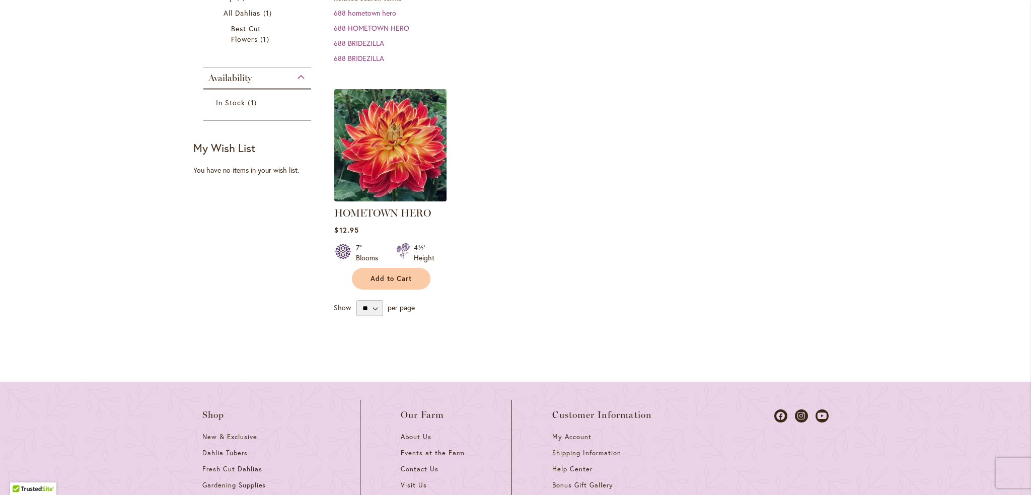
click at [407, 132] on img at bounding box center [391, 145] width 118 height 118
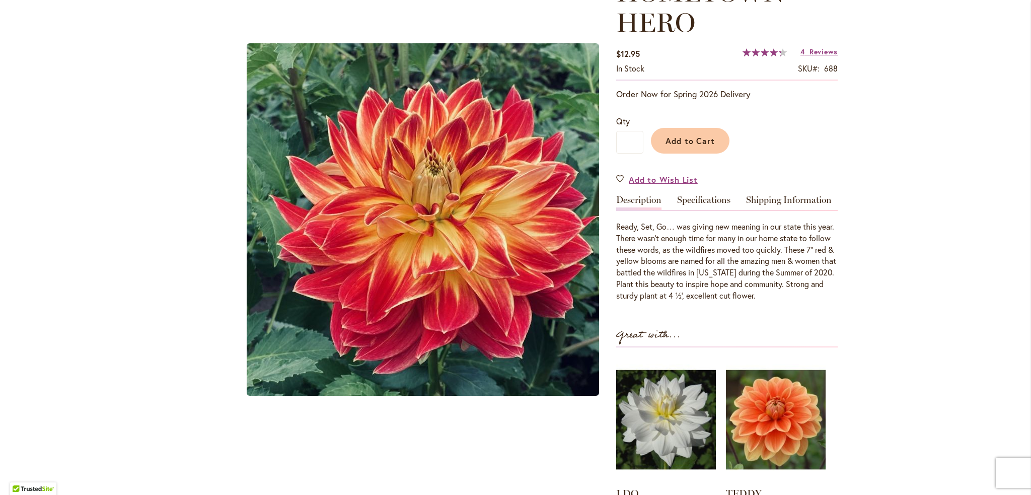
scroll to position [252, 0]
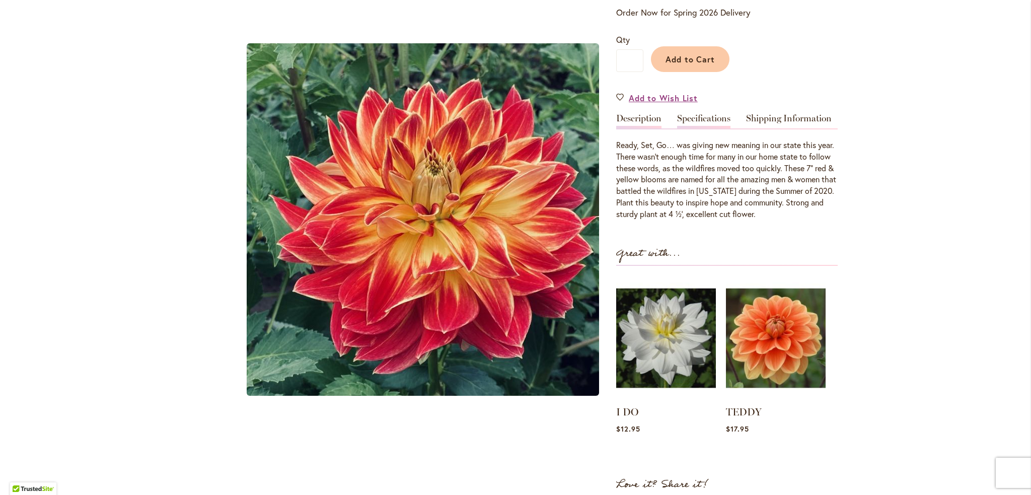
click at [694, 116] on link "Specifications" at bounding box center [703, 121] width 53 height 15
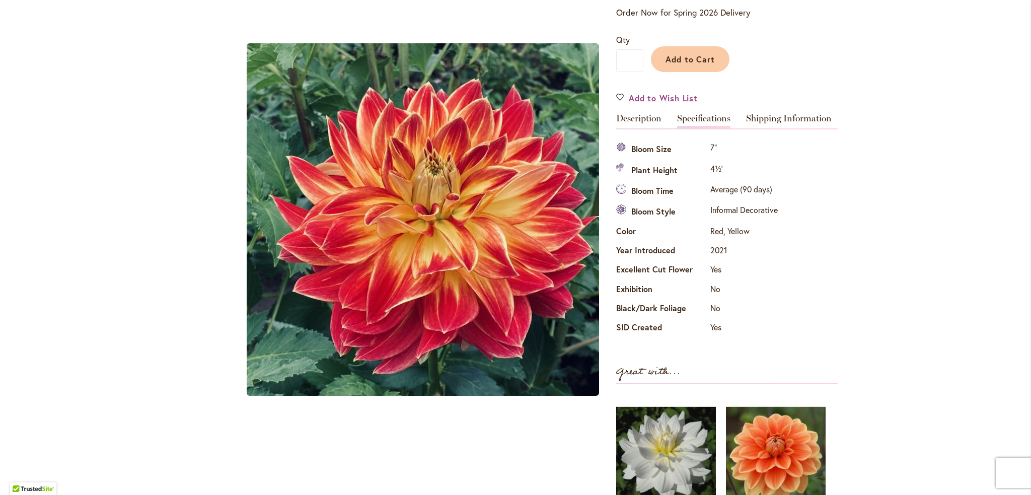
scroll to position [0, 0]
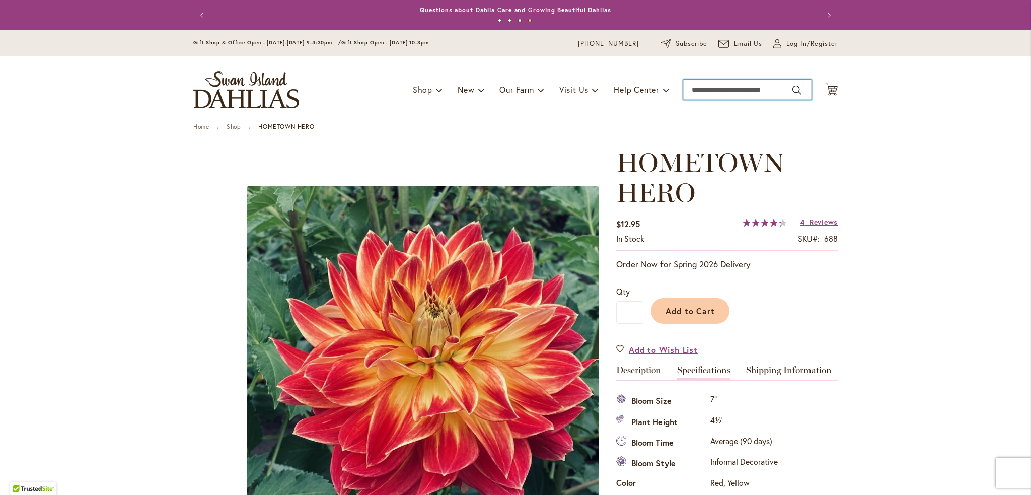
click at [739, 90] on input "Search" at bounding box center [747, 90] width 128 height 20
type input "***"
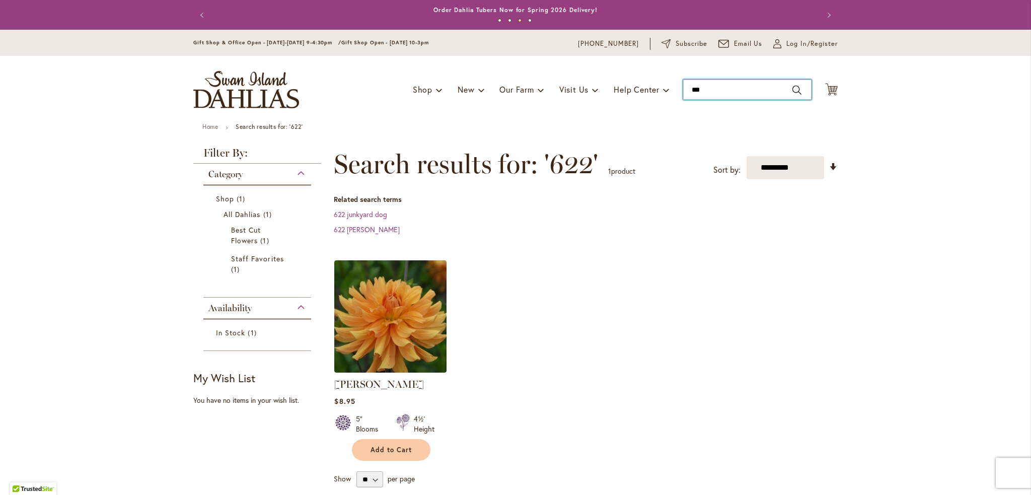
drag, startPoint x: 730, startPoint y: 90, endPoint x: 671, endPoint y: 88, distance: 58.9
click at [671, 88] on div "Toggle Nav Shop Dahlia Tubers Collections Fresh Cut Dahlias Gardening Supplies …" at bounding box center [515, 89] width 664 height 67
type input "***"
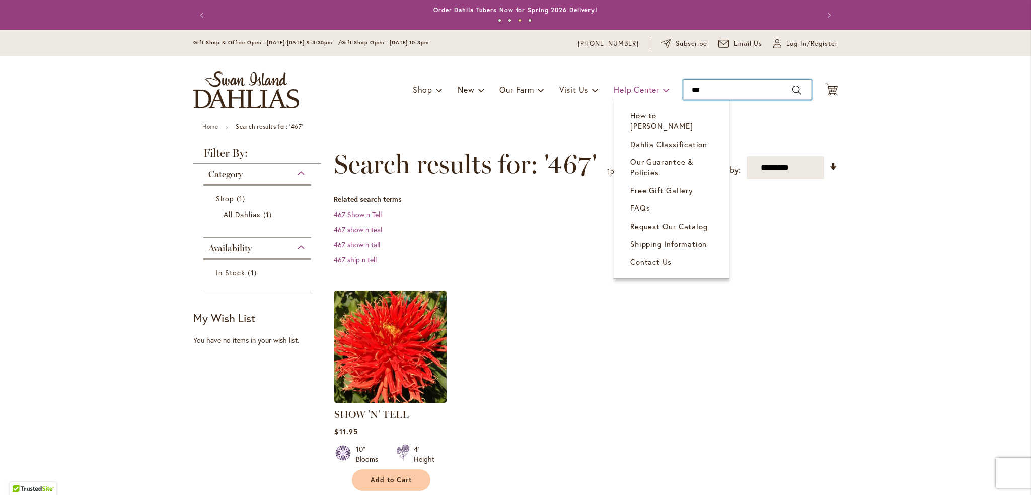
drag, startPoint x: 720, startPoint y: 84, endPoint x: 656, endPoint y: 84, distance: 63.9
click at [656, 84] on div "Toggle Nav Shop Dahlia Tubers Collections Fresh Cut Dahlias Gardening Supplies …" at bounding box center [515, 89] width 664 height 67
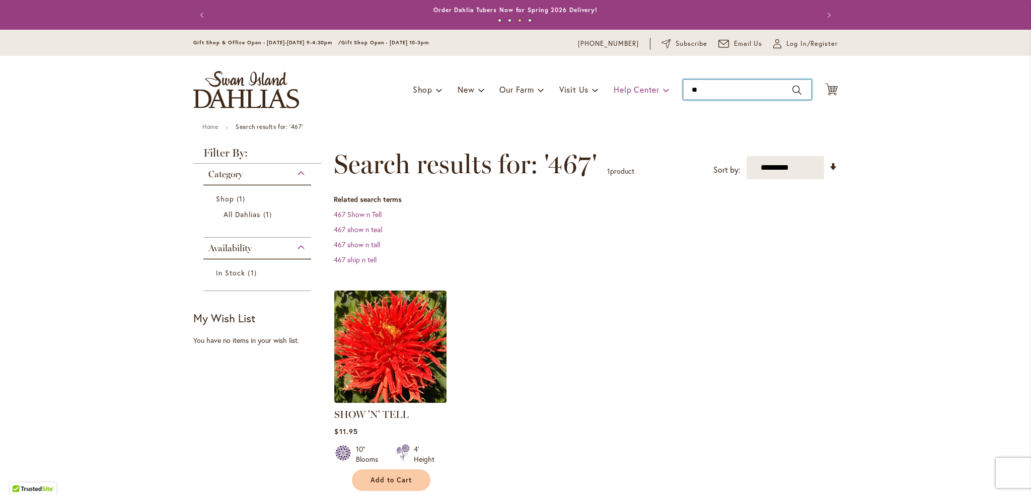
type input "***"
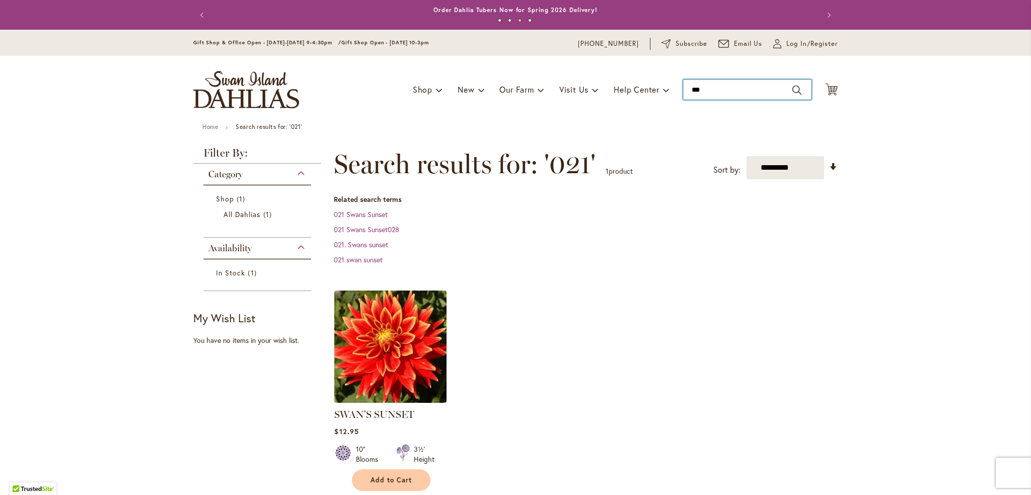
drag, startPoint x: 707, startPoint y: 88, endPoint x: 671, endPoint y: 88, distance: 35.7
click at [671, 88] on div "Toggle Nav Shop Dahlia Tubers Collections Fresh Cut Dahlias Gardening Supplies …" at bounding box center [515, 89] width 664 height 67
type input "***"
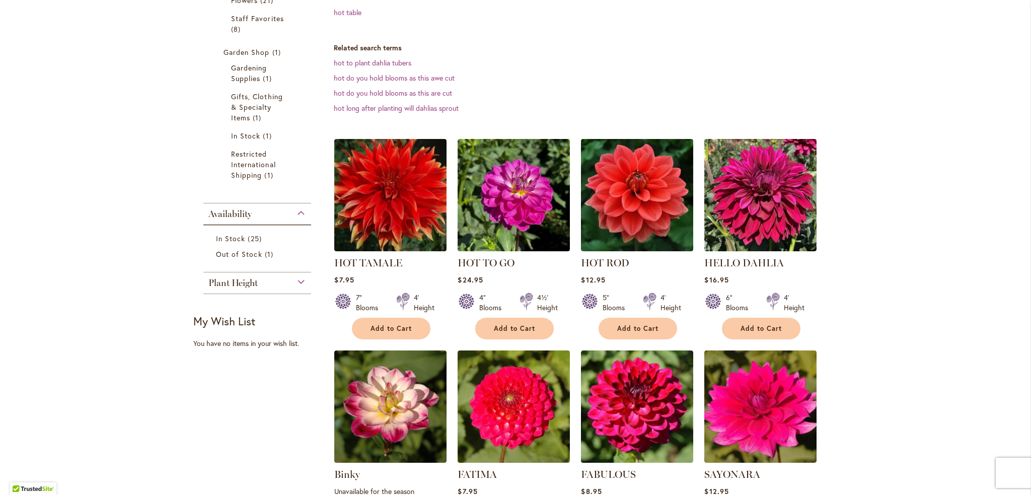
scroll to position [252, 0]
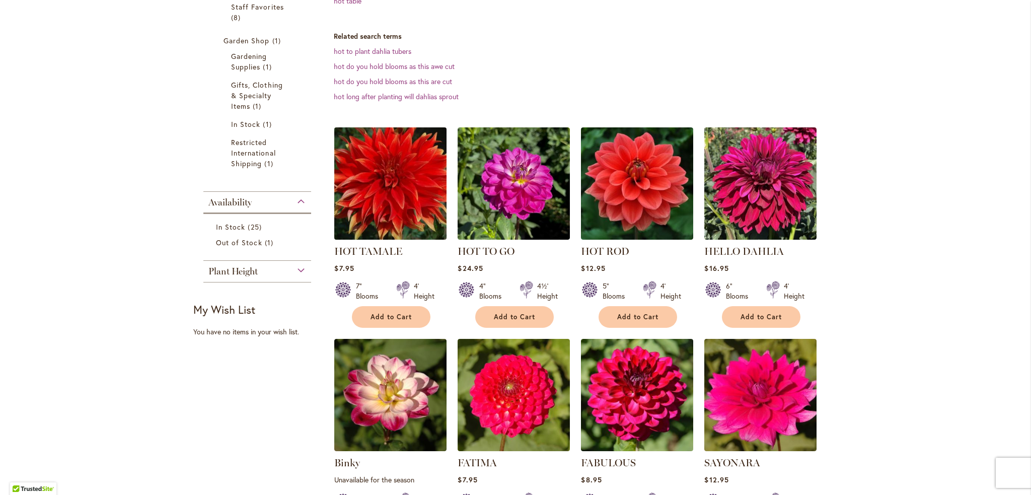
click at [398, 172] on img at bounding box center [391, 184] width 118 height 118
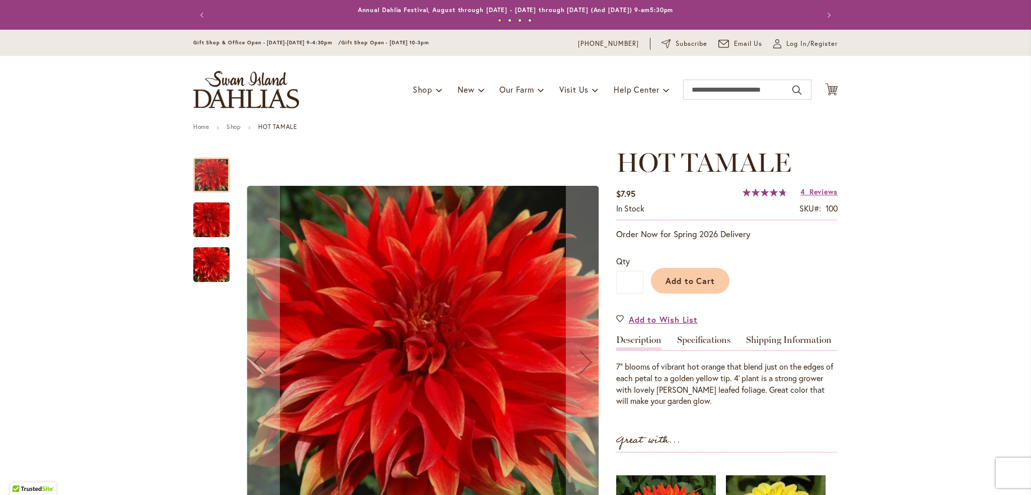
click at [207, 219] on img "Hot Tamale" at bounding box center [211, 220] width 72 height 48
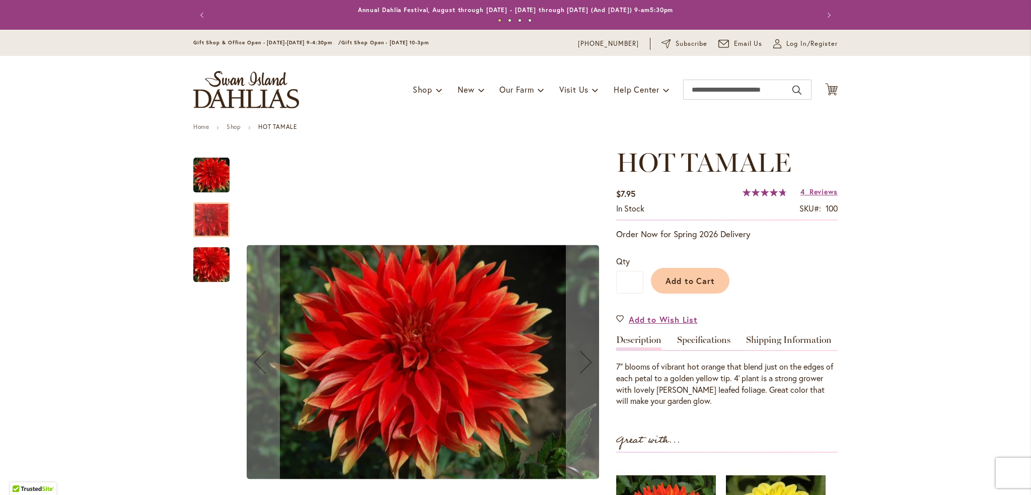
click at [209, 260] on img "Hot Tamale" at bounding box center [211, 265] width 72 height 48
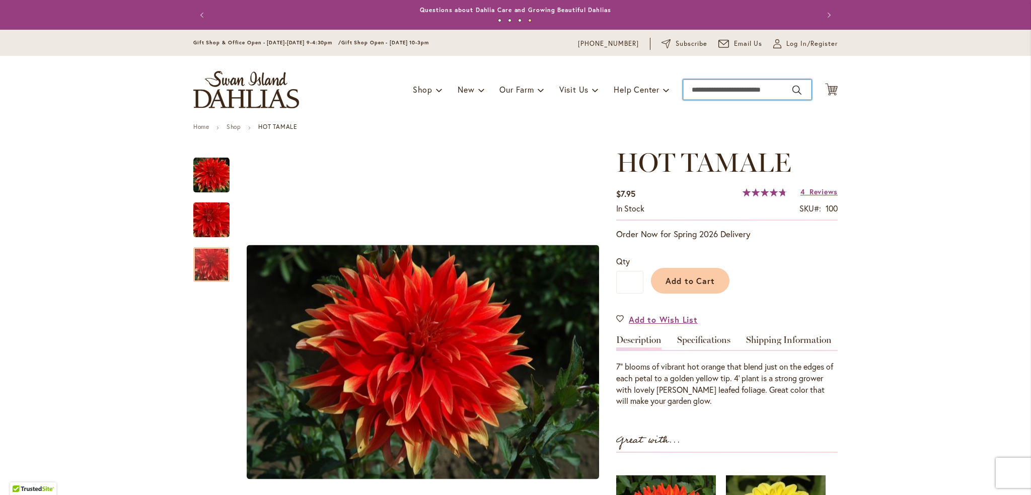
click at [747, 94] on input "Search" at bounding box center [747, 90] width 128 height 20
type input "***"
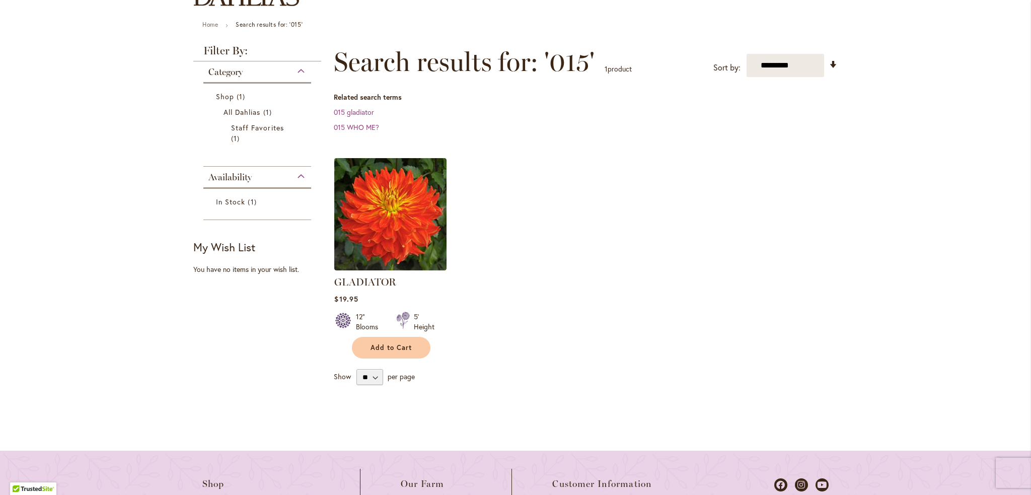
scroll to position [151, 0]
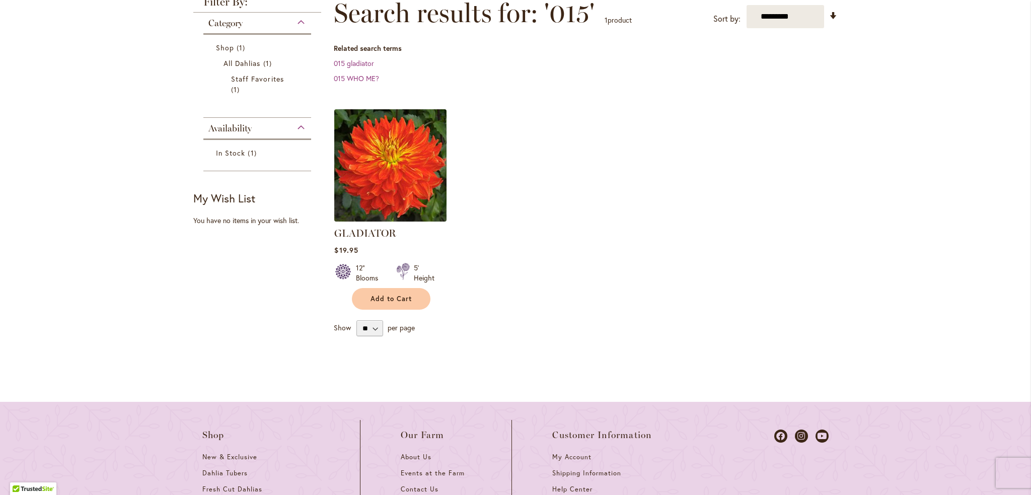
click at [387, 177] on img at bounding box center [391, 165] width 118 height 118
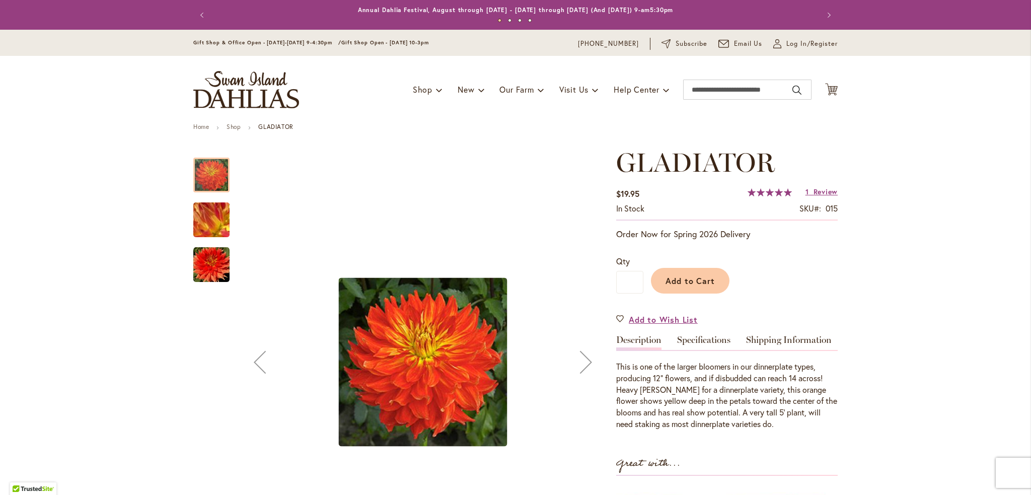
click at [207, 206] on img "Gladiator" at bounding box center [211, 220] width 72 height 54
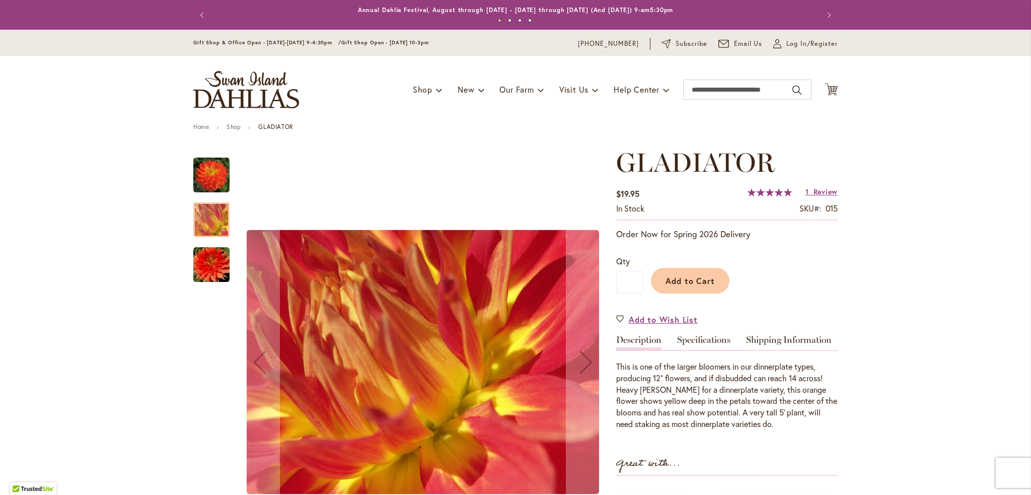
click at [215, 272] on img "Gladiator" at bounding box center [211, 265] width 36 height 36
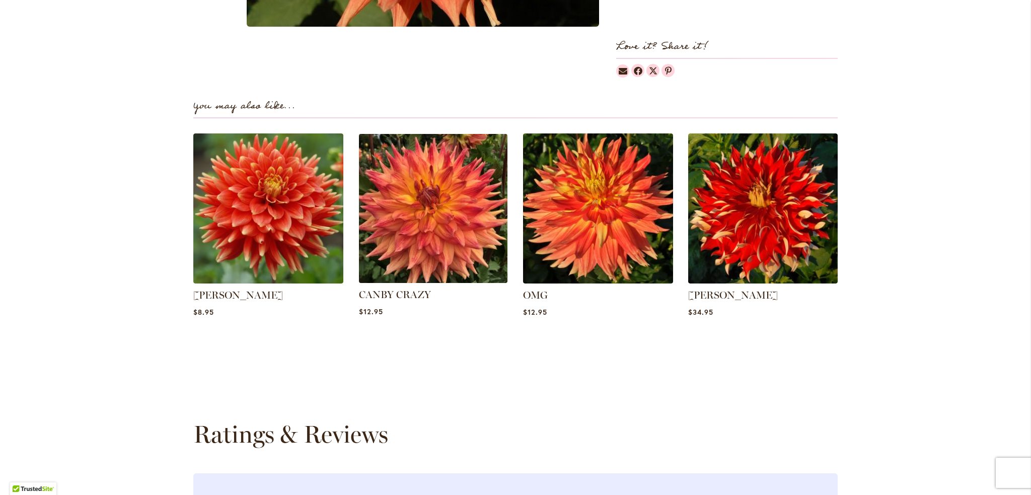
scroll to position [654, 0]
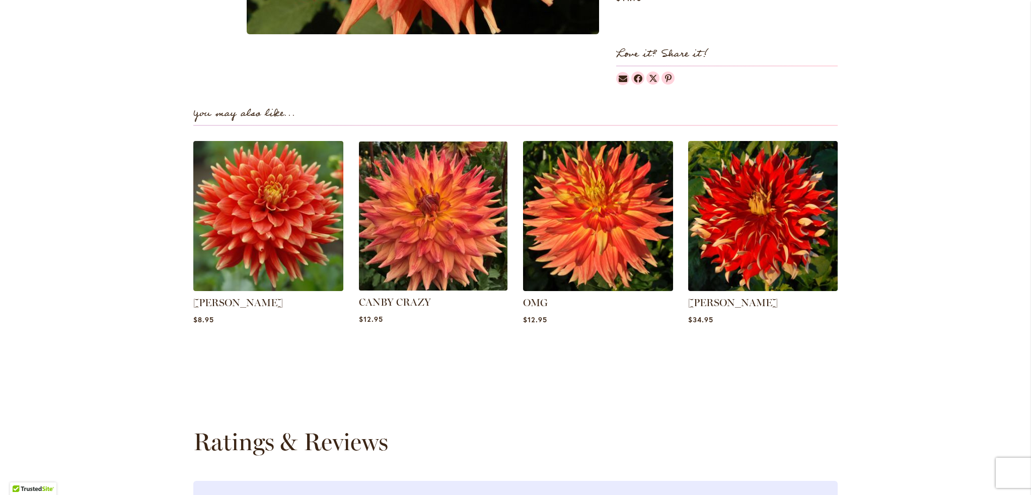
click at [450, 223] on img at bounding box center [433, 216] width 156 height 156
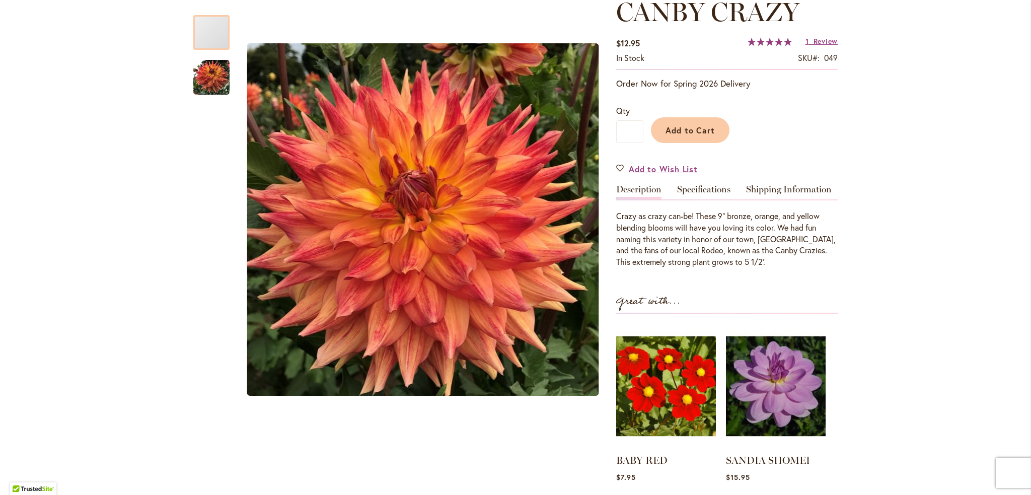
scroll to position [151, 0]
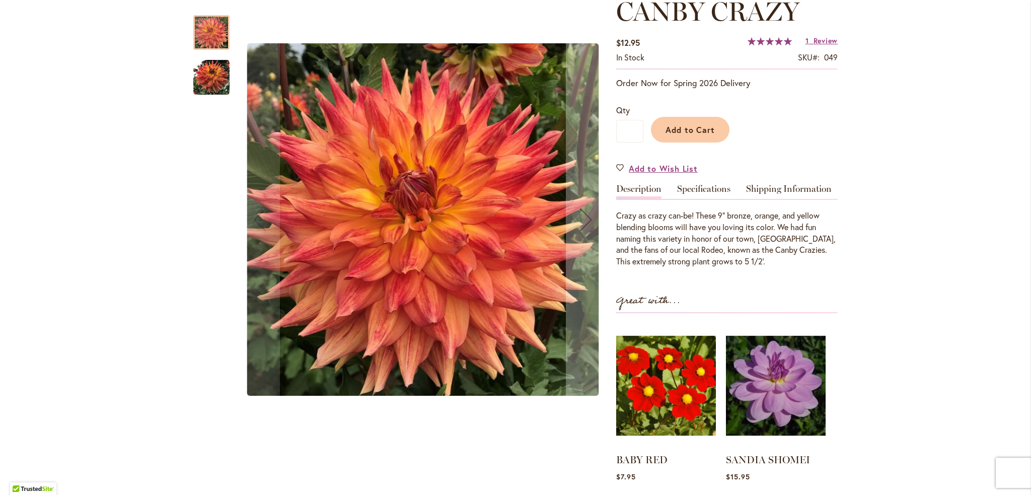
drag, startPoint x: 237, startPoint y: 114, endPoint x: 274, endPoint y: 211, distance: 104.2
click at [240, 116] on div "Canby Crazy" at bounding box center [423, 219] width 366 height 429
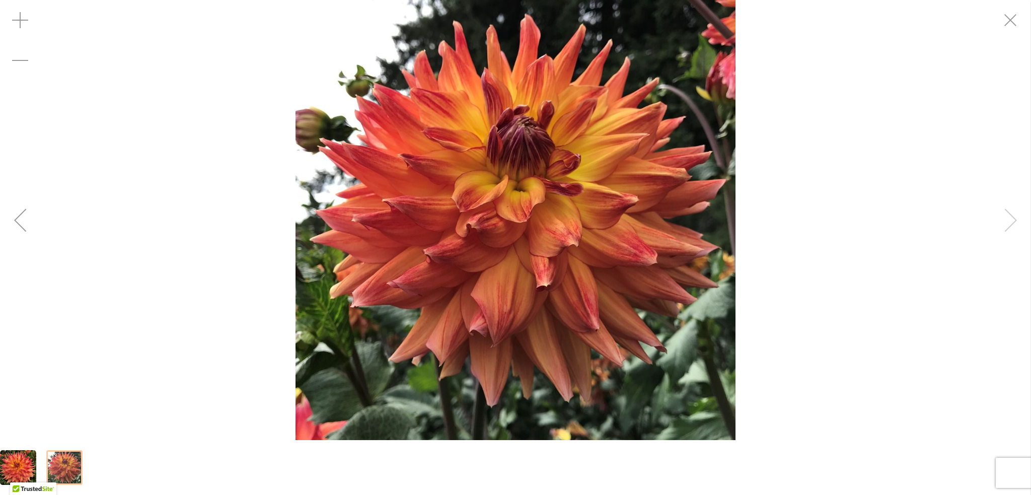
click at [1007, 222] on div "Canby Crazy" at bounding box center [515, 220] width 1031 height 440
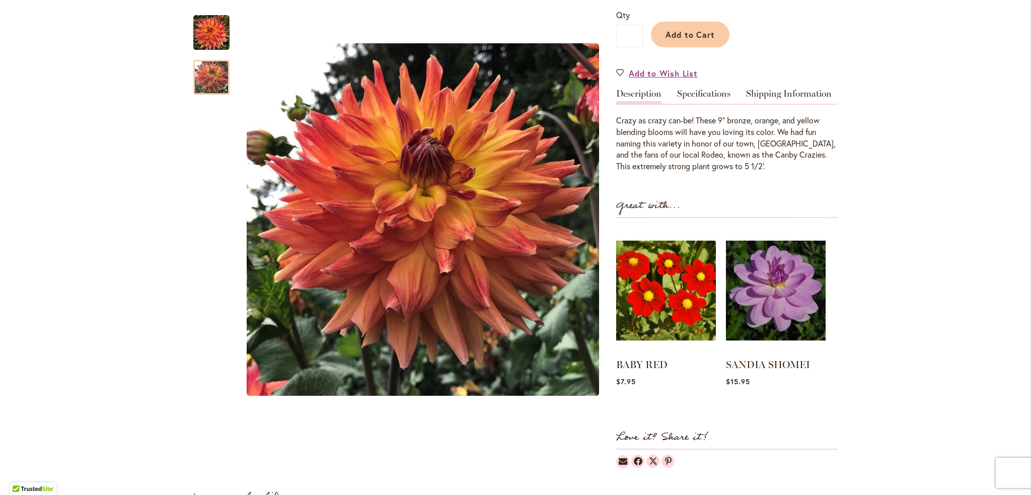
scroll to position [252, 0]
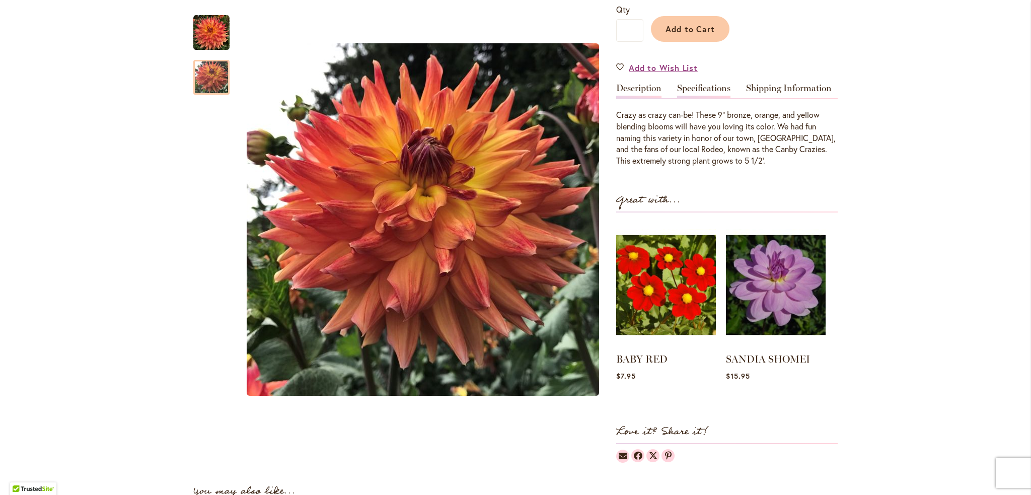
click at [691, 90] on link "Specifications" at bounding box center [703, 91] width 53 height 15
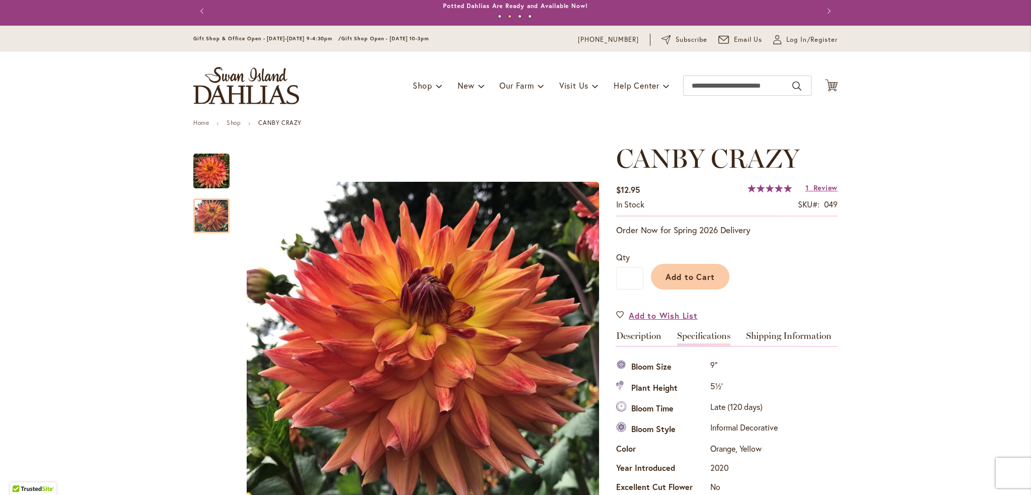
scroll to position [0, 0]
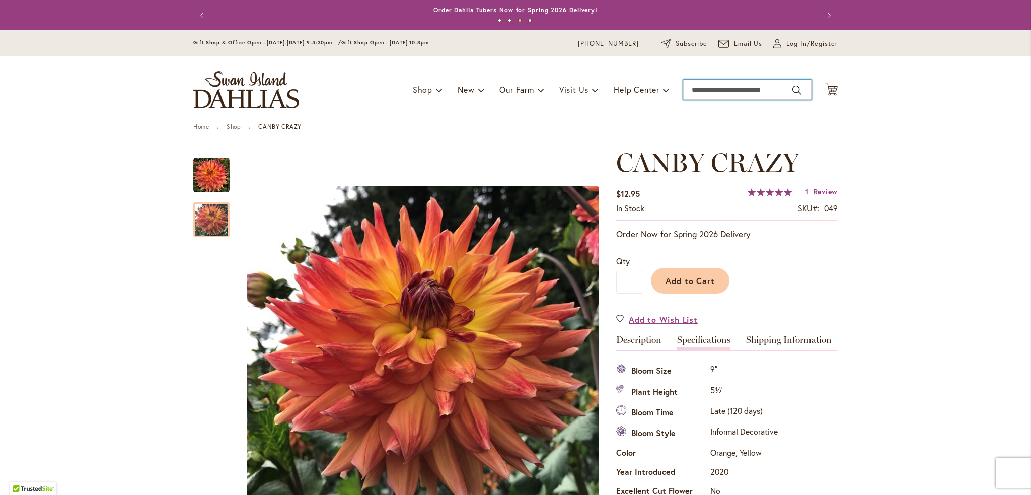
click at [683, 88] on input "Search" at bounding box center [747, 90] width 128 height 20
type input "***"
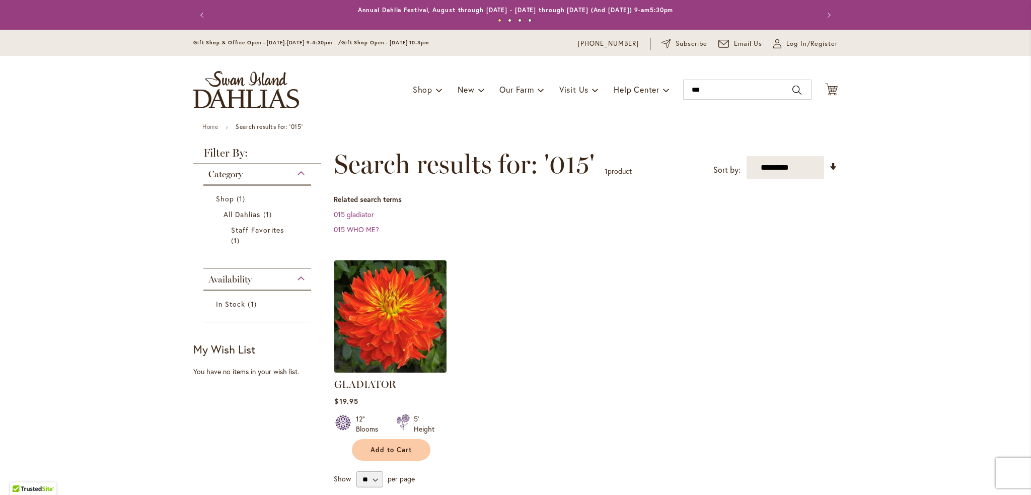
click at [374, 326] on img at bounding box center [391, 316] width 118 height 118
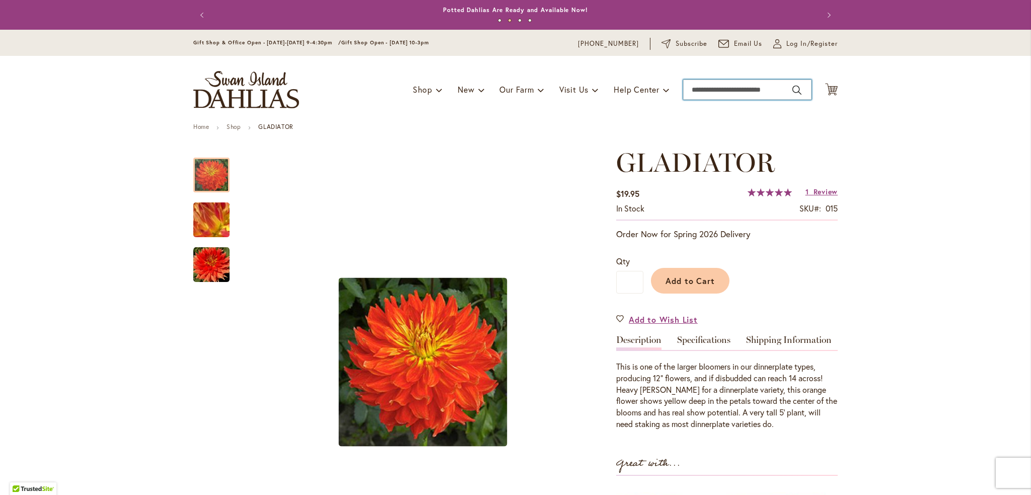
click at [717, 93] on input "Search" at bounding box center [747, 90] width 128 height 20
type input "***"
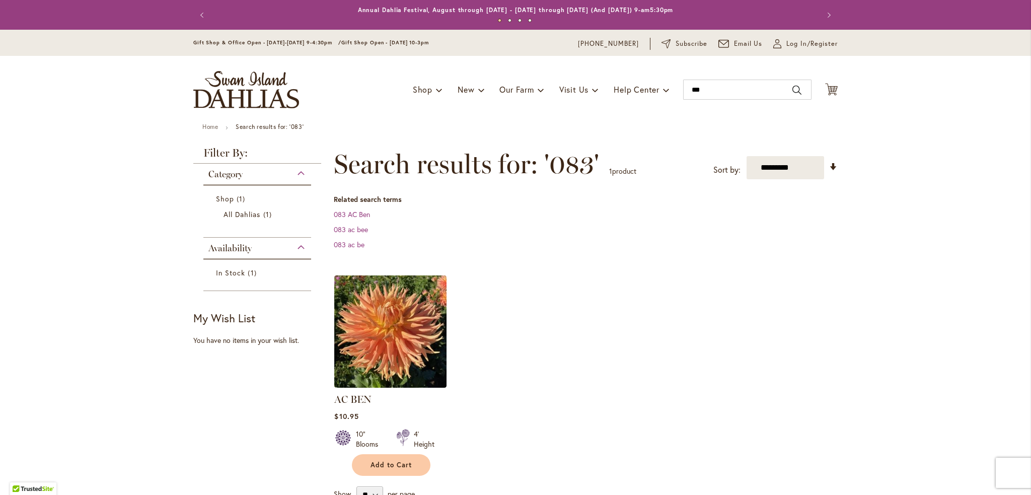
scroll to position [151, 0]
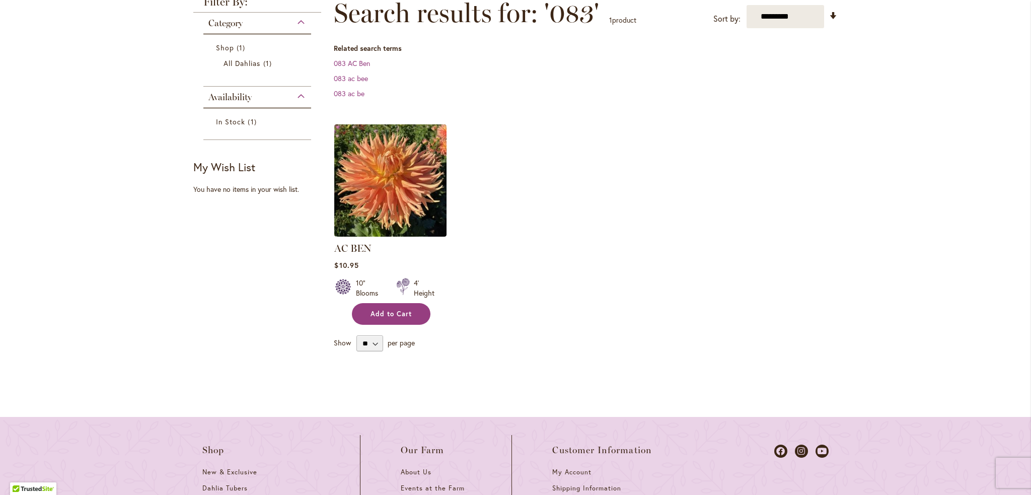
click at [395, 316] on span "Add to Cart" at bounding box center [390, 314] width 41 height 9
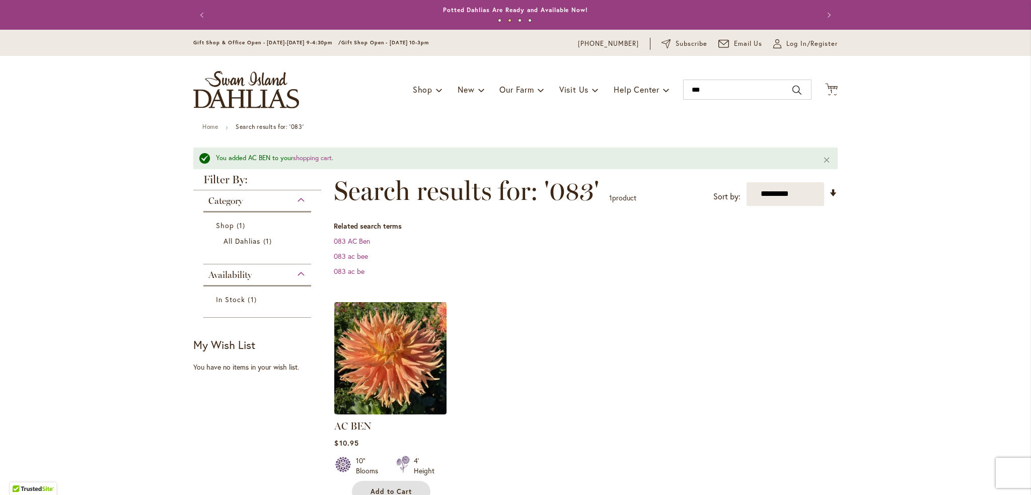
scroll to position [0, 0]
click at [400, 353] on img at bounding box center [391, 358] width 118 height 118
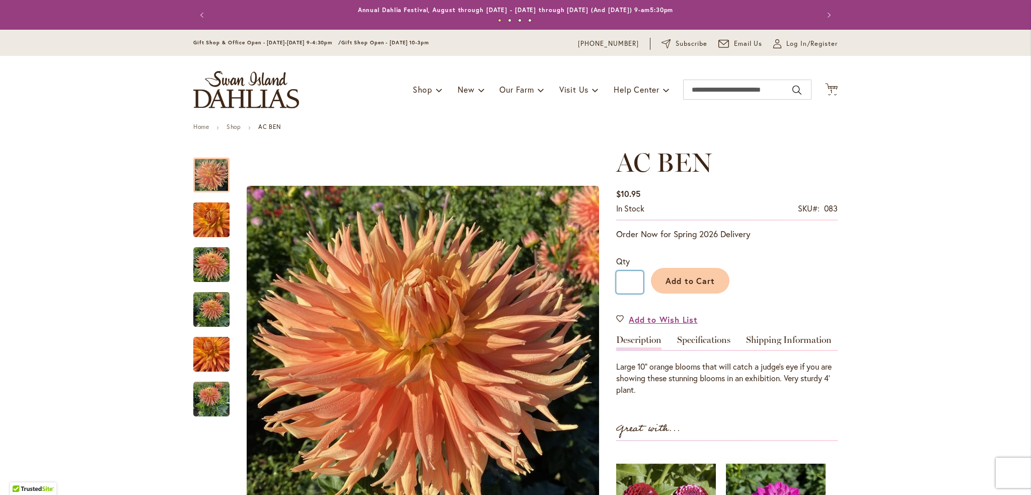
click at [631, 284] on input "*" at bounding box center [629, 282] width 27 height 23
type input "*"
click at [651, 268] on button "Add to Cart" at bounding box center [690, 281] width 79 height 26
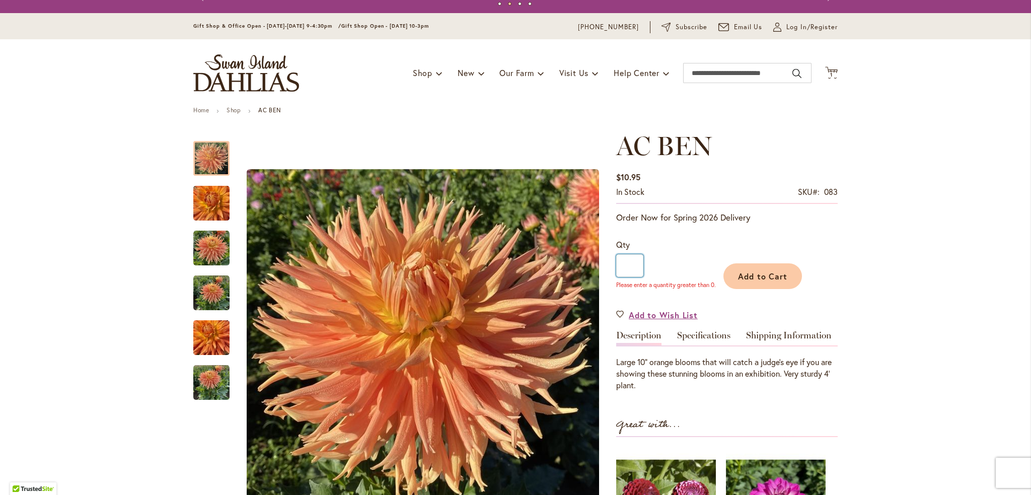
scroll to position [23, 0]
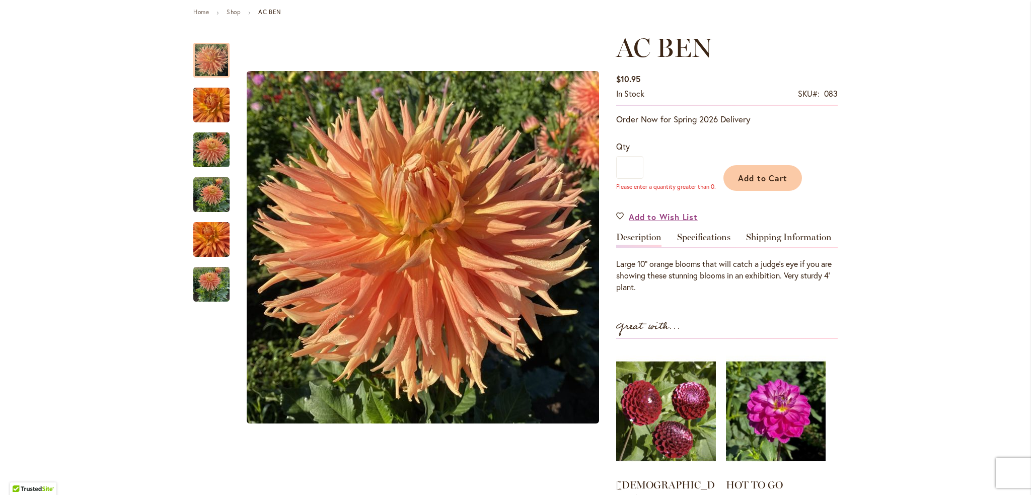
scroll to position [123, 0]
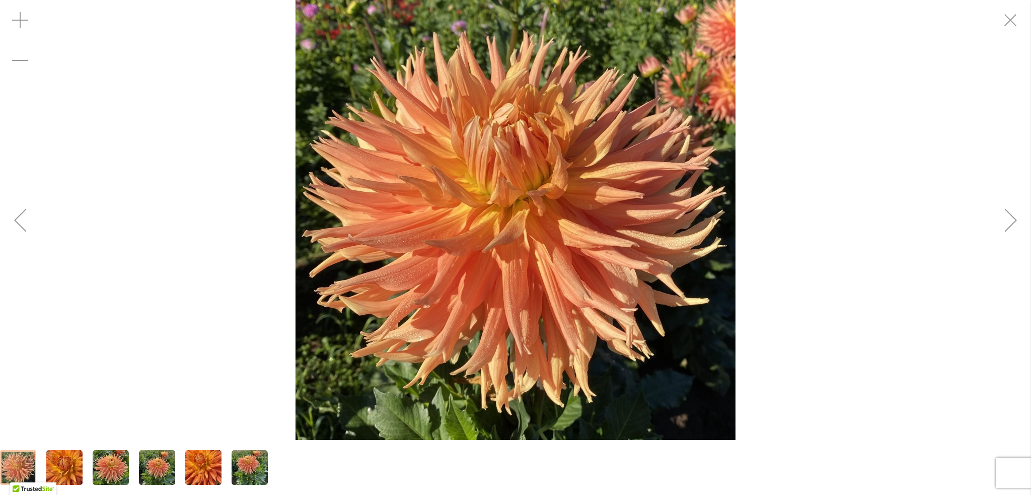
click at [1003, 225] on div "Next" at bounding box center [1010, 220] width 40 height 40
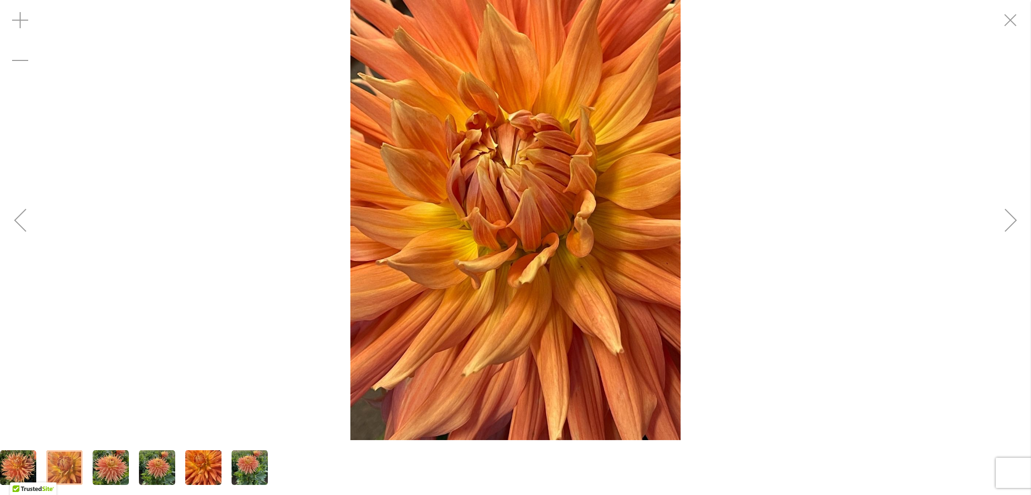
click at [1003, 225] on div "Next" at bounding box center [1010, 220] width 40 height 40
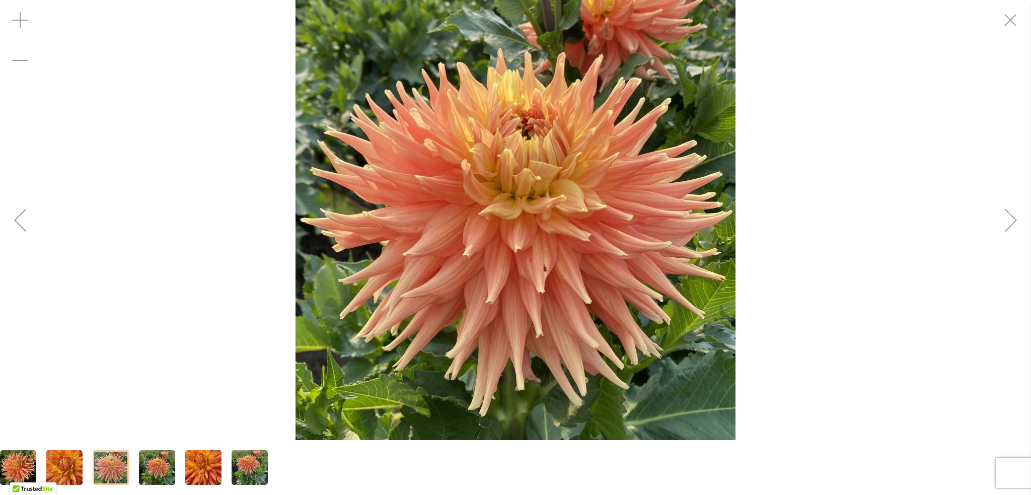
click at [1003, 225] on div "Next" at bounding box center [1010, 220] width 40 height 40
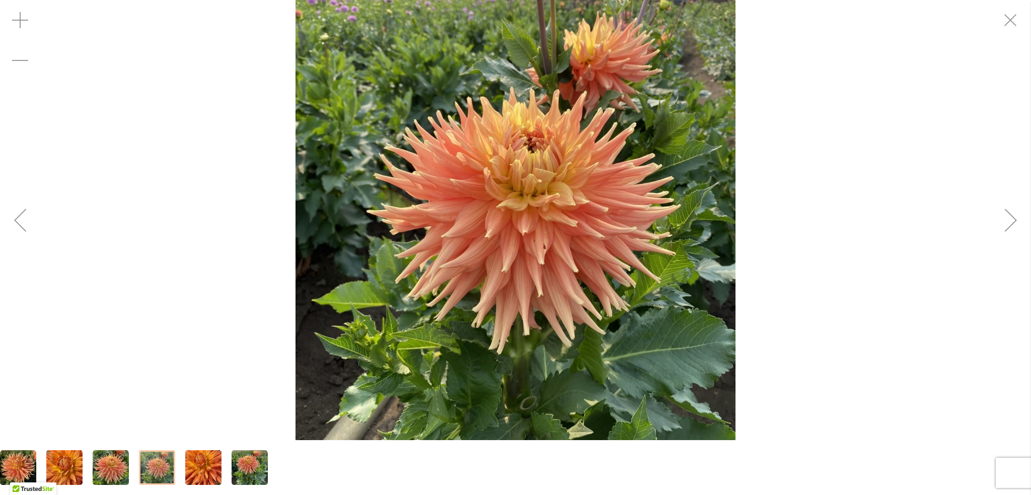
click at [1003, 225] on div "Next" at bounding box center [1010, 220] width 40 height 40
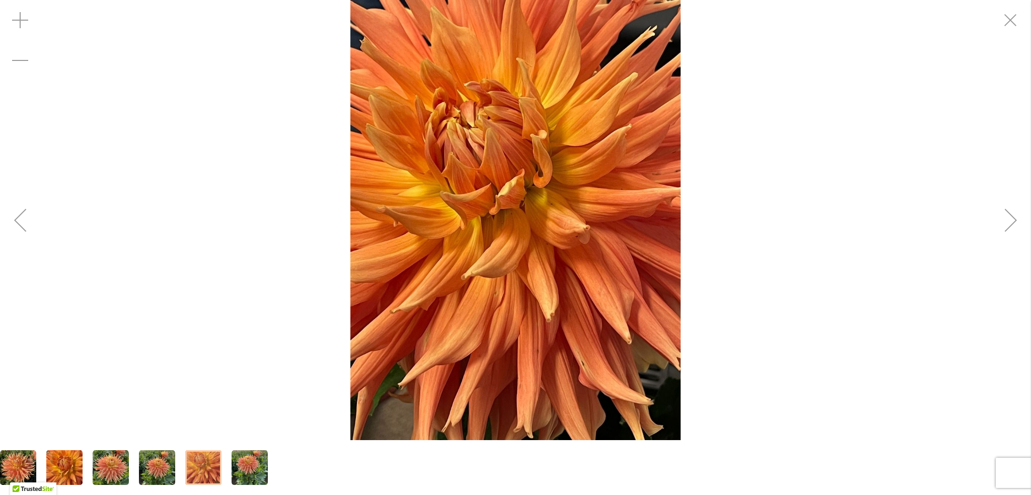
click at [1003, 225] on div "Next" at bounding box center [1010, 220] width 40 height 40
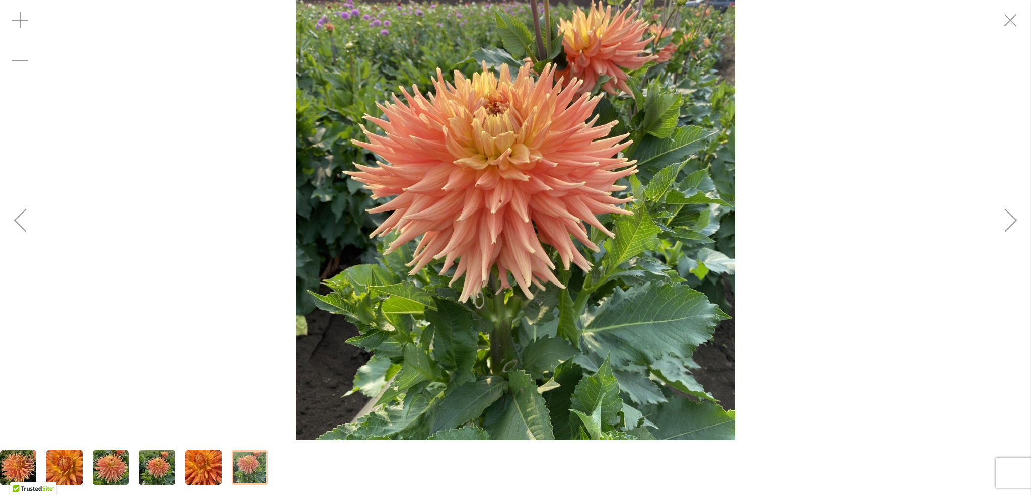
click at [1003, 225] on div "Next" at bounding box center [1010, 220] width 40 height 40
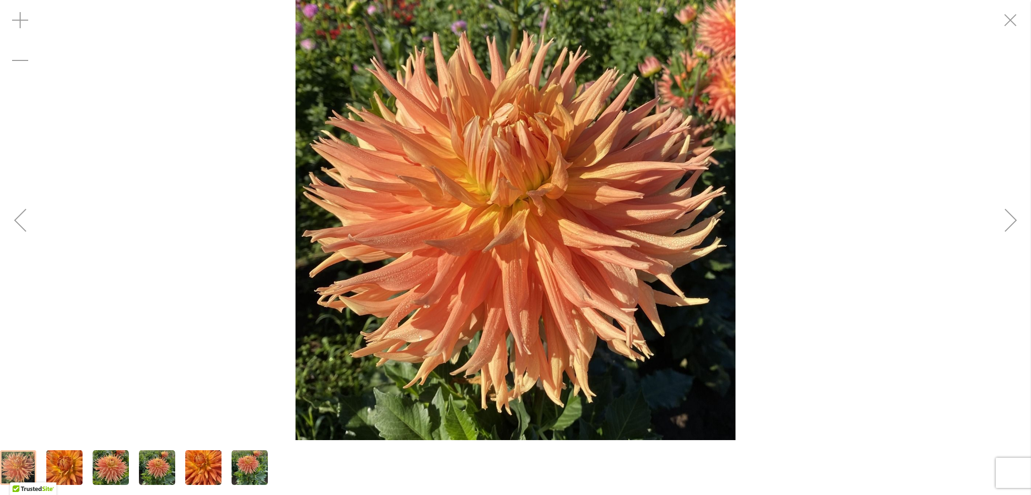
click at [1003, 225] on div "Next" at bounding box center [1010, 220] width 40 height 40
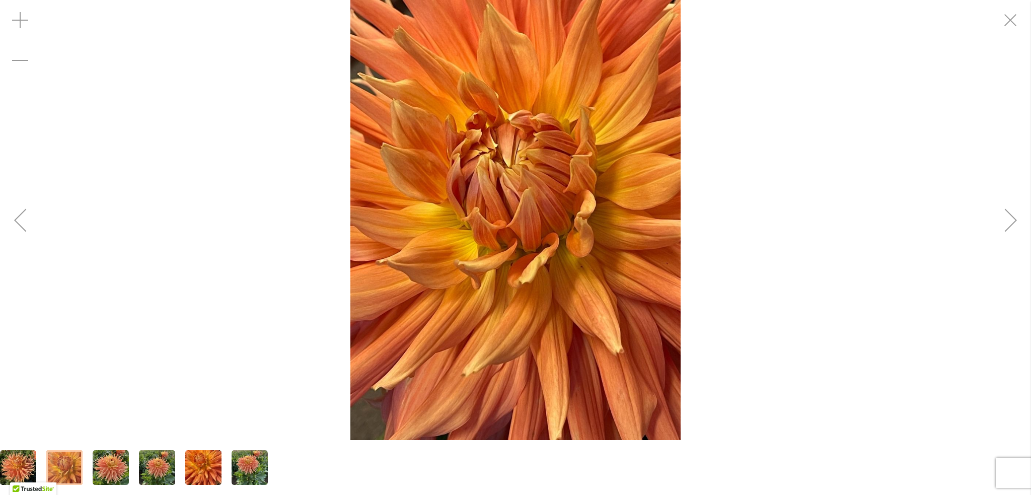
click at [1003, 225] on div "Next" at bounding box center [1010, 220] width 40 height 40
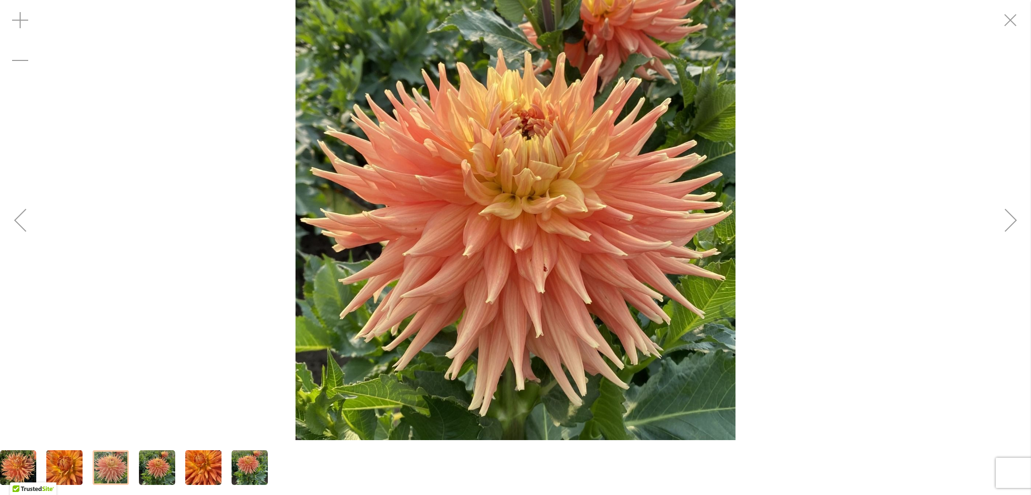
click at [1003, 225] on div "Next" at bounding box center [1010, 220] width 40 height 40
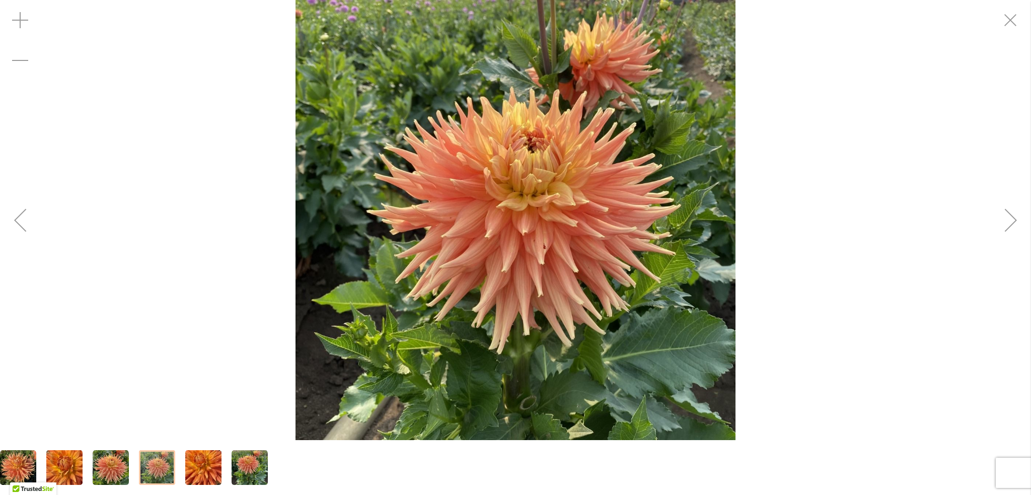
click at [1003, 225] on div "Next" at bounding box center [1010, 220] width 40 height 40
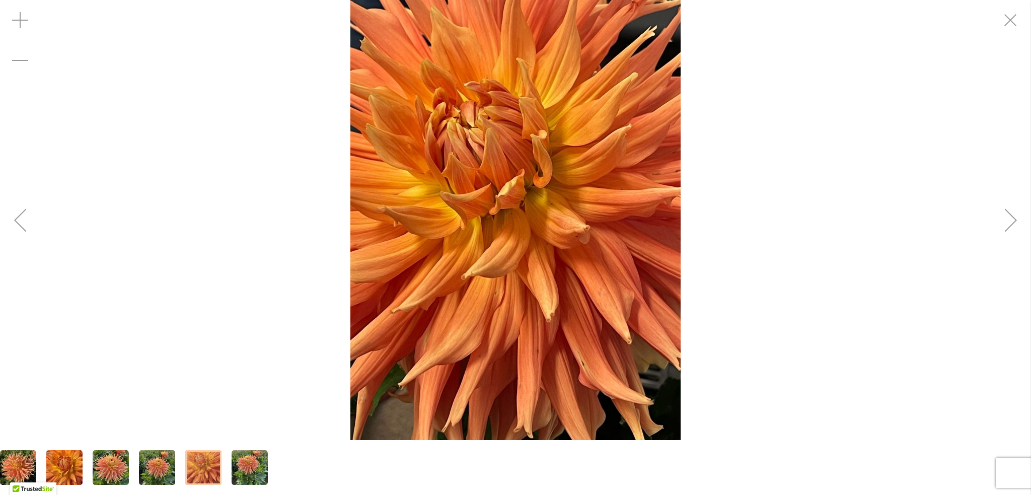
click at [1003, 225] on div "Next" at bounding box center [1010, 220] width 40 height 40
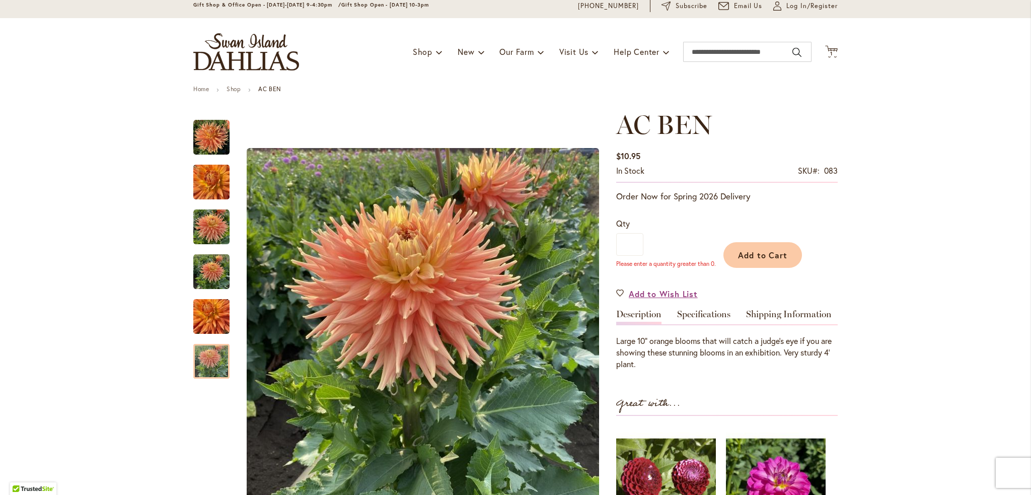
scroll to position [0, 0]
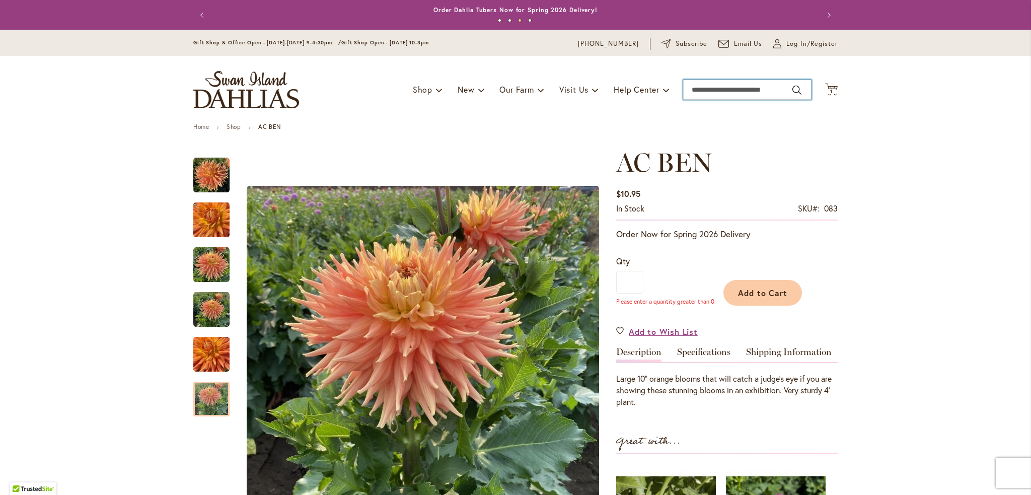
click at [763, 87] on input "Search" at bounding box center [747, 90] width 128 height 20
type input "***"
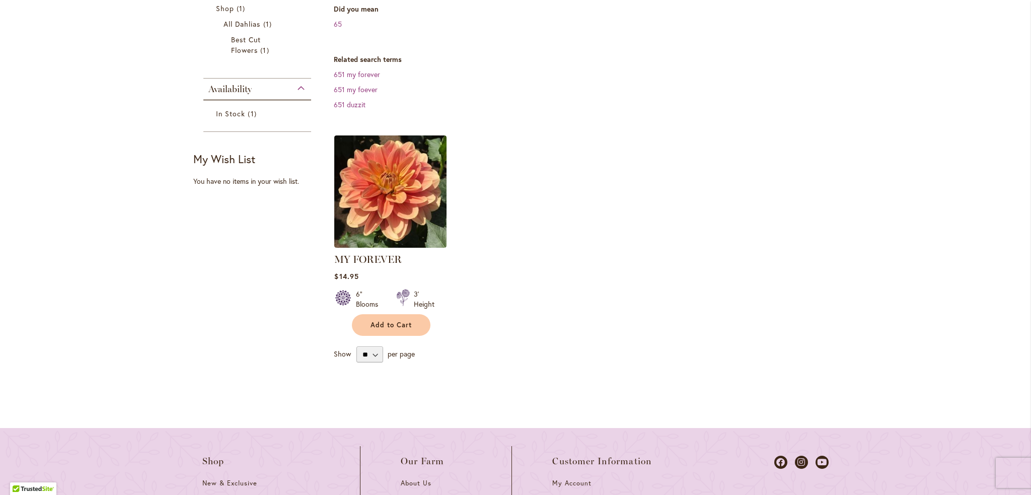
scroll to position [201, 0]
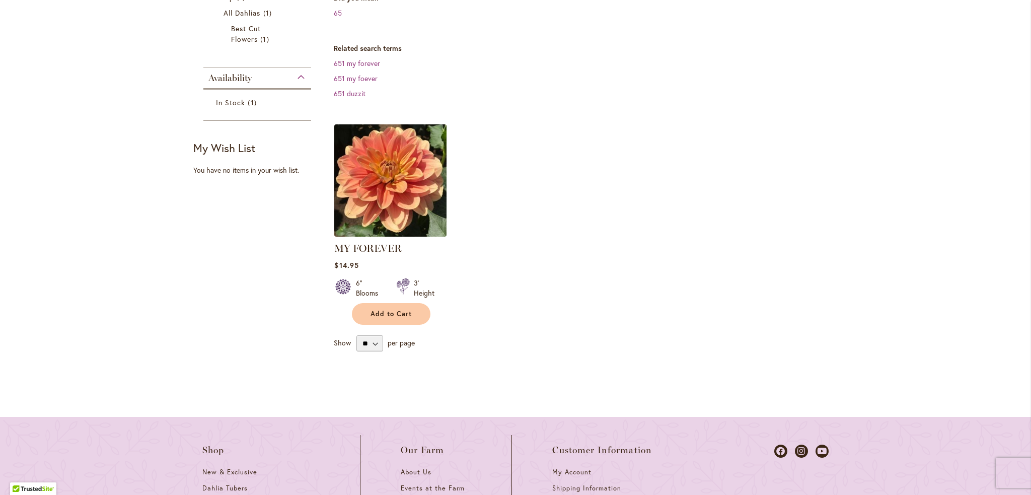
click at [407, 179] on img at bounding box center [391, 180] width 118 height 118
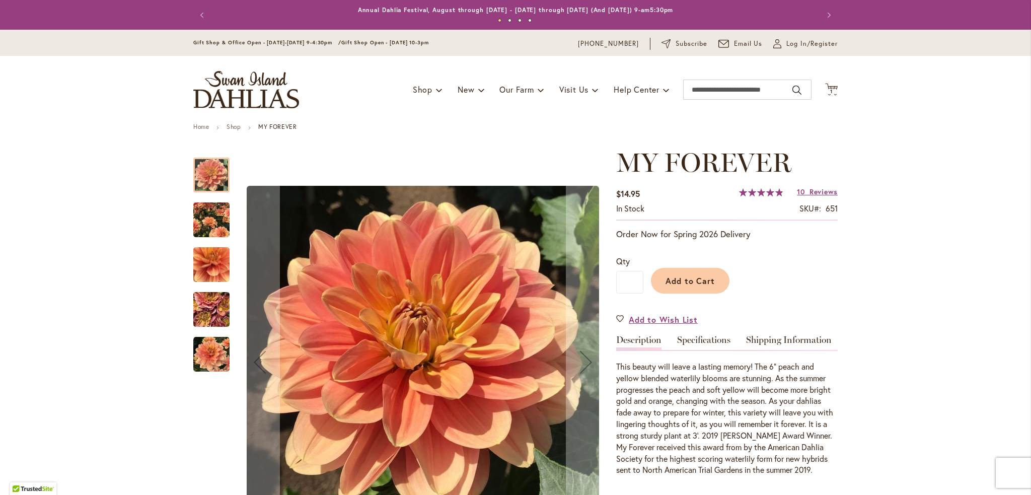
click at [200, 303] on img "MY FOREVER" at bounding box center [211, 309] width 72 height 54
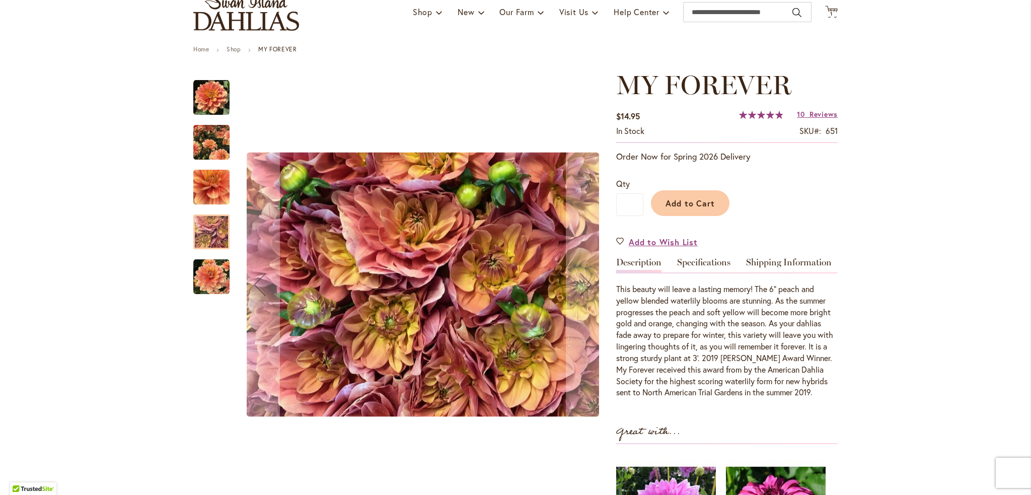
scroll to position [101, 0]
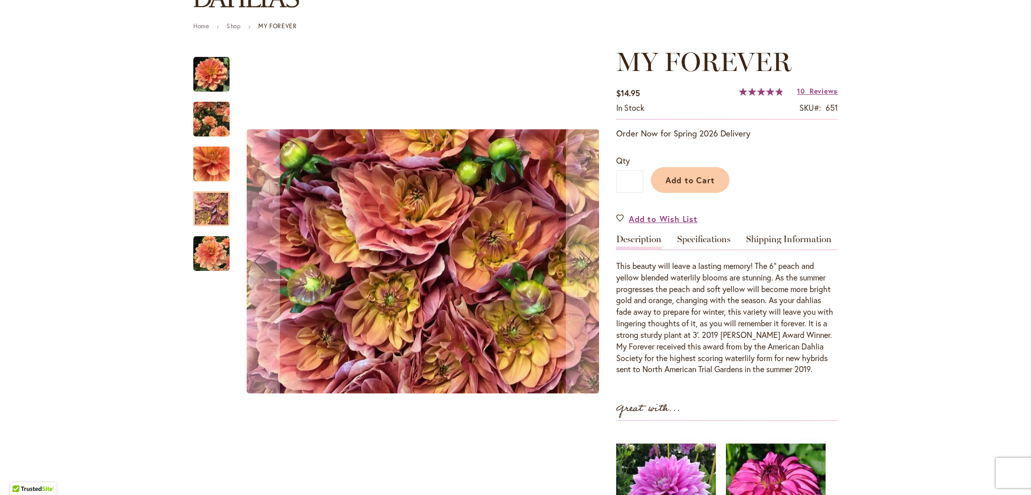
click at [205, 263] on img "MY FOREVER" at bounding box center [211, 254] width 36 height 36
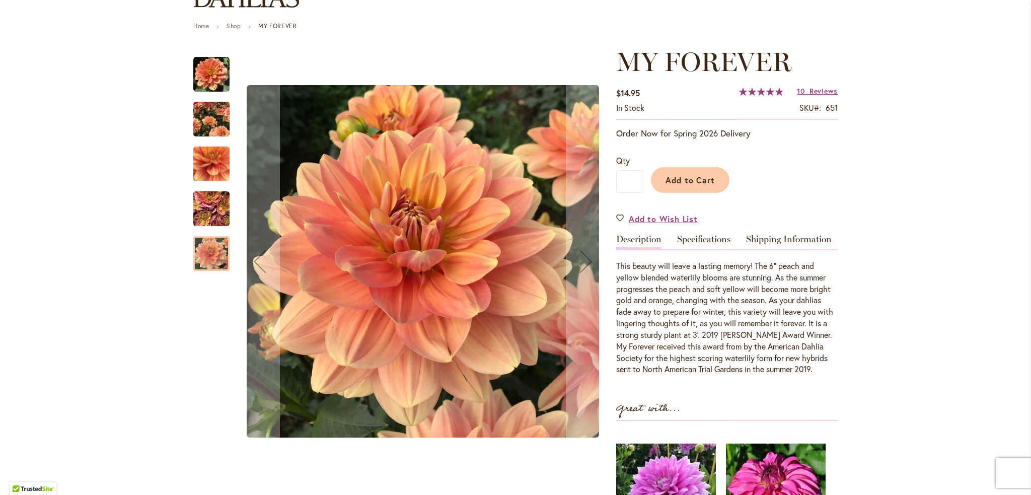
click at [207, 110] on img "MY FOREVER" at bounding box center [211, 119] width 36 height 45
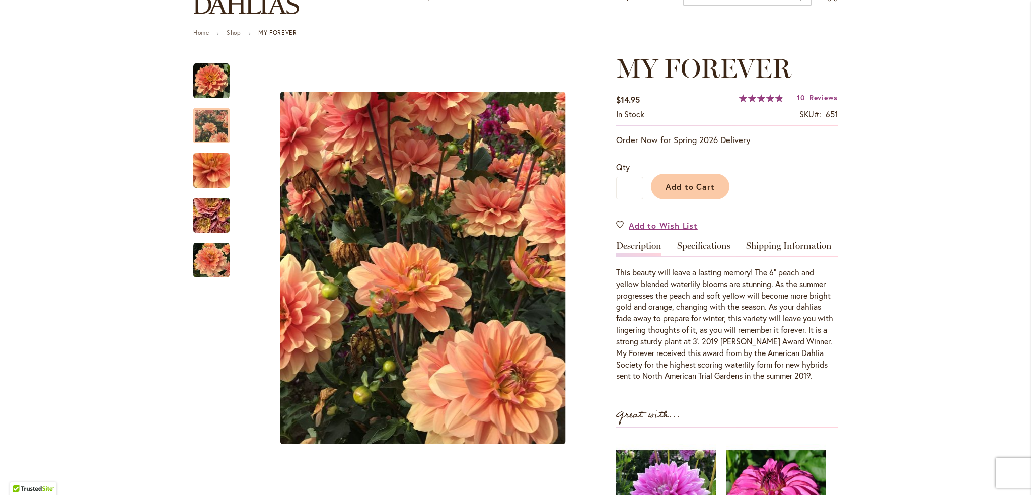
scroll to position [0, 0]
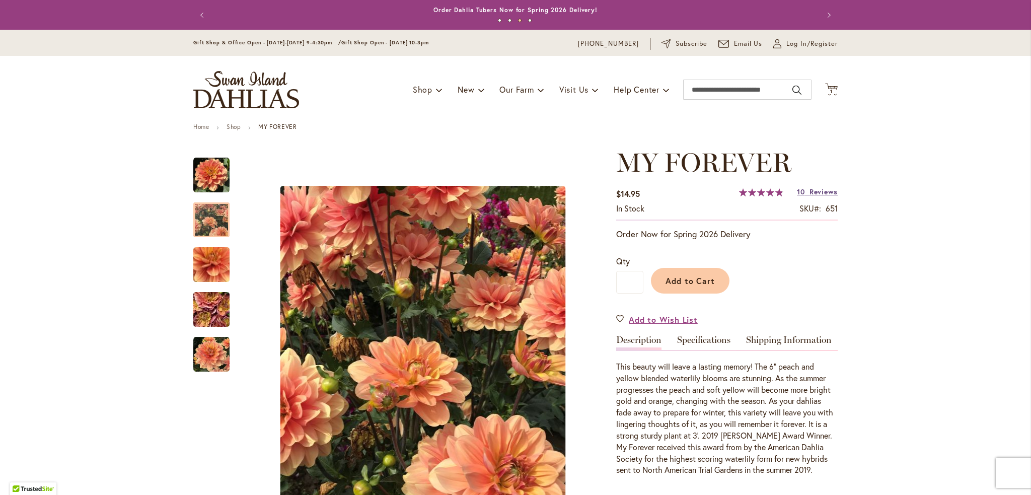
click at [801, 191] on link "10 Reviews" at bounding box center [817, 192] width 41 height 10
